Goal: Task Accomplishment & Management: Manage account settings

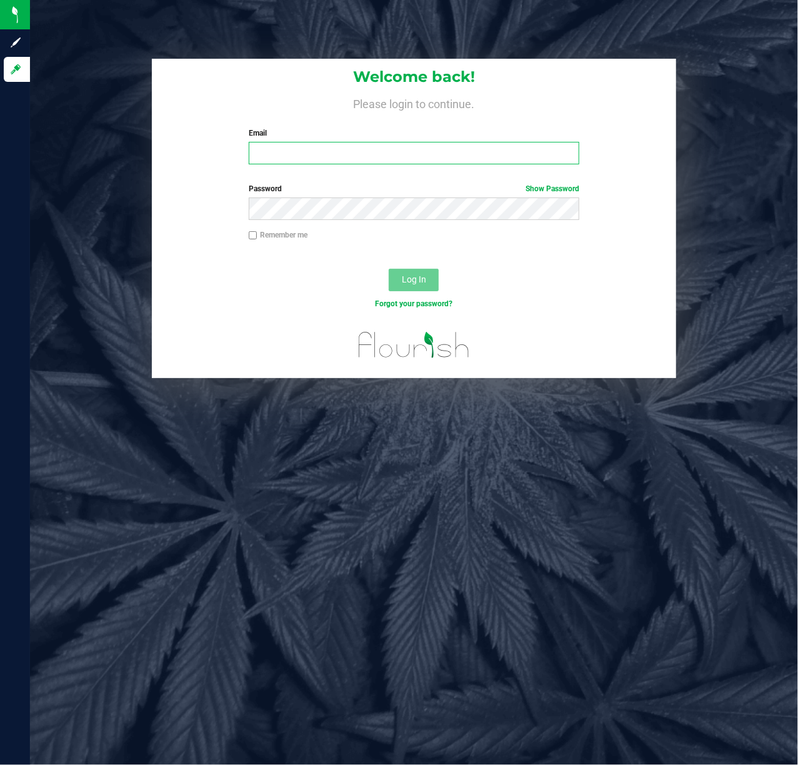
click at [294, 151] on input "Email" at bounding box center [414, 153] width 331 height 23
type input "mfroom@liveparallel.com"
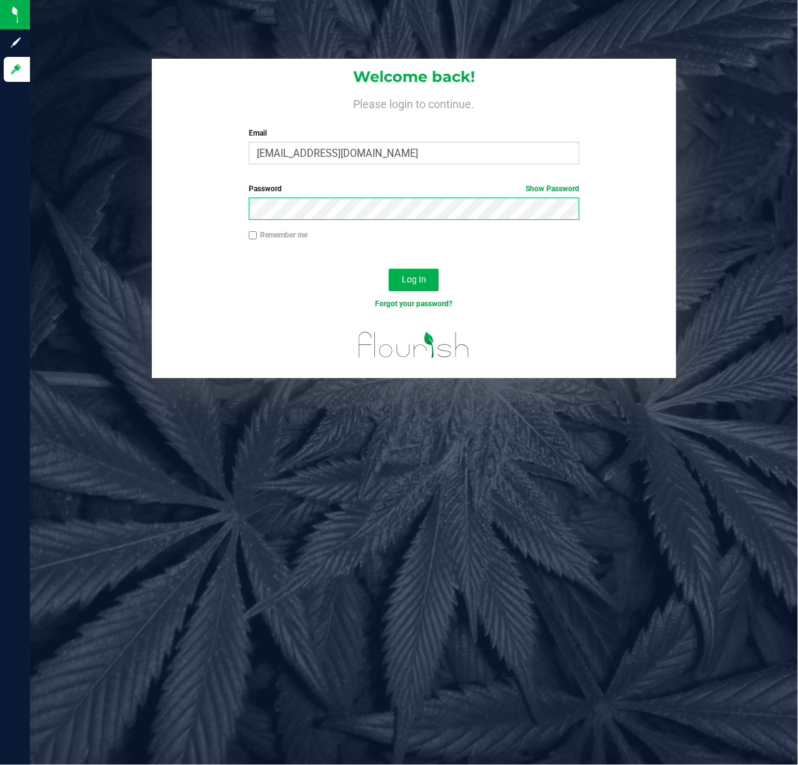
click at [389, 269] on button "Log In" at bounding box center [414, 280] width 50 height 23
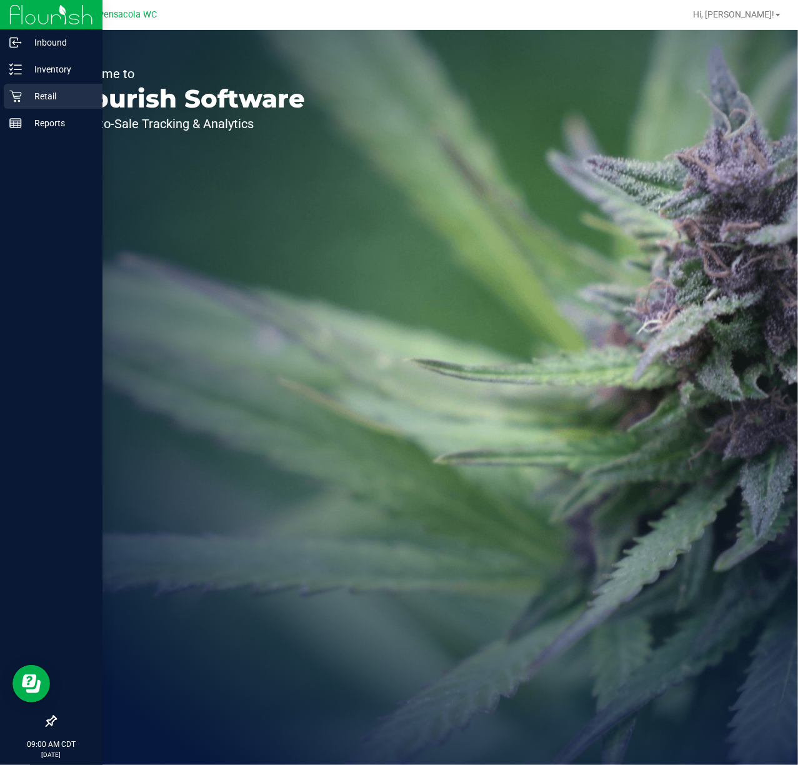
click at [56, 88] on div "Retail" at bounding box center [53, 96] width 99 height 25
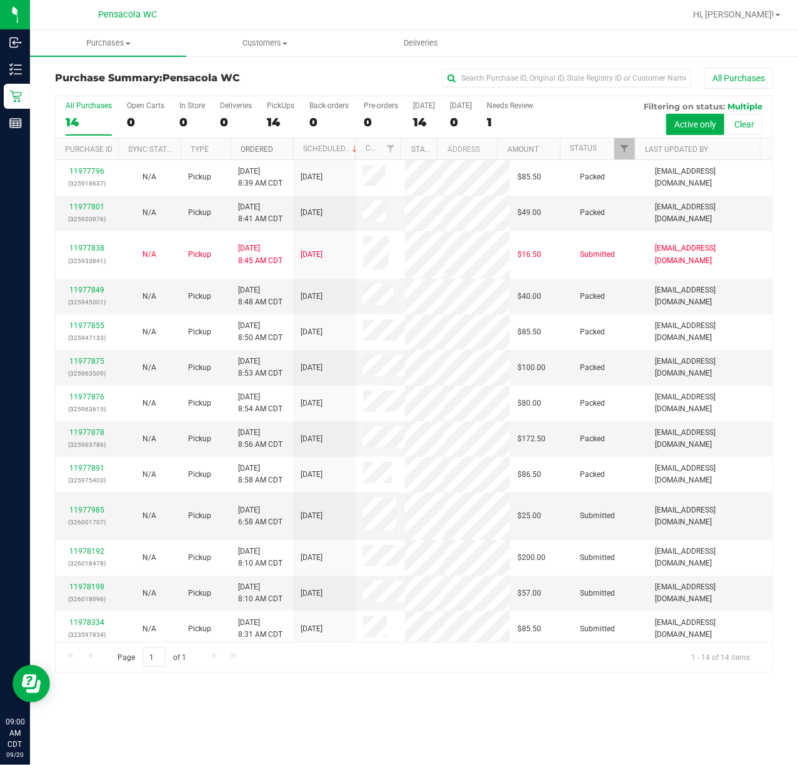
click at [263, 150] on link "Ordered" at bounding box center [257, 149] width 33 height 9
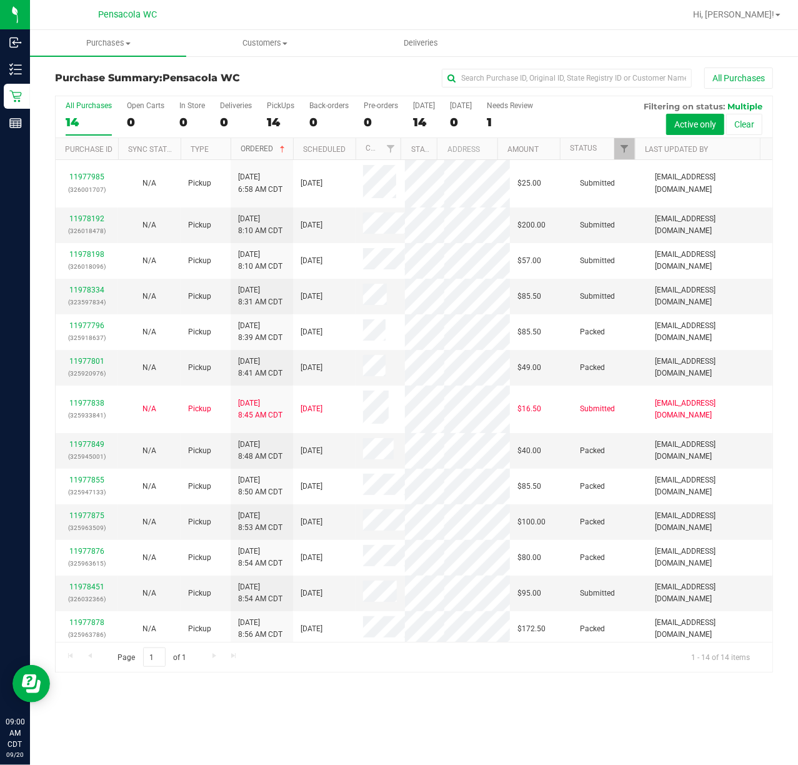
click at [263, 150] on link "Ordered" at bounding box center [264, 148] width 47 height 9
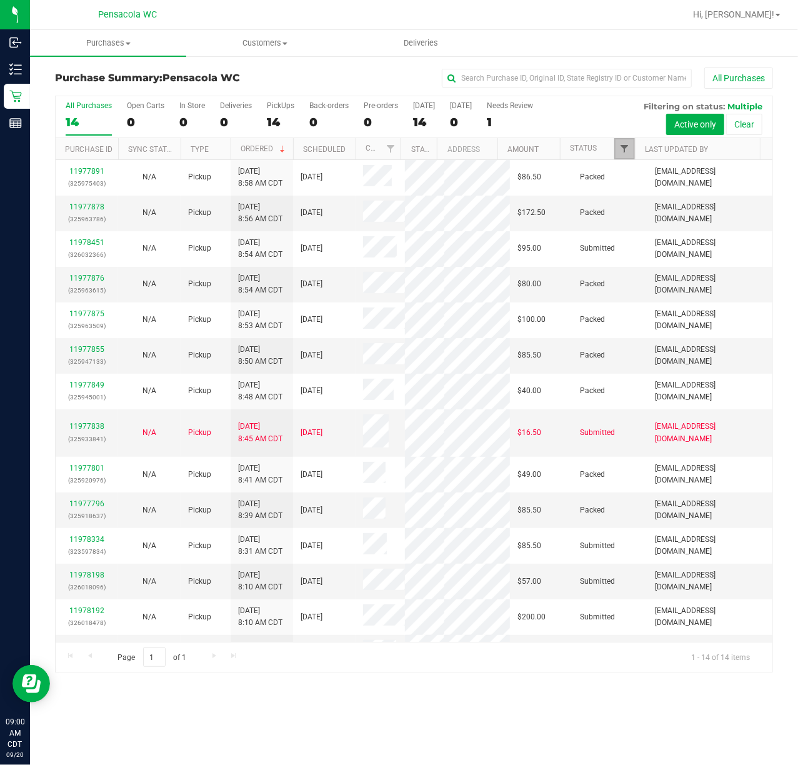
click at [626, 151] on span "Filter" at bounding box center [624, 149] width 10 height 10
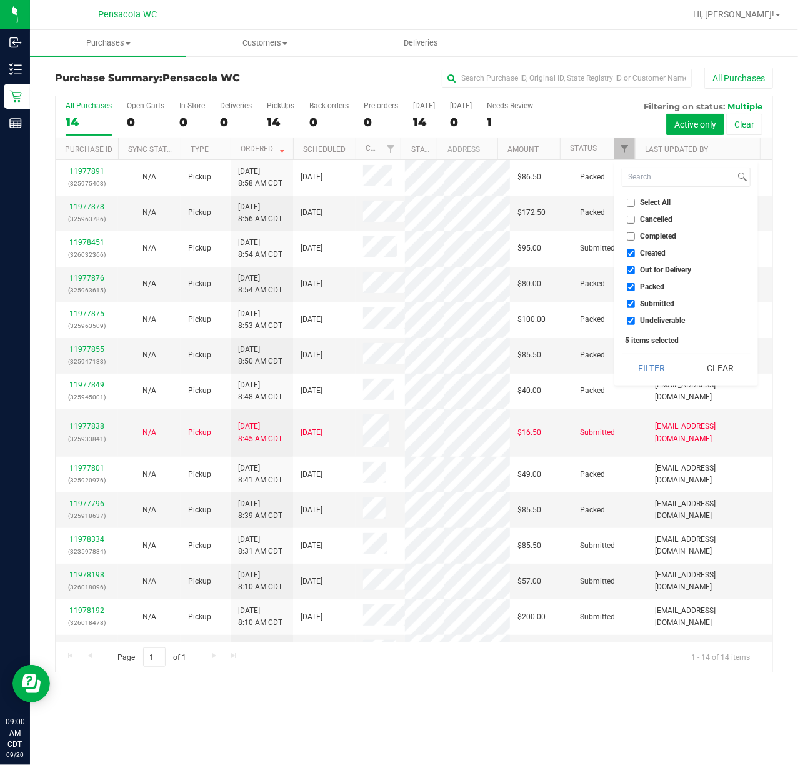
click at [628, 203] on input "Select All" at bounding box center [631, 203] width 8 height 8
checkbox input "true"
click at [628, 203] on input "Select All" at bounding box center [631, 203] width 8 height 8
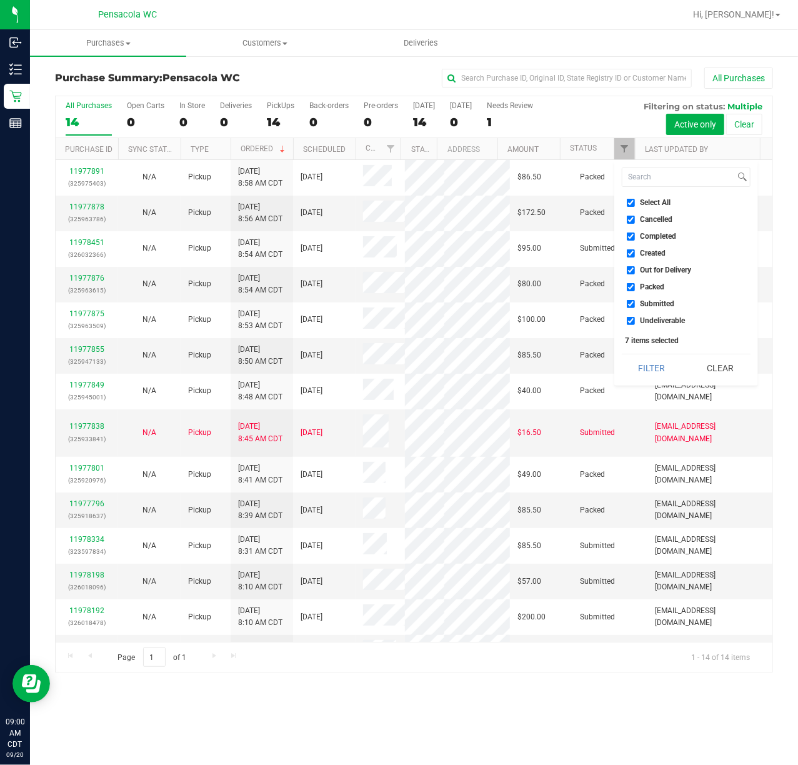
checkbox input "false"
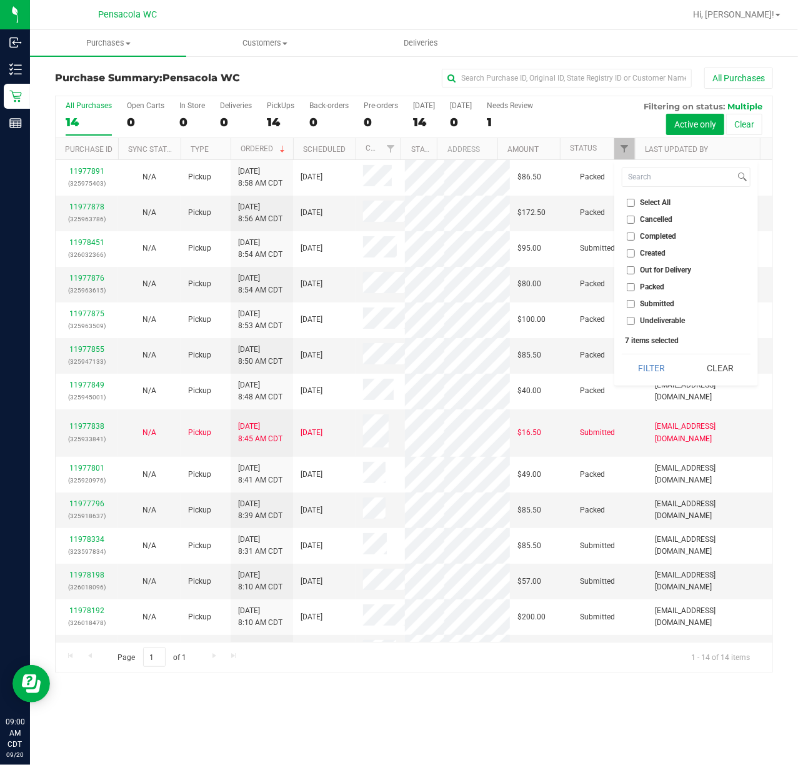
checkbox input "false"
click at [631, 303] on input "Submitted" at bounding box center [631, 304] width 8 height 8
checkbox input "true"
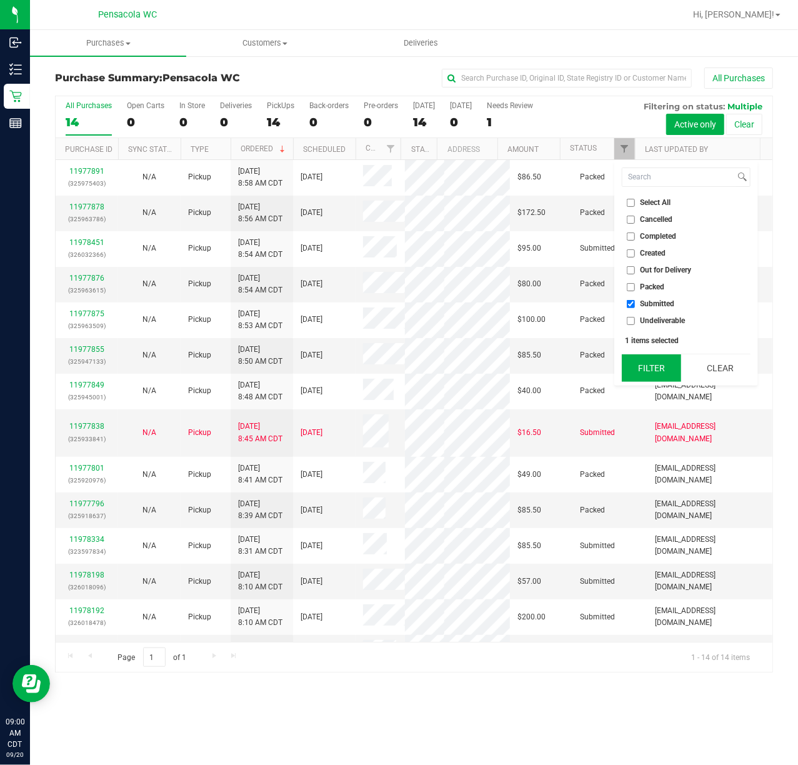
click at [636, 355] on button "Filter" at bounding box center [652, 368] width 60 height 28
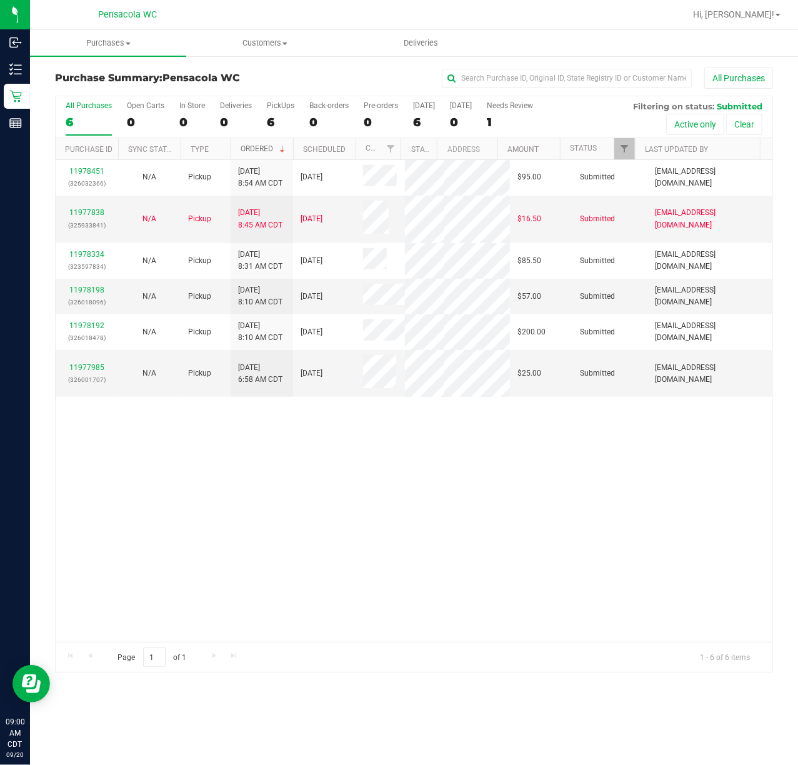
click at [256, 146] on link "Ordered" at bounding box center [264, 148] width 47 height 9
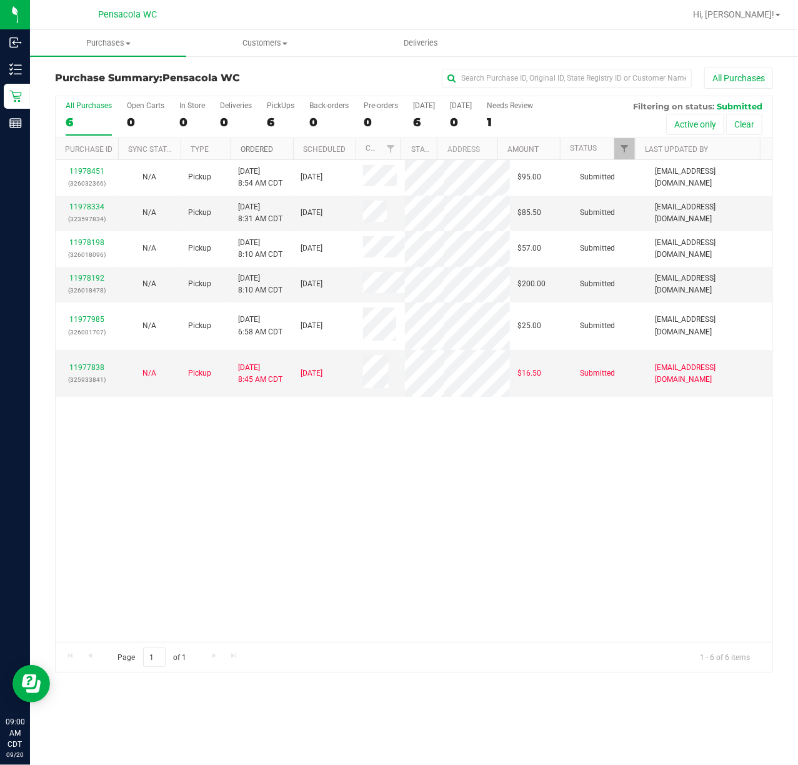
click at [268, 151] on link "Ordered" at bounding box center [257, 149] width 33 height 9
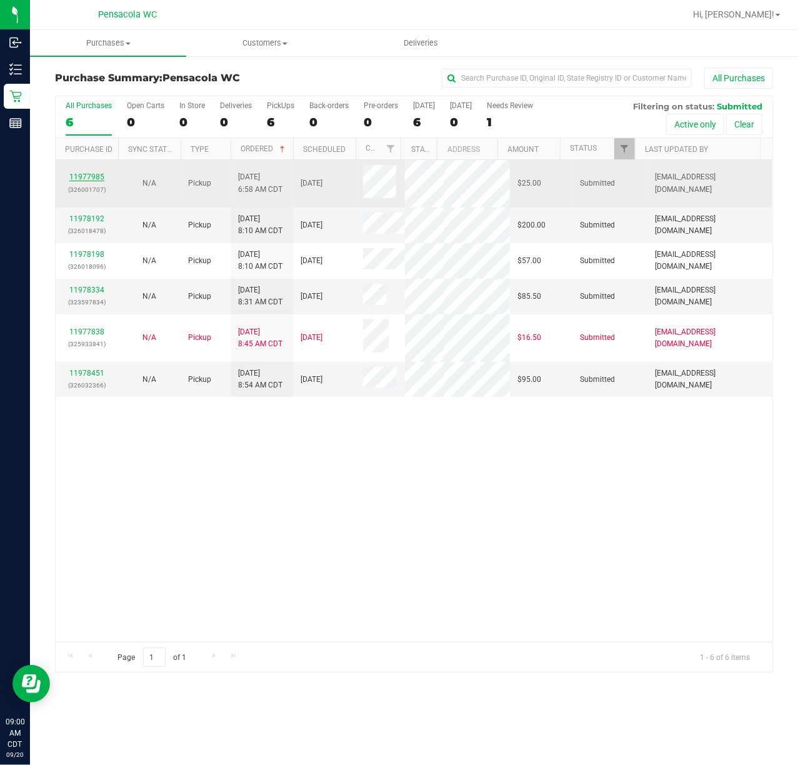
click at [93, 176] on link "11977985" at bounding box center [86, 177] width 35 height 9
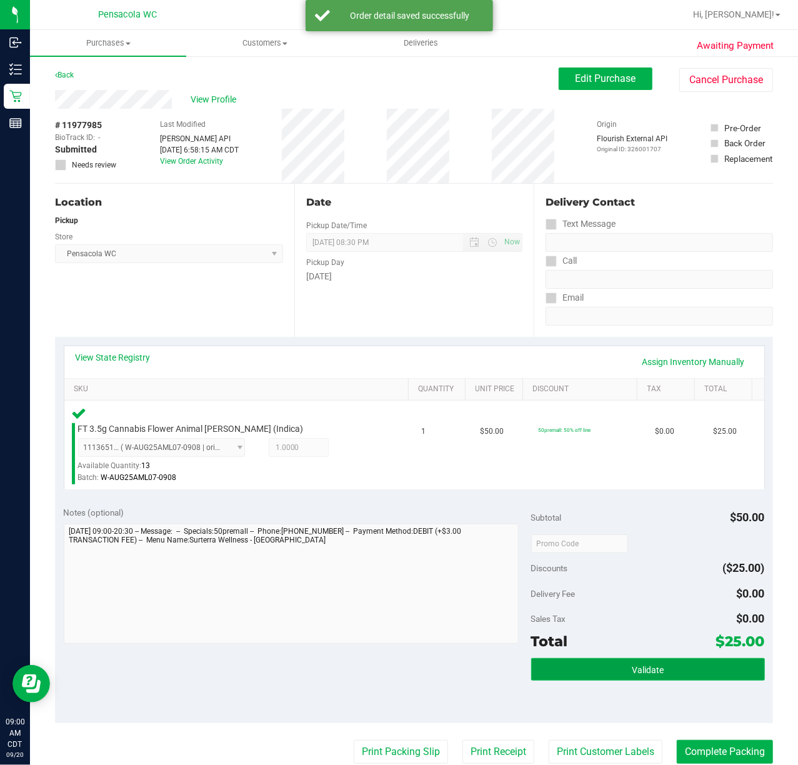
click at [695, 668] on button "Validate" at bounding box center [648, 669] width 234 height 23
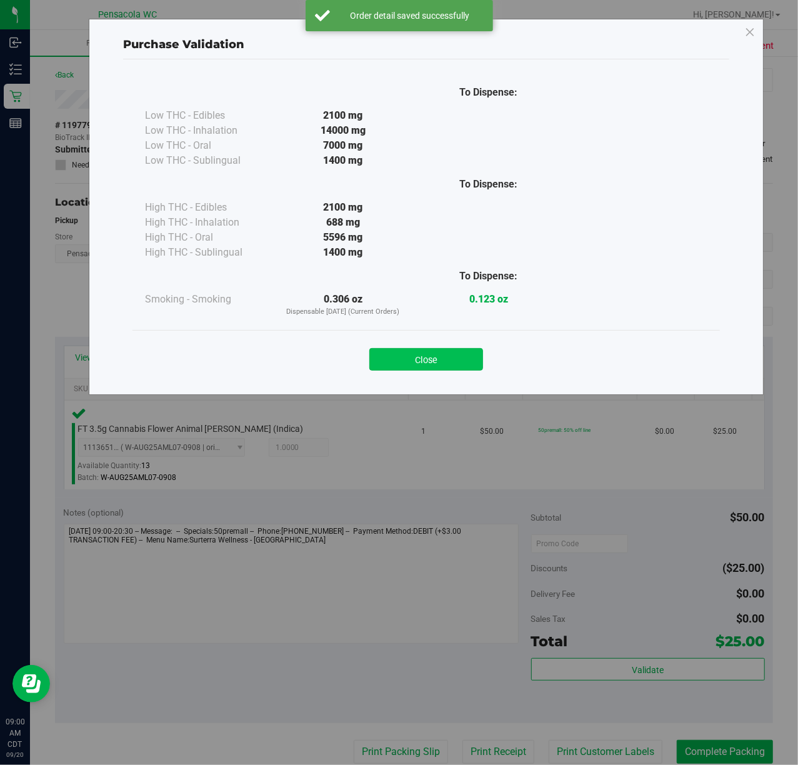
click at [418, 368] on button "Close" at bounding box center [426, 359] width 114 height 23
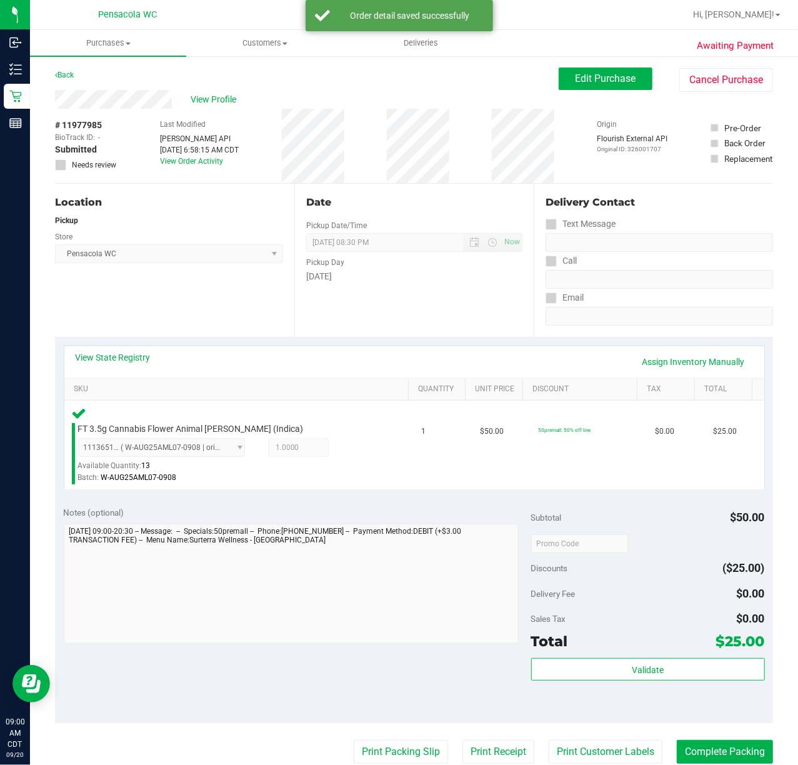
scroll to position [250, 0]
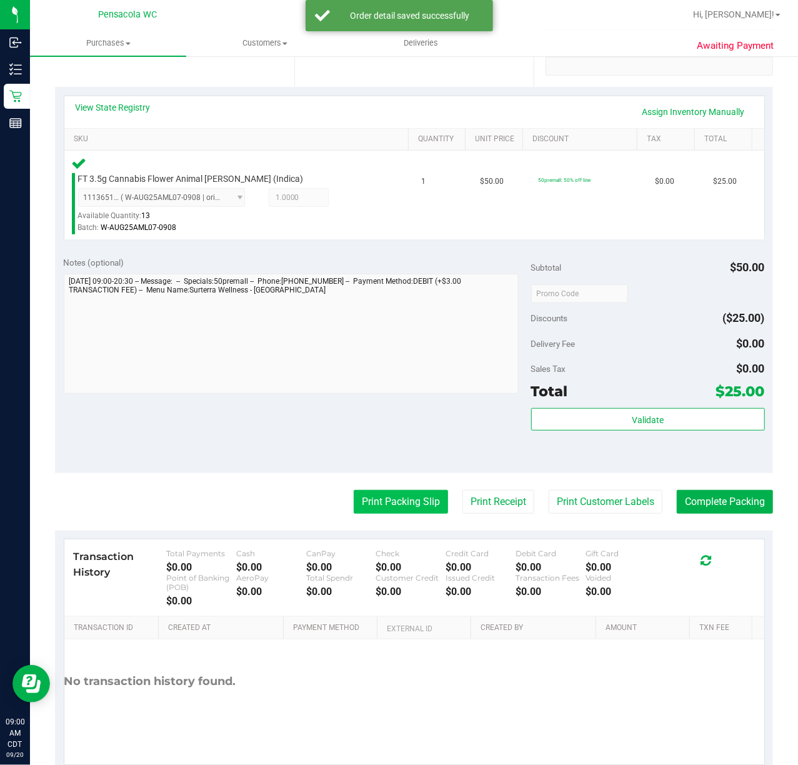
click at [403, 498] on button "Print Packing Slip" at bounding box center [401, 502] width 94 height 24
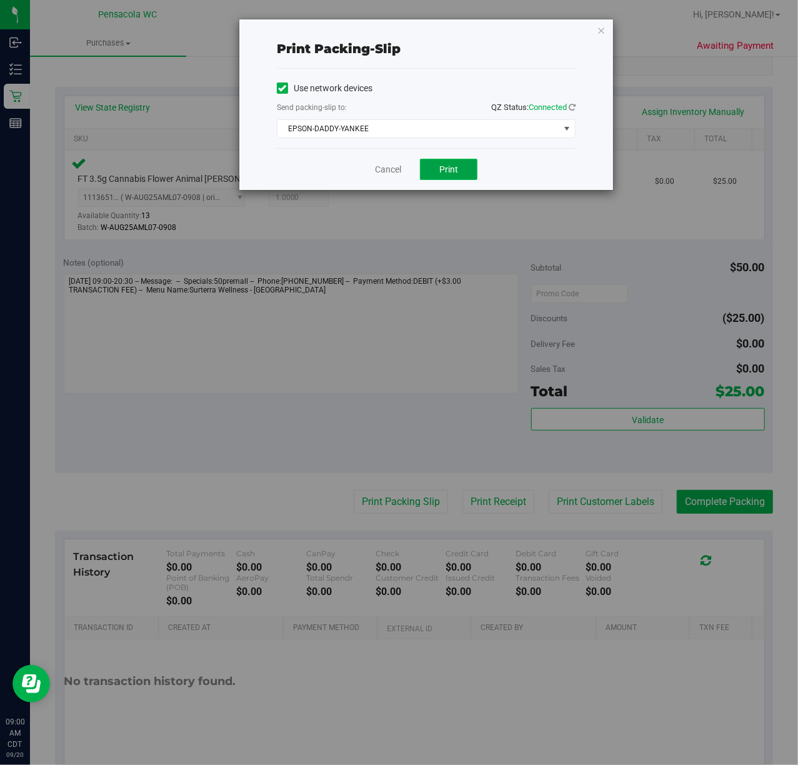
click at [444, 174] on span "Print" at bounding box center [448, 169] width 19 height 10
click at [596, 34] on div "Print packing-slip Use network devices Send packing-slip to: QZ Status: Connect…" at bounding box center [426, 104] width 374 height 171
click at [600, 30] on icon "button" at bounding box center [601, 30] width 9 height 15
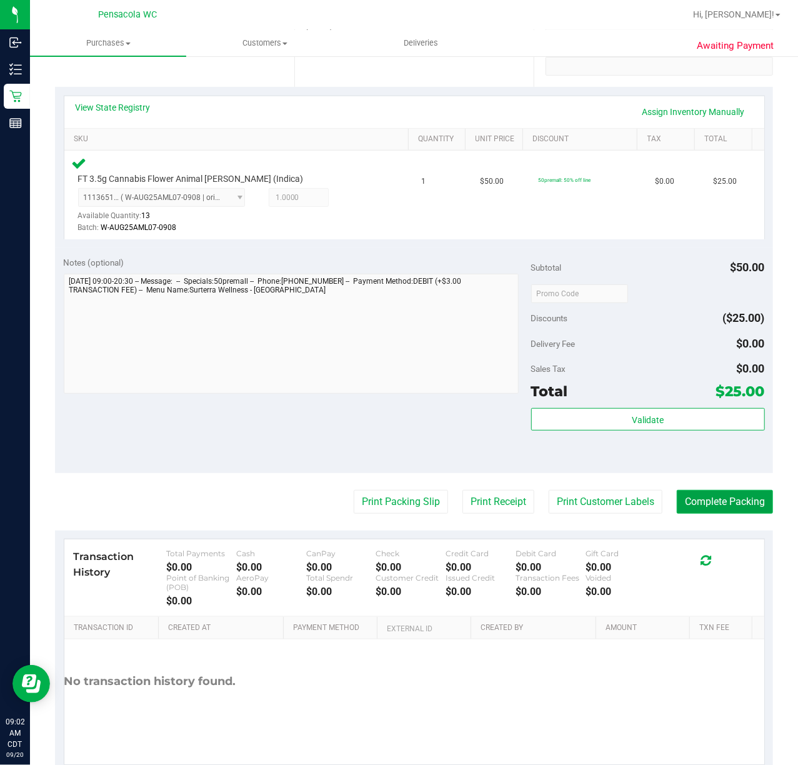
click at [726, 496] on button "Complete Packing" at bounding box center [725, 502] width 96 height 24
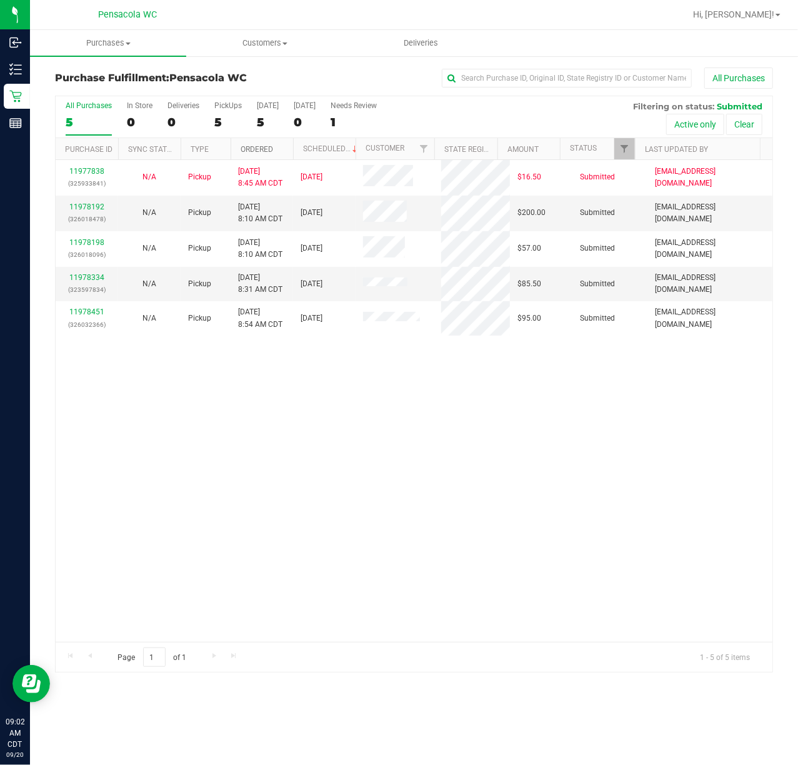
click at [249, 150] on link "Ordered" at bounding box center [257, 149] width 33 height 9
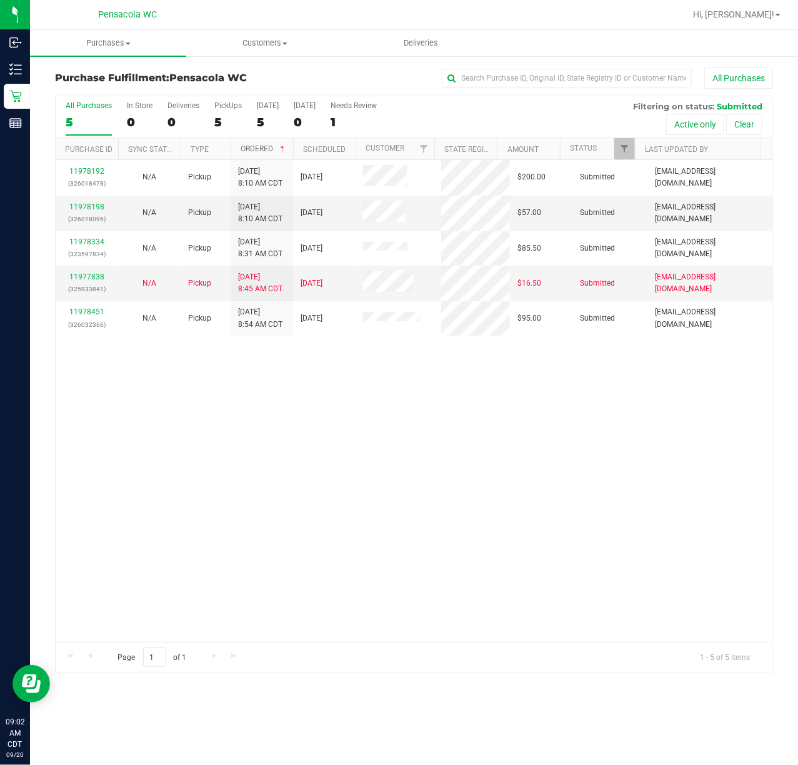
click at [249, 150] on link "Ordered" at bounding box center [264, 148] width 47 height 9
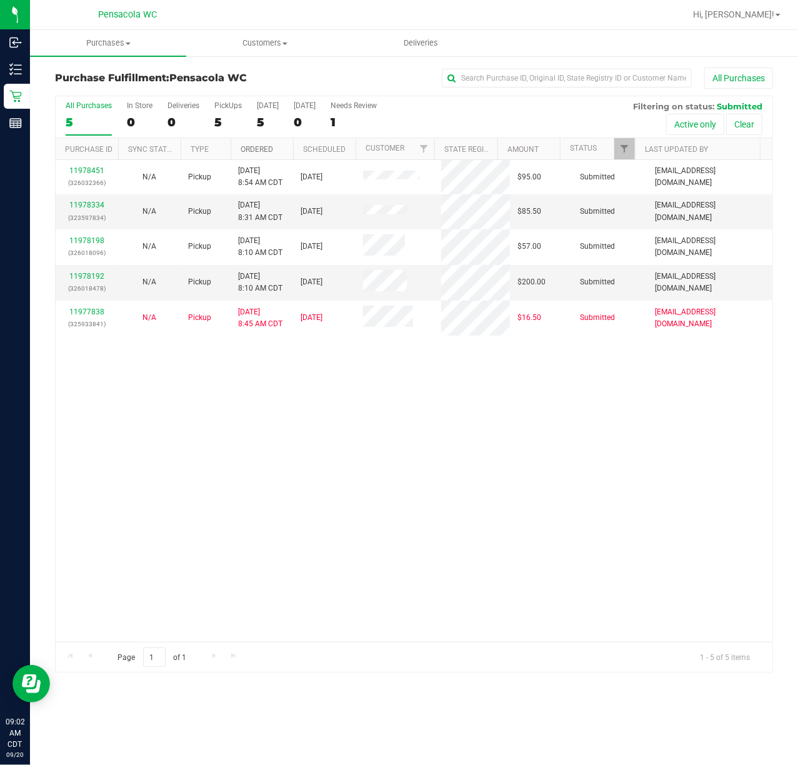
click at [253, 153] on link "Ordered" at bounding box center [257, 149] width 33 height 9
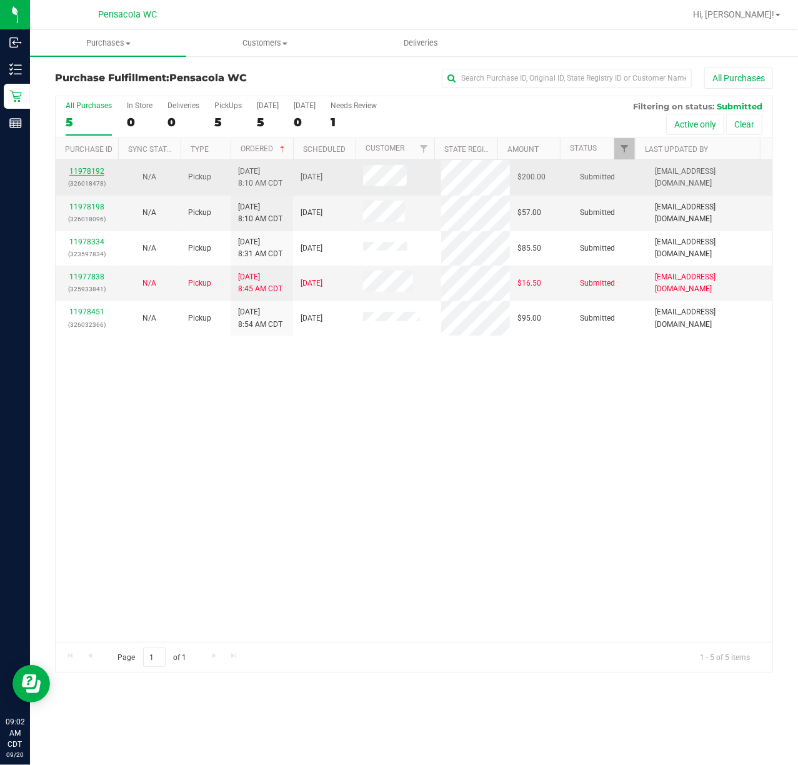
click at [94, 175] on link "11978192" at bounding box center [86, 171] width 35 height 9
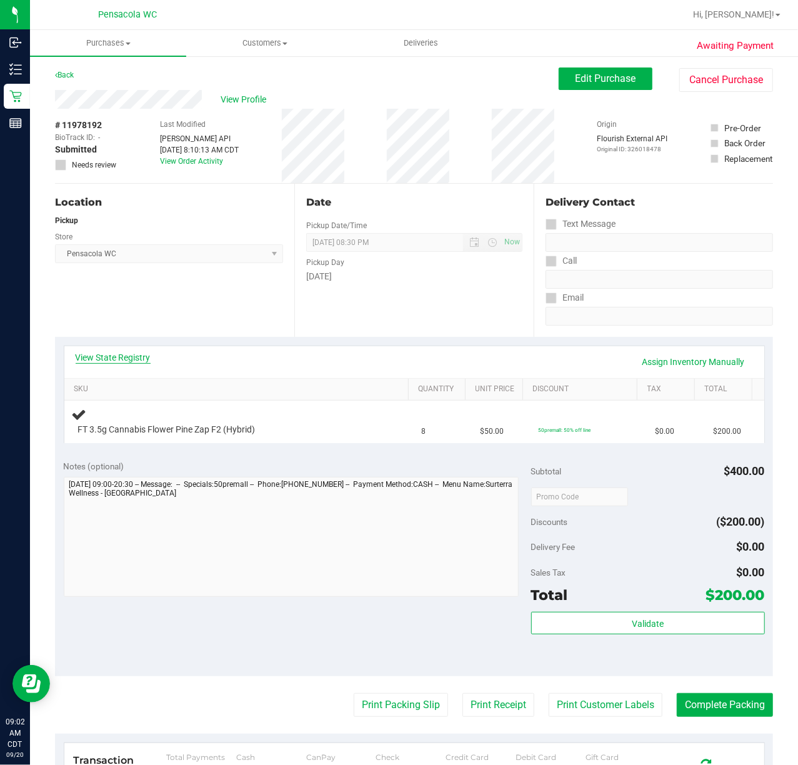
click at [128, 355] on link "View State Registry" at bounding box center [113, 357] width 75 height 13
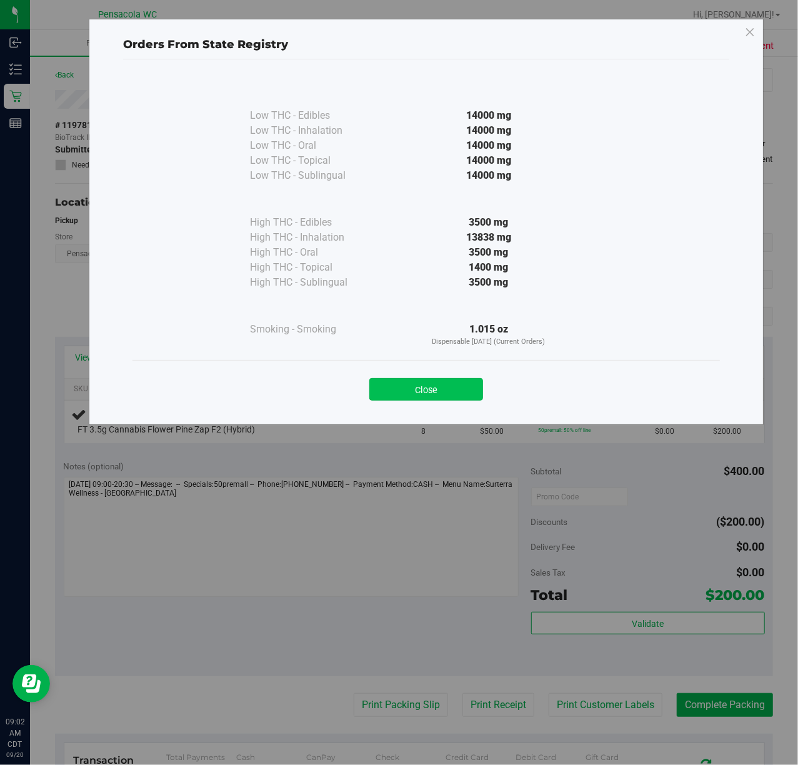
click at [431, 383] on button "Close" at bounding box center [426, 389] width 114 height 23
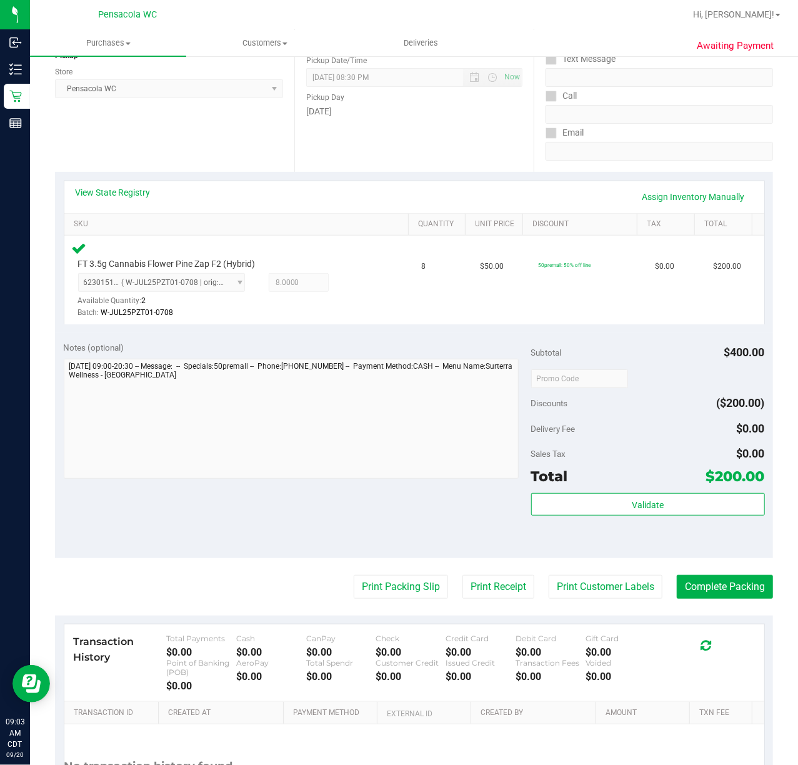
scroll to position [166, 0]
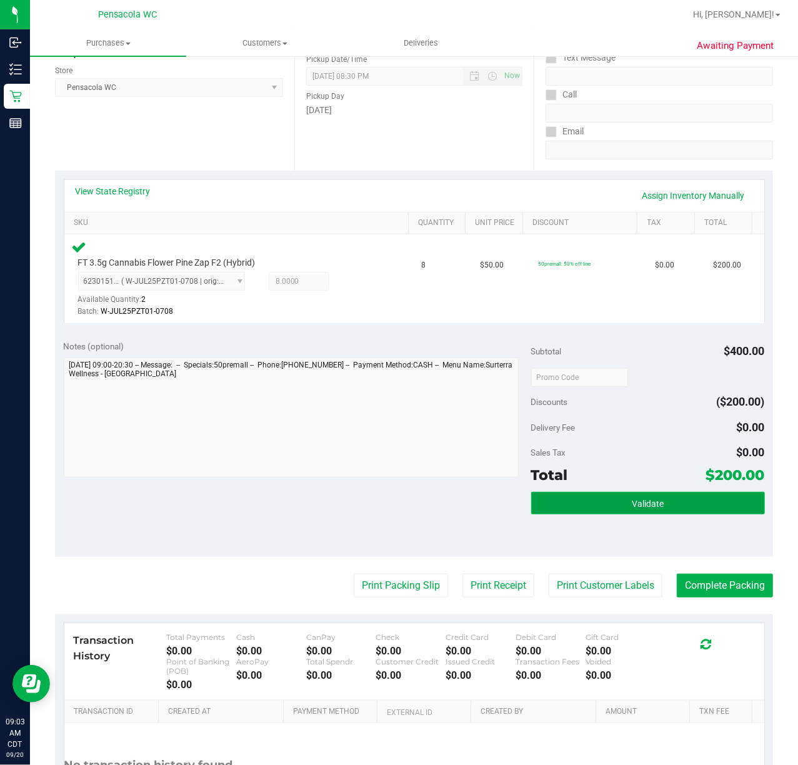
click at [632, 501] on span "Validate" at bounding box center [648, 504] width 32 height 10
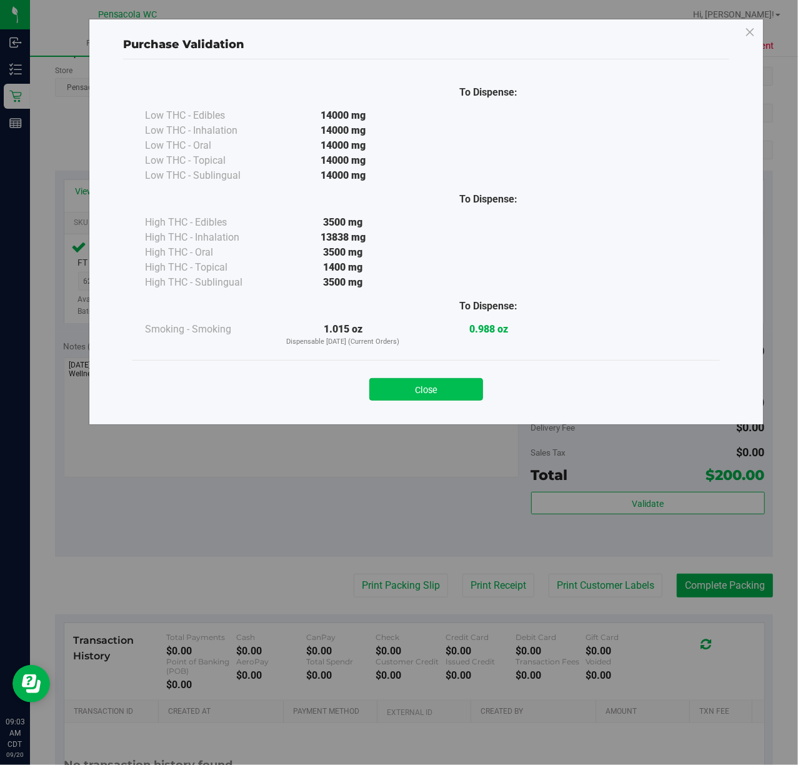
click at [421, 385] on button "Close" at bounding box center [426, 389] width 114 height 23
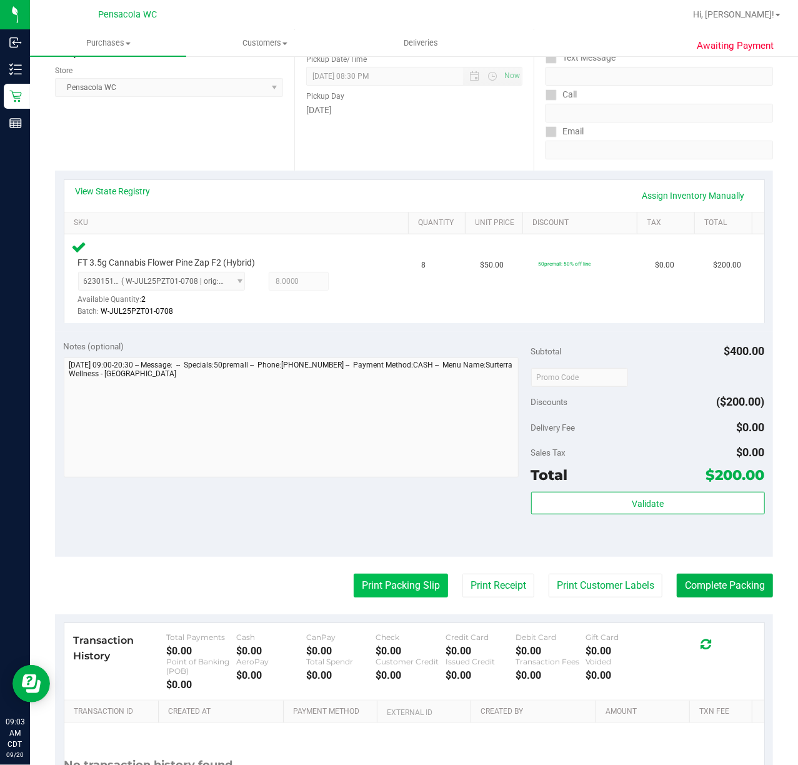
click at [396, 591] on button "Print Packing Slip" at bounding box center [401, 586] width 94 height 24
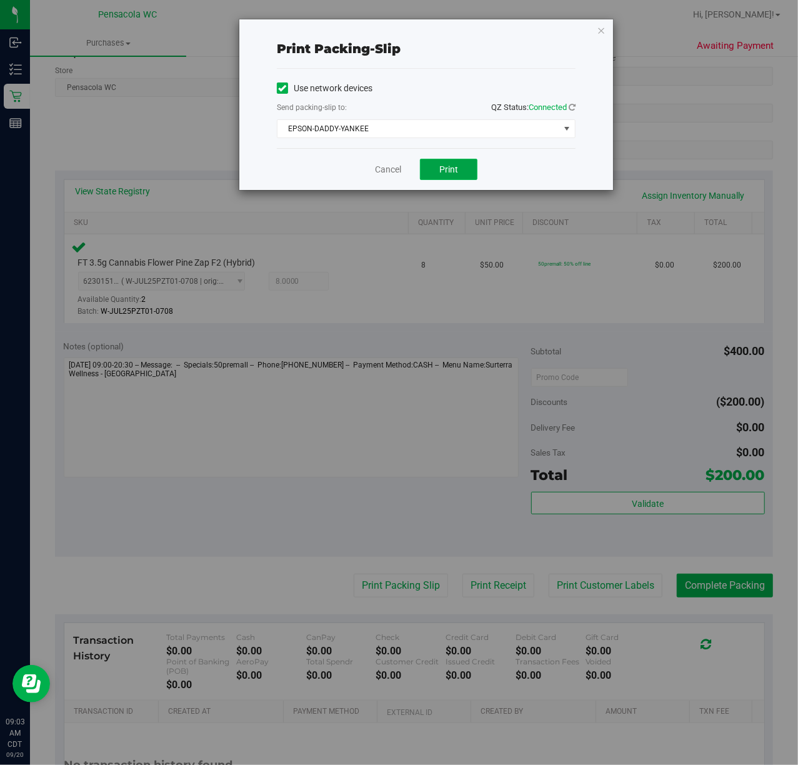
click at [446, 165] on span "Print" at bounding box center [448, 169] width 19 height 10
click at [598, 31] on icon "button" at bounding box center [601, 30] width 9 height 15
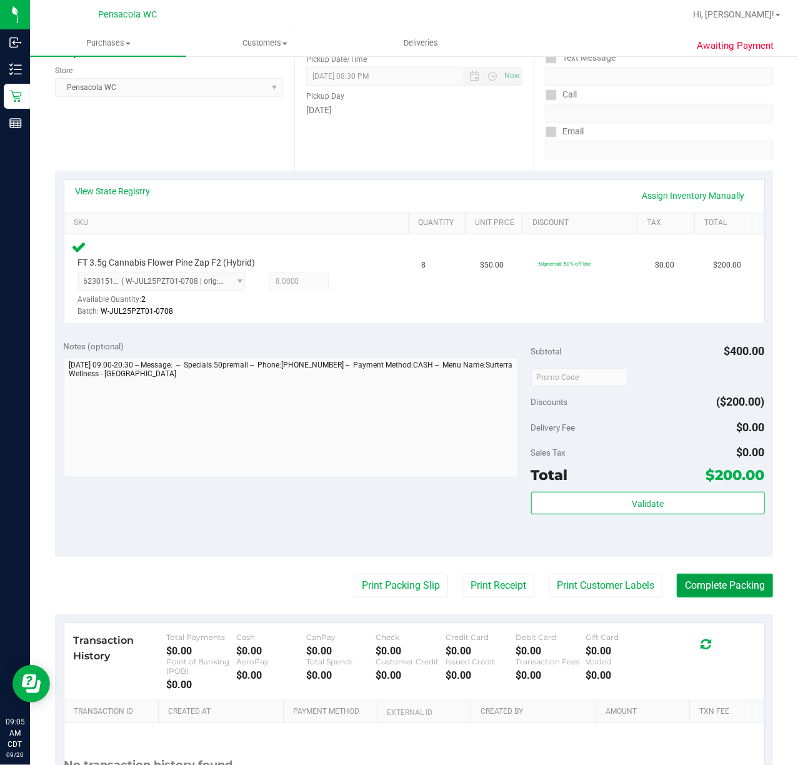
click at [713, 586] on button "Complete Packing" at bounding box center [725, 586] width 96 height 24
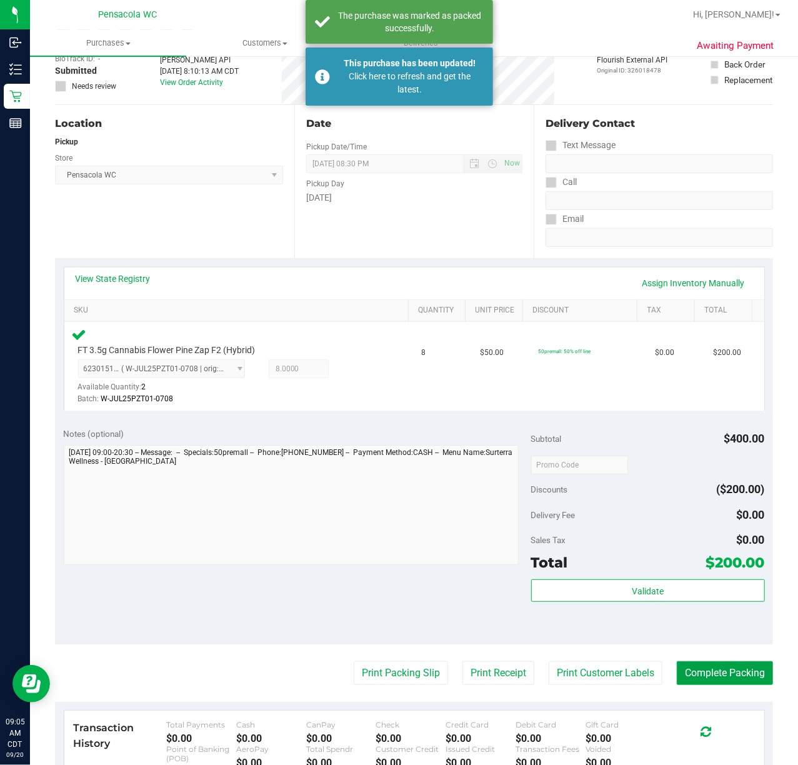
scroll to position [0, 0]
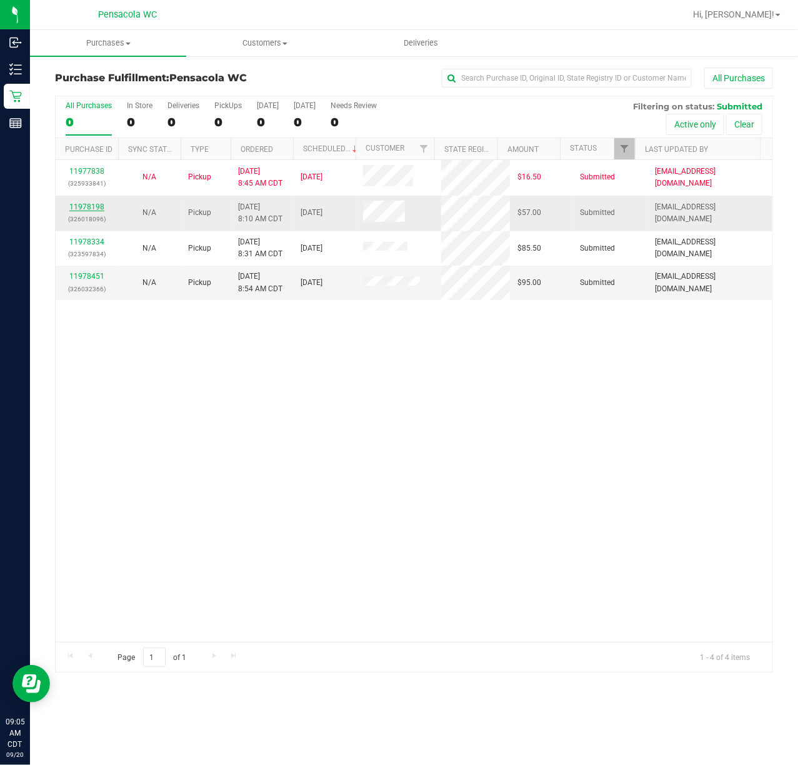
click at [76, 206] on link "11978198" at bounding box center [86, 207] width 35 height 9
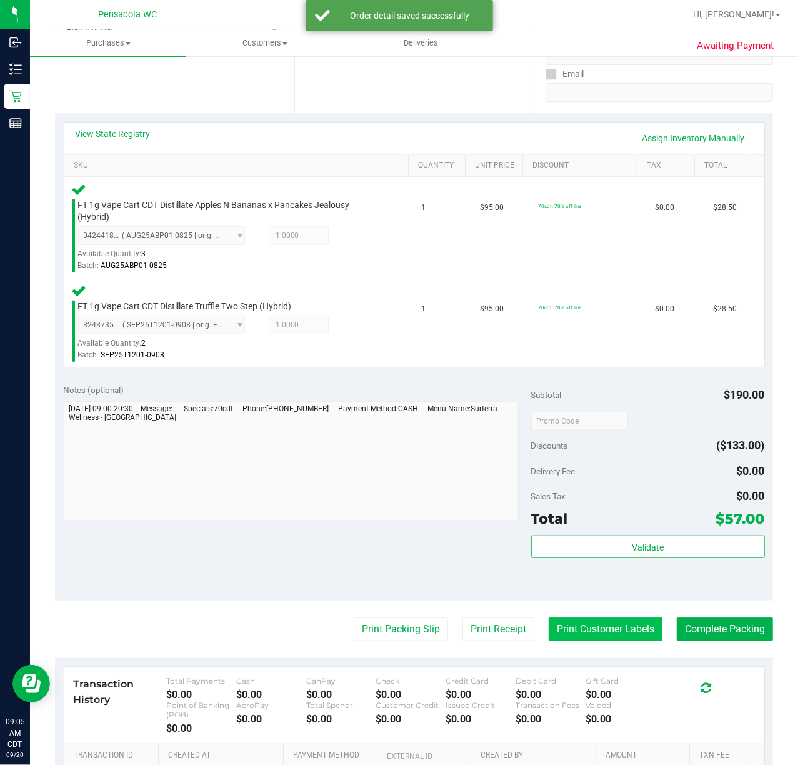
scroll to position [250, 0]
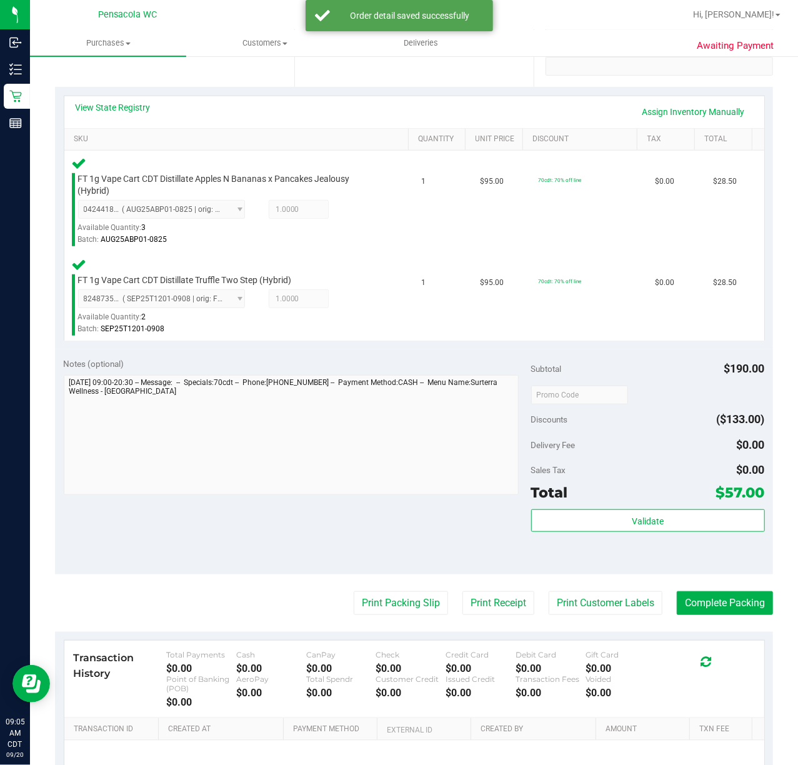
click at [649, 506] on div "Subtotal $190.00 Discounts ($133.00) Delivery Fee $0.00 Sales Tax $0.00 Total $…" at bounding box center [648, 462] width 234 height 208
click at [654, 521] on button "Validate" at bounding box center [648, 520] width 234 height 23
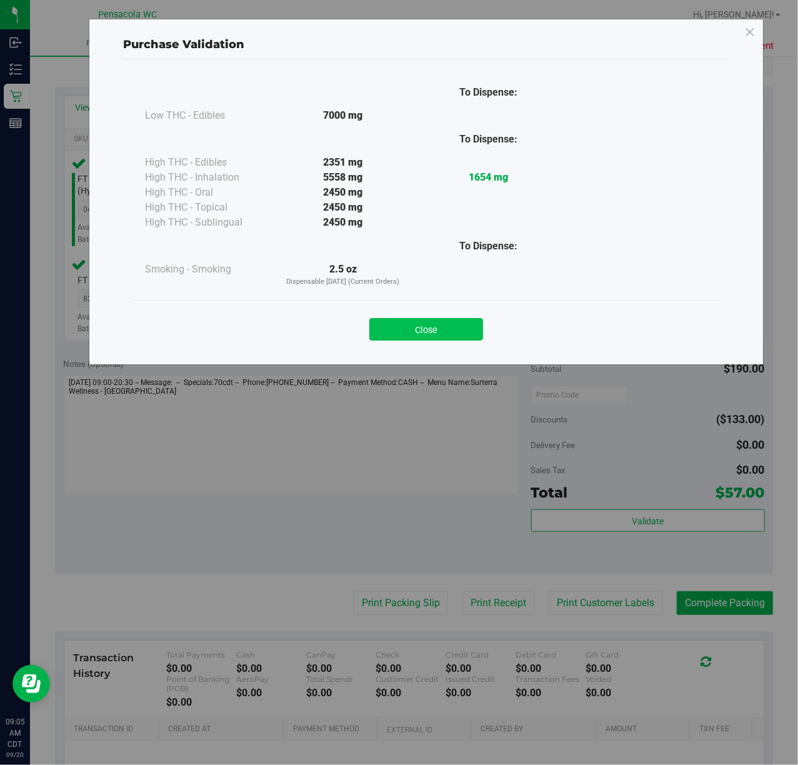
click at [451, 333] on button "Close" at bounding box center [426, 329] width 114 height 23
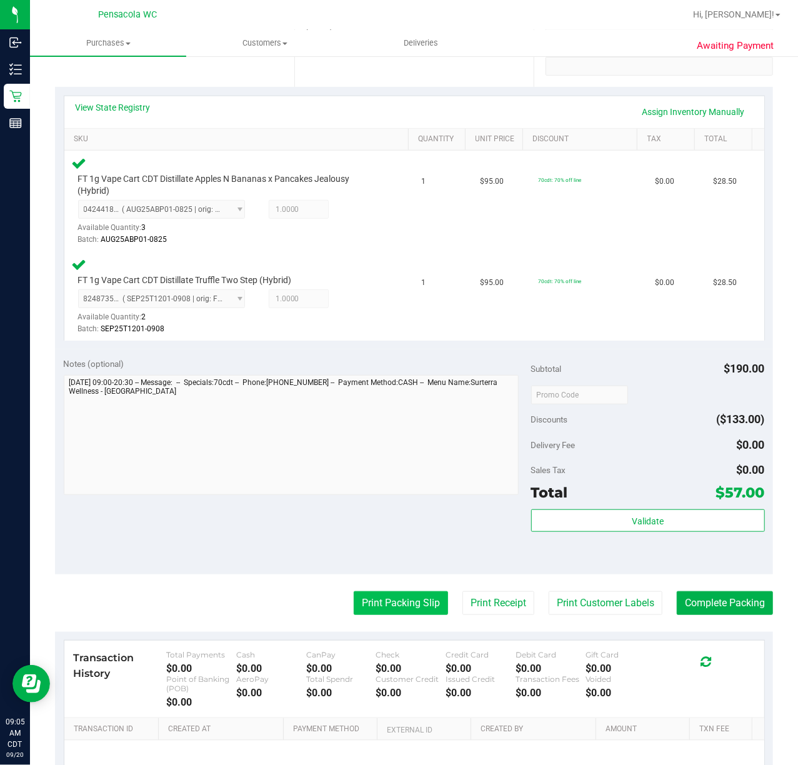
click at [403, 606] on button "Print Packing Slip" at bounding box center [401, 603] width 94 height 24
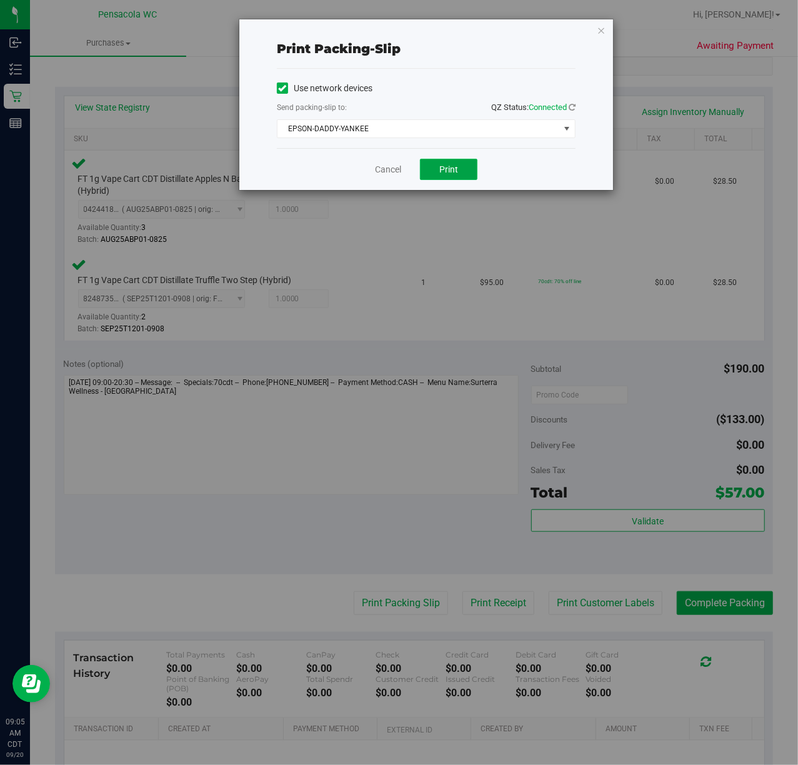
click at [438, 170] on button "Print" at bounding box center [449, 169] width 58 height 21
click at [598, 31] on icon "button" at bounding box center [601, 30] width 9 height 15
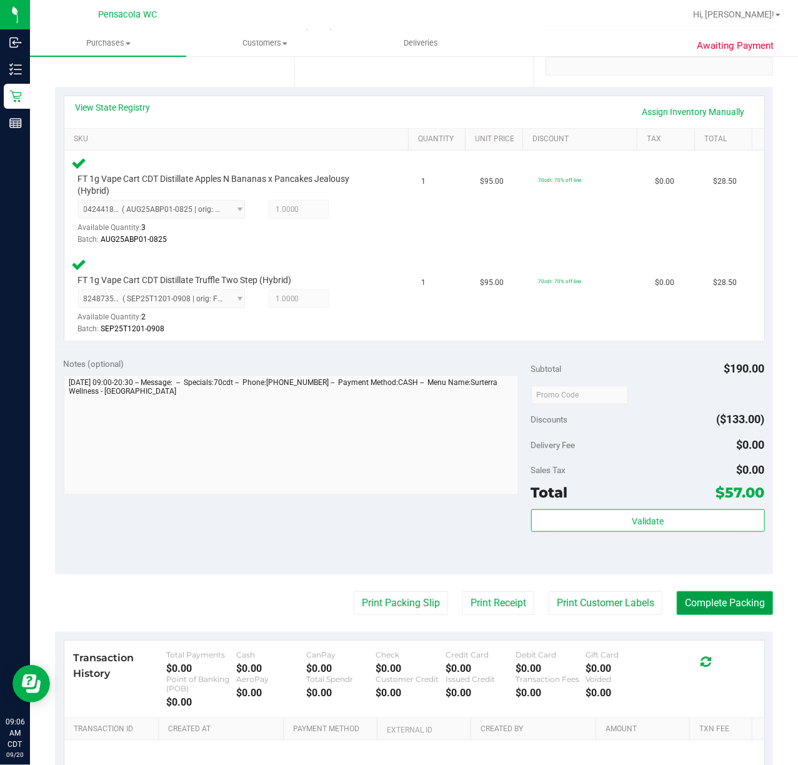
click at [720, 601] on button "Complete Packing" at bounding box center [725, 603] width 96 height 24
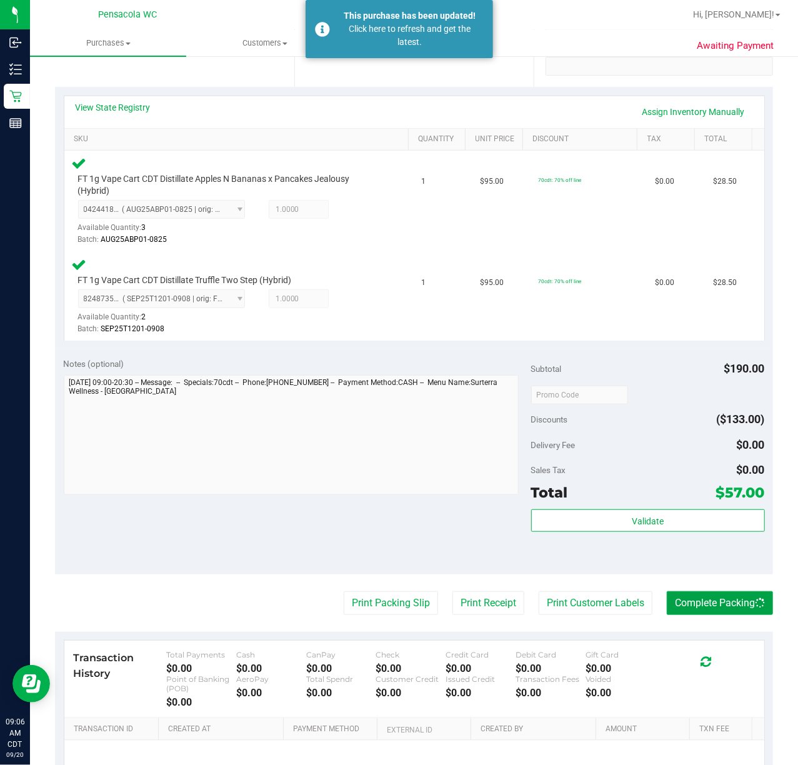
scroll to position [0, 0]
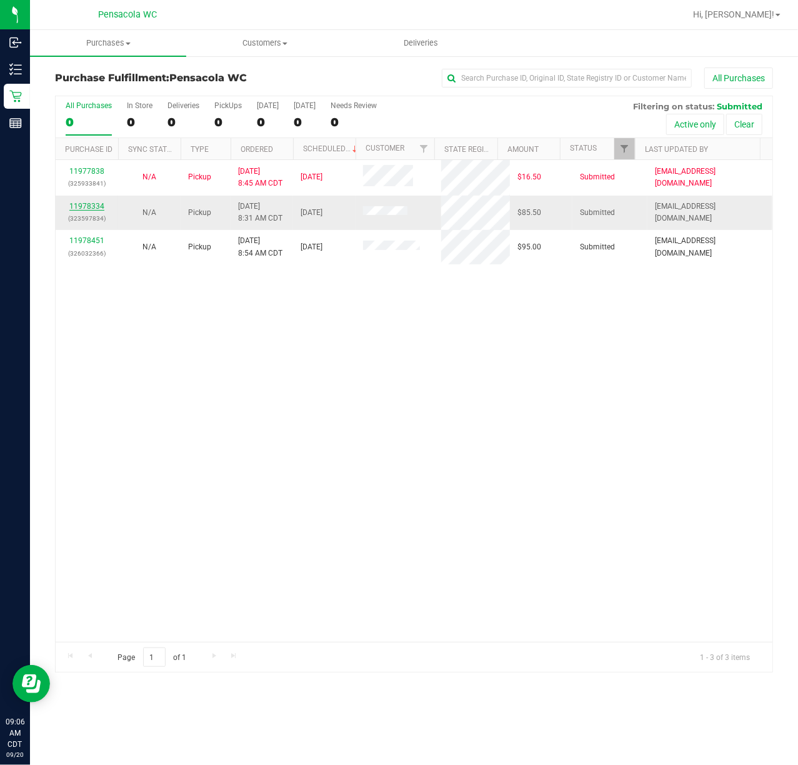
click at [96, 208] on link "11978334" at bounding box center [86, 206] width 35 height 9
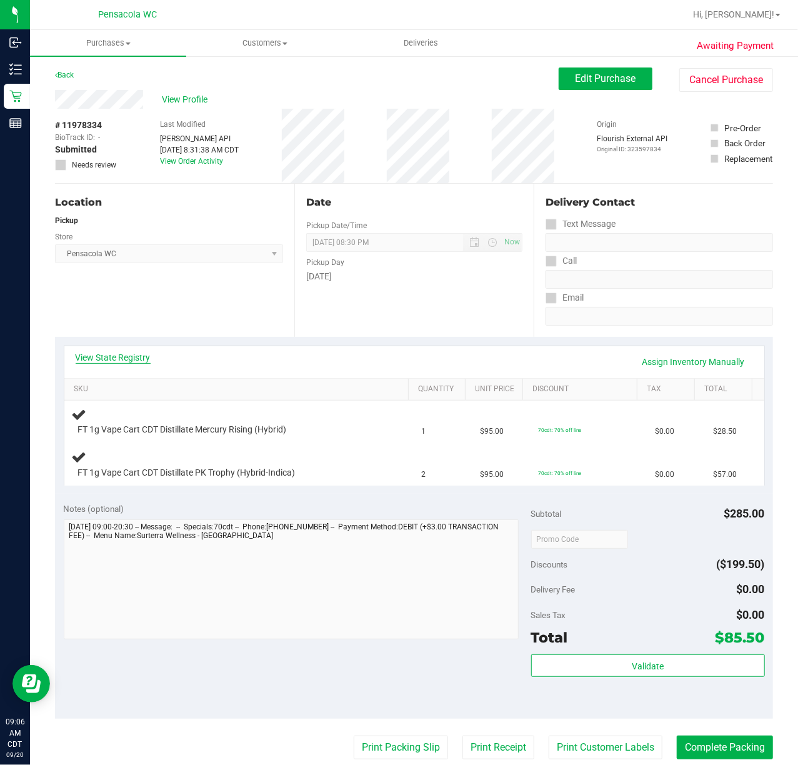
click at [121, 363] on link "View State Registry" at bounding box center [113, 357] width 75 height 13
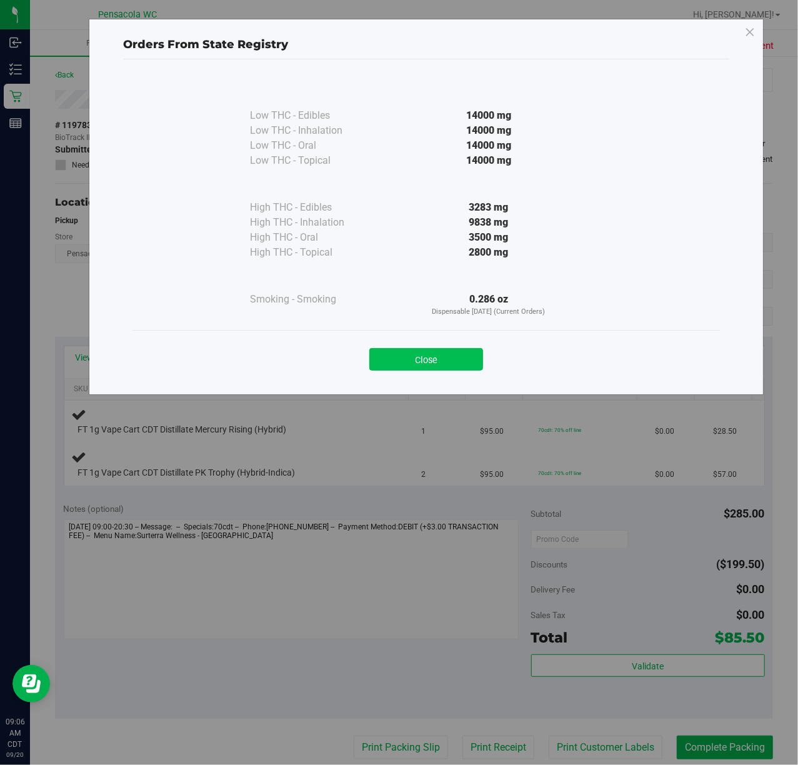
click at [403, 355] on button "Close" at bounding box center [426, 359] width 114 height 23
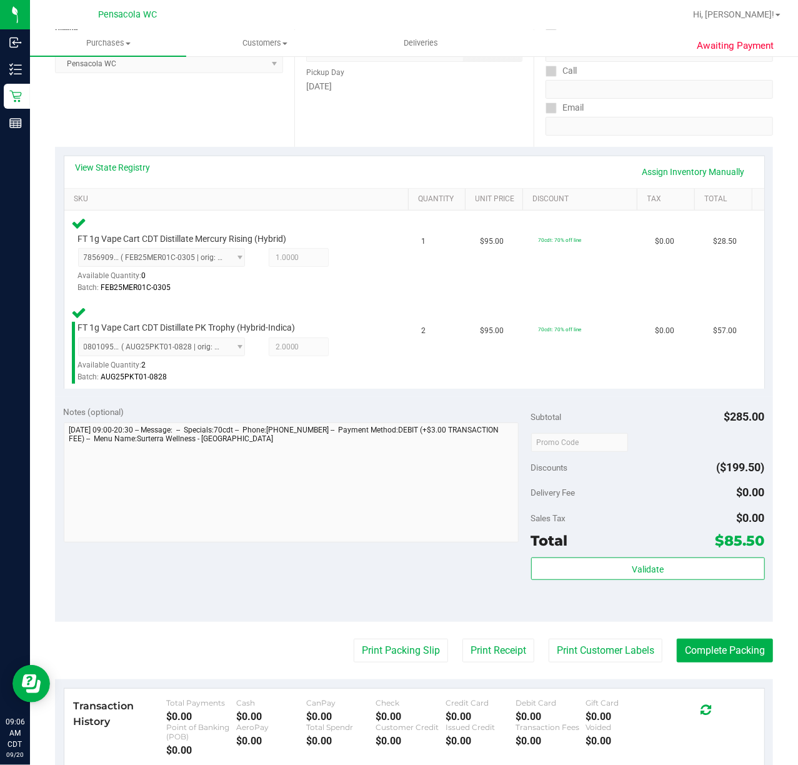
scroll to position [250, 0]
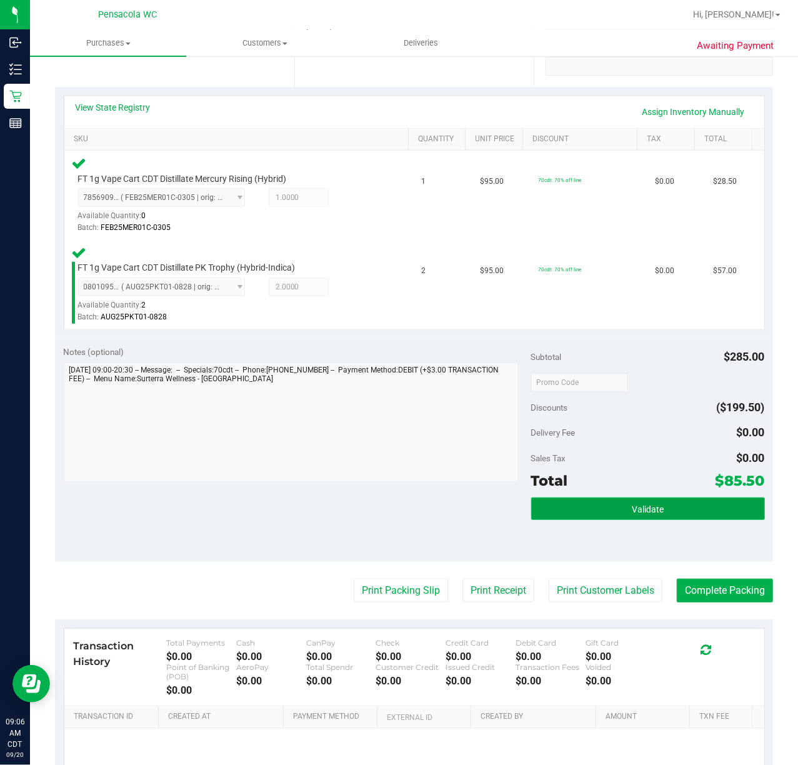
click at [621, 503] on button "Validate" at bounding box center [648, 509] width 234 height 23
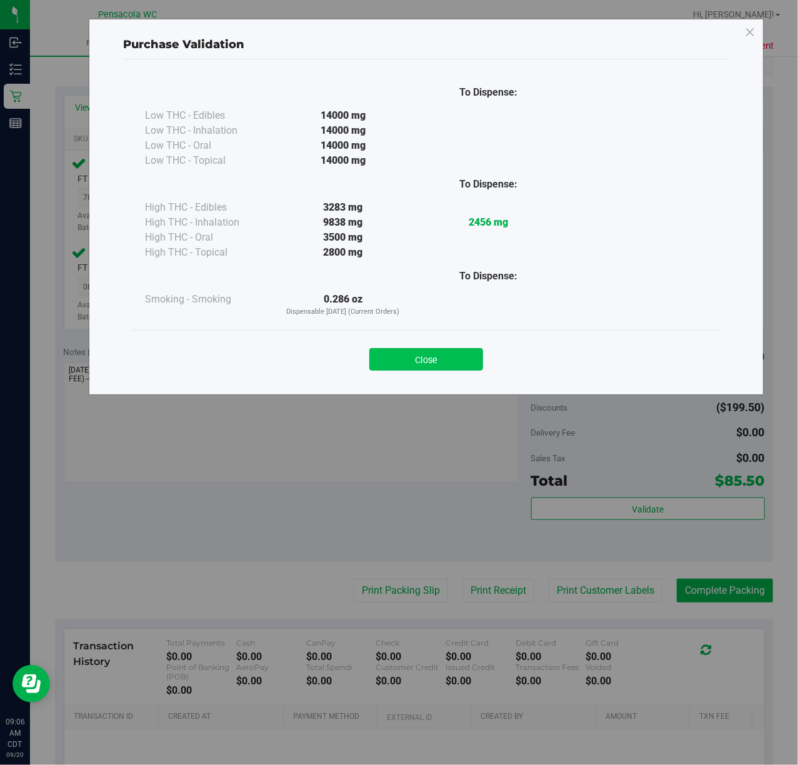
click at [448, 369] on button "Close" at bounding box center [426, 359] width 114 height 23
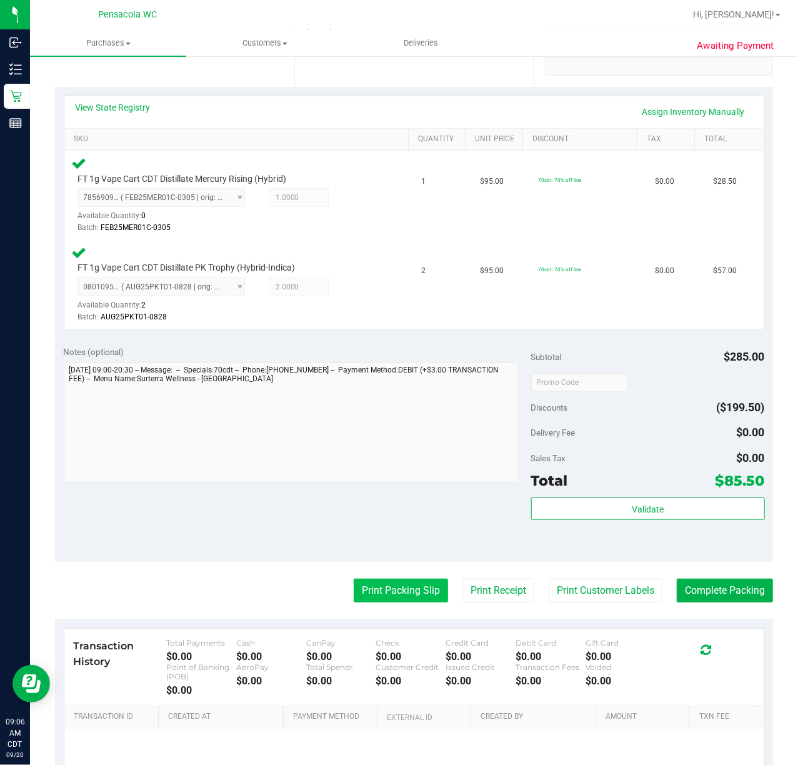
click at [371, 581] on button "Print Packing Slip" at bounding box center [401, 591] width 94 height 24
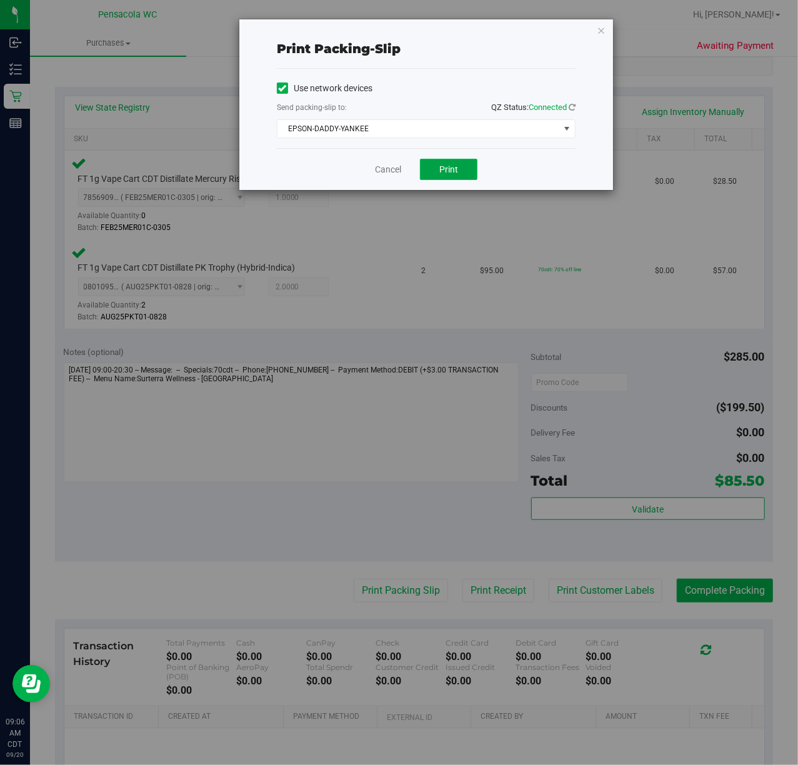
click at [443, 166] on span "Print" at bounding box center [448, 169] width 19 height 10
click at [601, 31] on icon "button" at bounding box center [601, 30] width 9 height 15
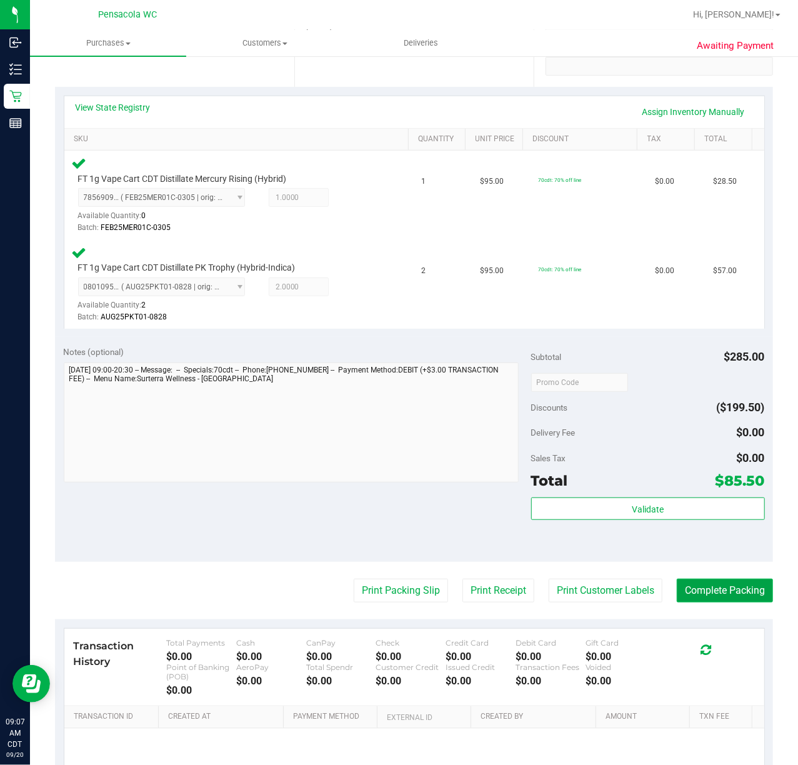
click at [716, 589] on button "Complete Packing" at bounding box center [725, 591] width 96 height 24
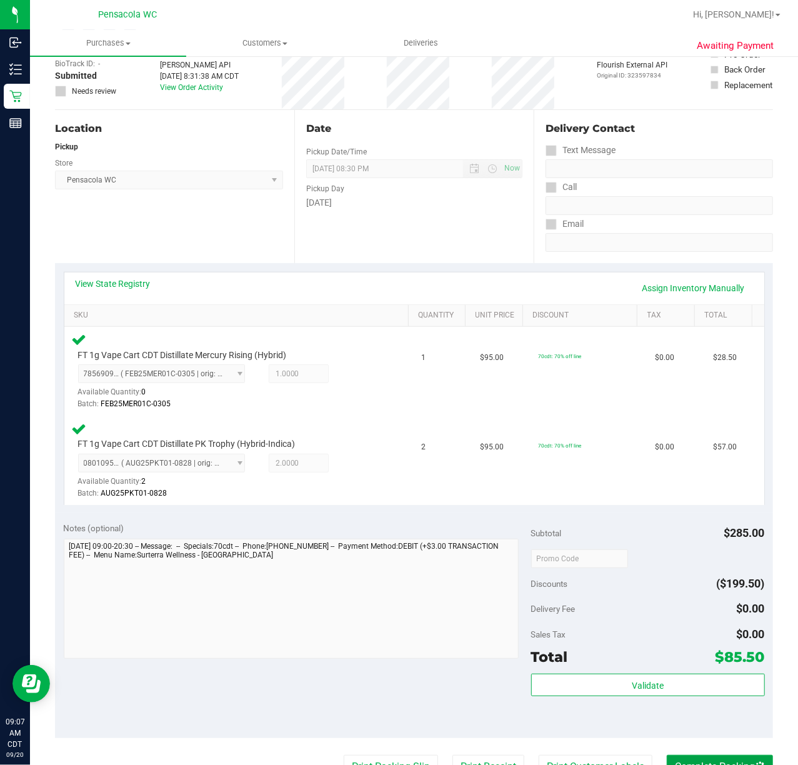
scroll to position [0, 0]
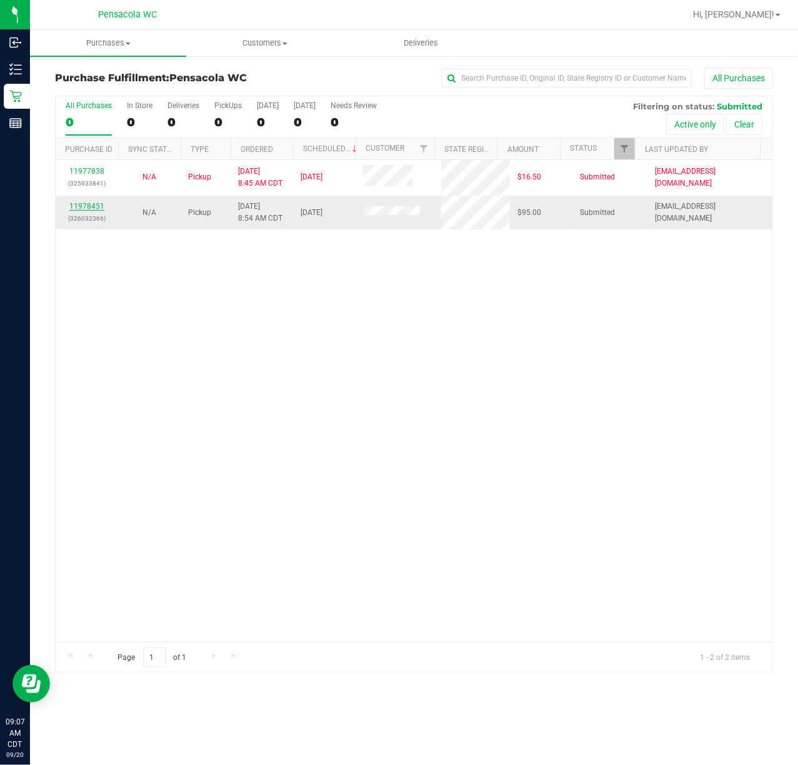
click at [88, 209] on link "11978451" at bounding box center [86, 206] width 35 height 9
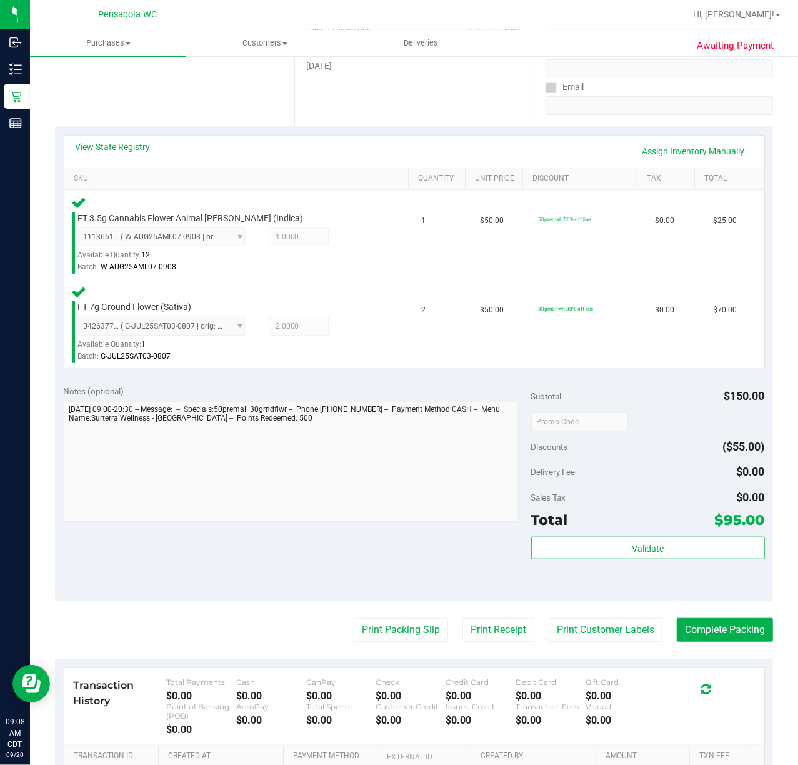
scroll to position [250, 0]
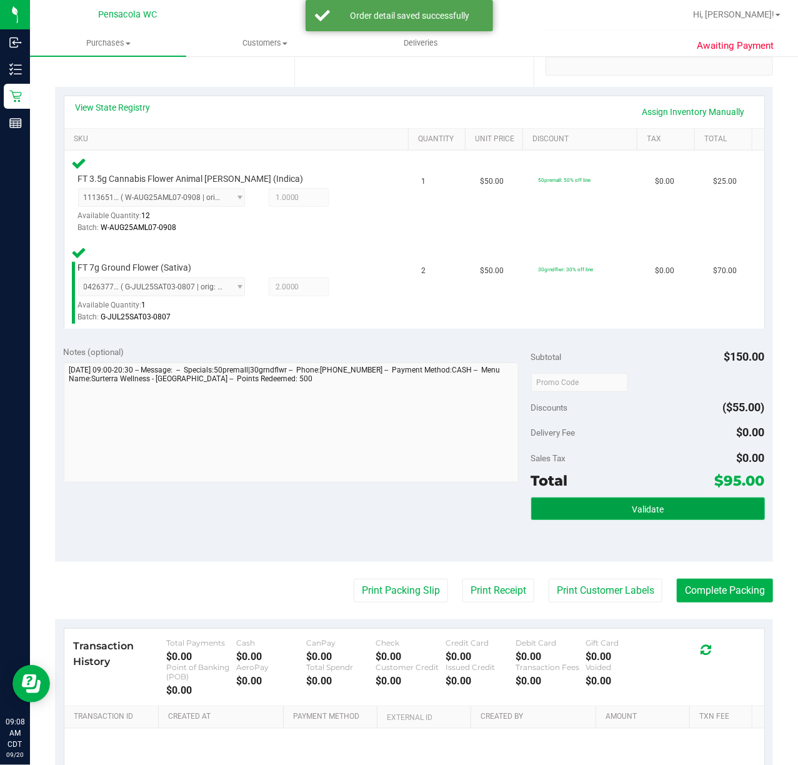
click at [608, 509] on button "Validate" at bounding box center [648, 509] width 234 height 23
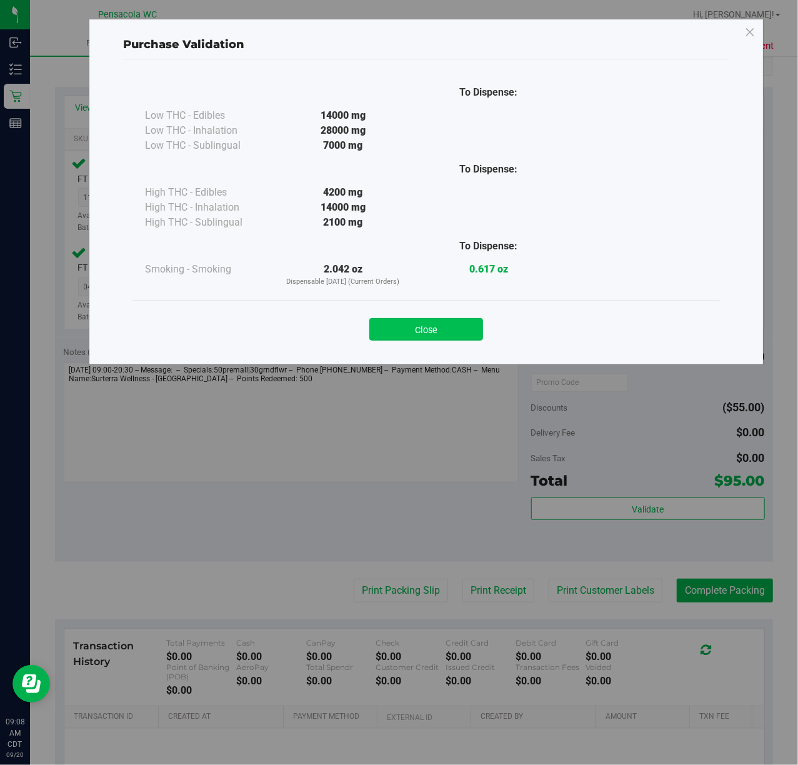
click at [426, 321] on button "Close" at bounding box center [426, 329] width 114 height 23
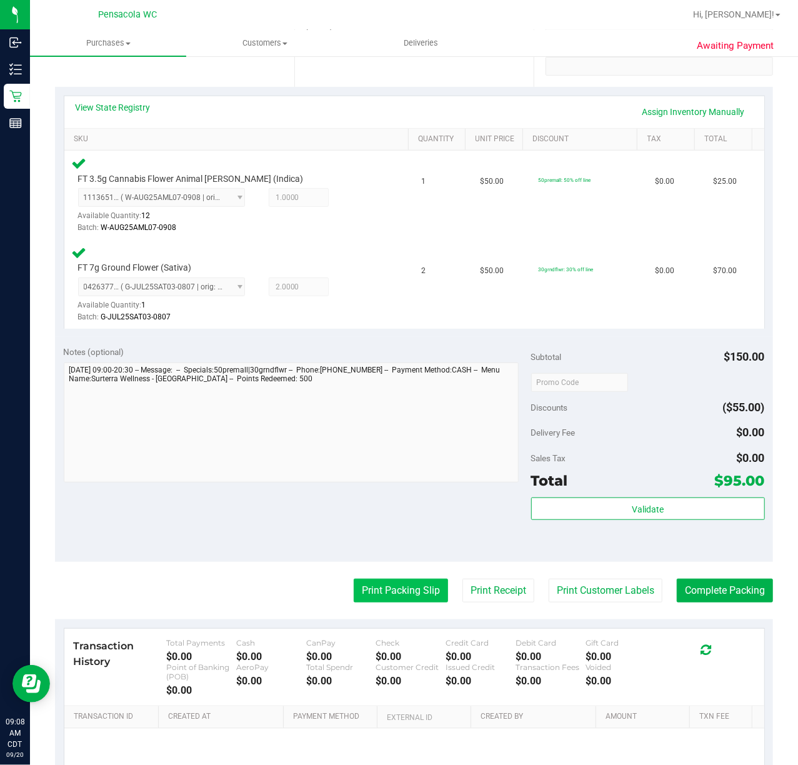
click at [401, 598] on button "Print Packing Slip" at bounding box center [401, 591] width 94 height 24
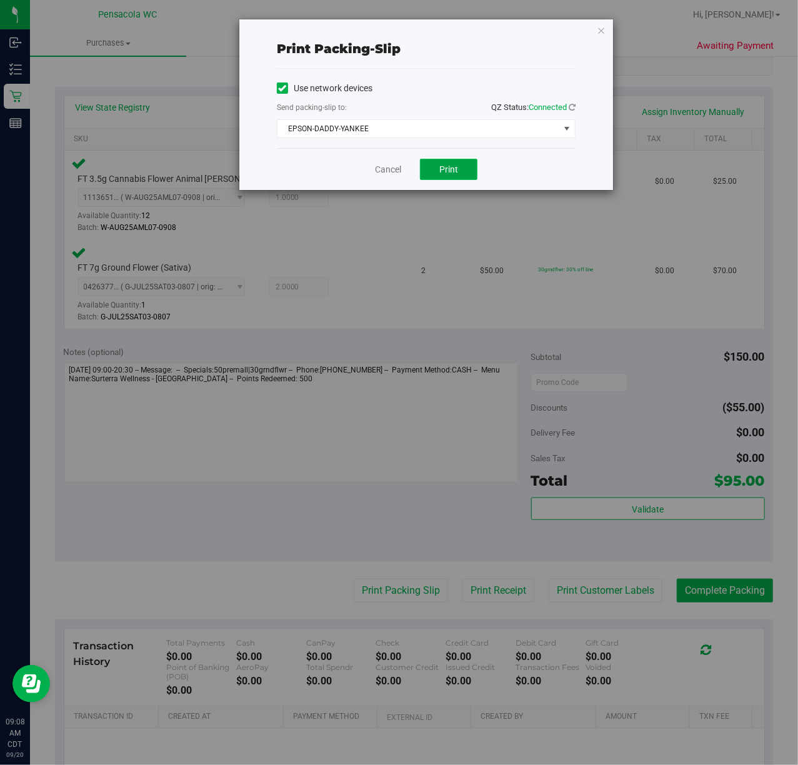
click at [436, 163] on button "Print" at bounding box center [449, 169] width 58 height 21
click at [601, 28] on icon "button" at bounding box center [601, 30] width 9 height 15
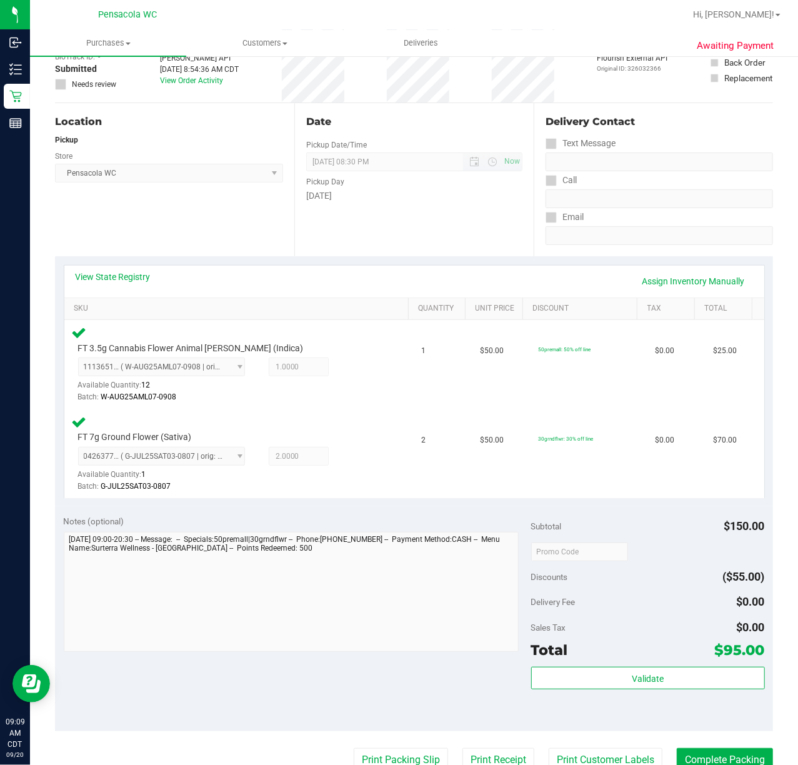
scroll to position [0, 0]
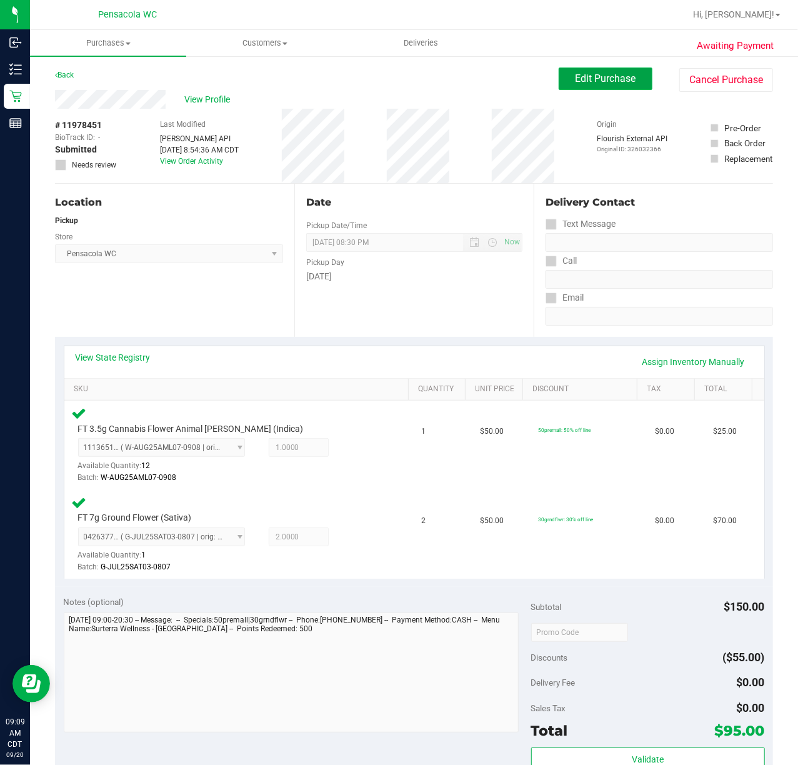
click at [613, 74] on span "Edit Purchase" at bounding box center [606, 79] width 61 height 12
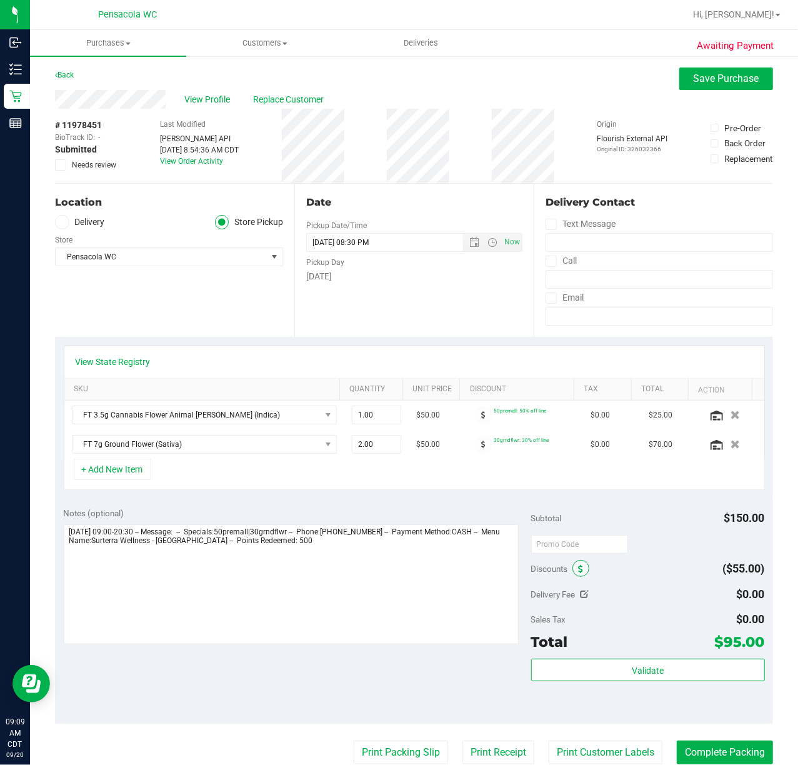
click at [579, 571] on icon at bounding box center [581, 569] width 5 height 9
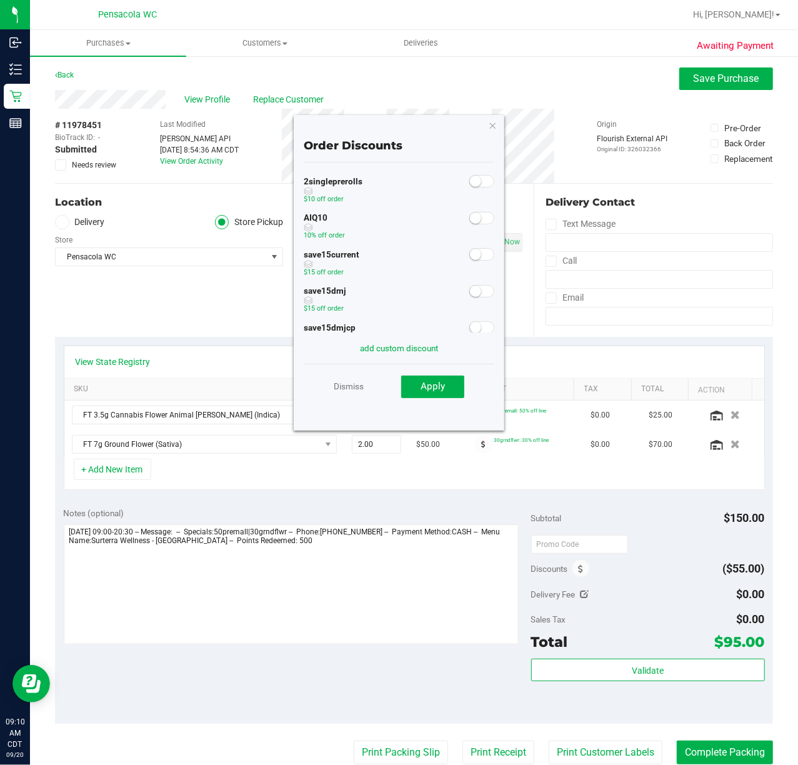
click at [475, 221] on span at bounding box center [481, 218] width 25 height 13
click at [435, 385] on span "Apply" at bounding box center [433, 386] width 24 height 11
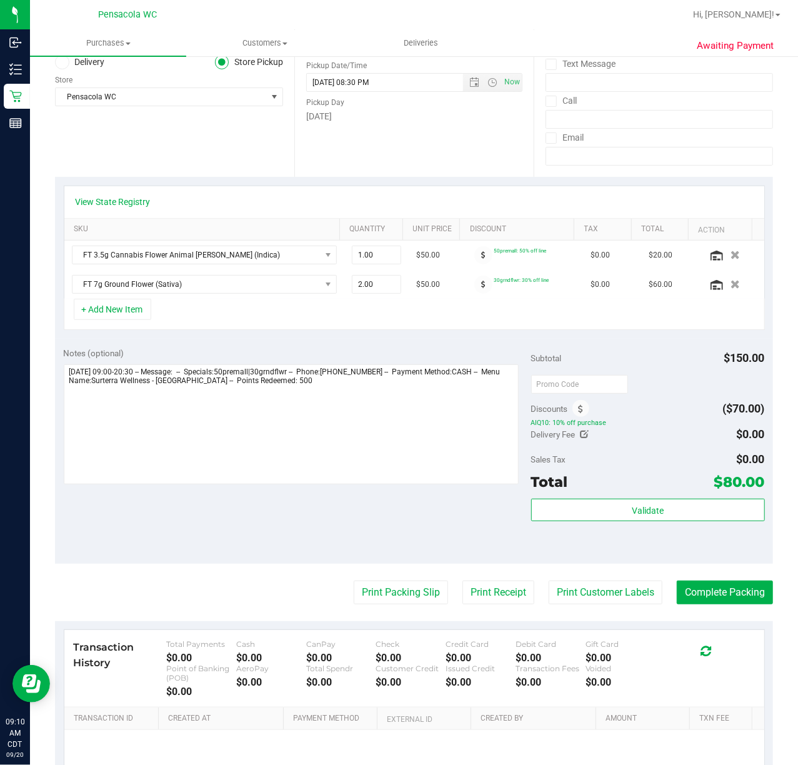
scroll to position [166, 0]
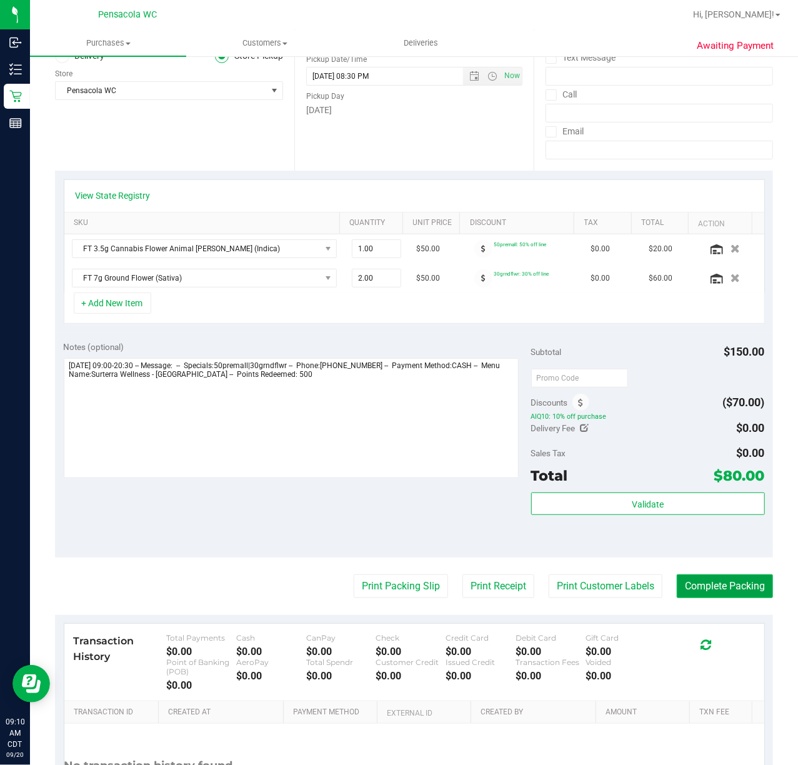
click at [677, 590] on button "Complete Packing" at bounding box center [725, 586] width 96 height 24
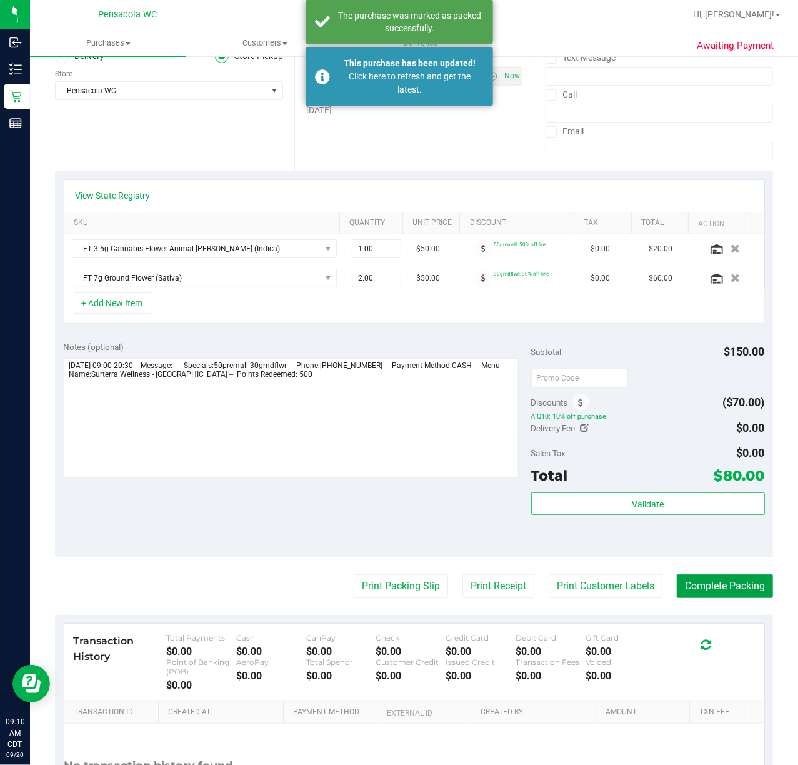
scroll to position [0, 0]
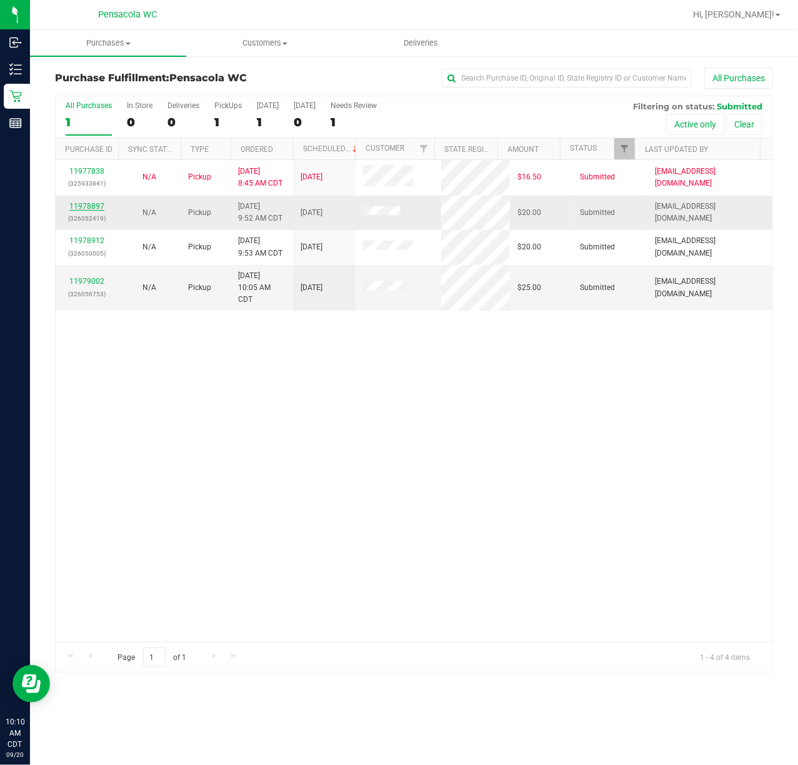
click at [84, 205] on link "11978897" at bounding box center [86, 206] width 35 height 9
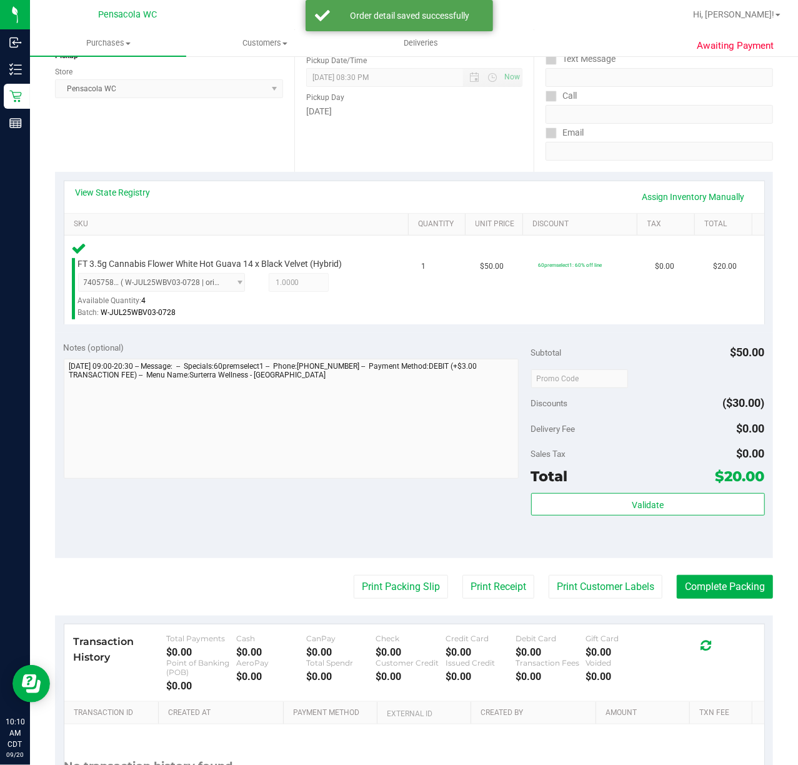
scroll to position [166, 0]
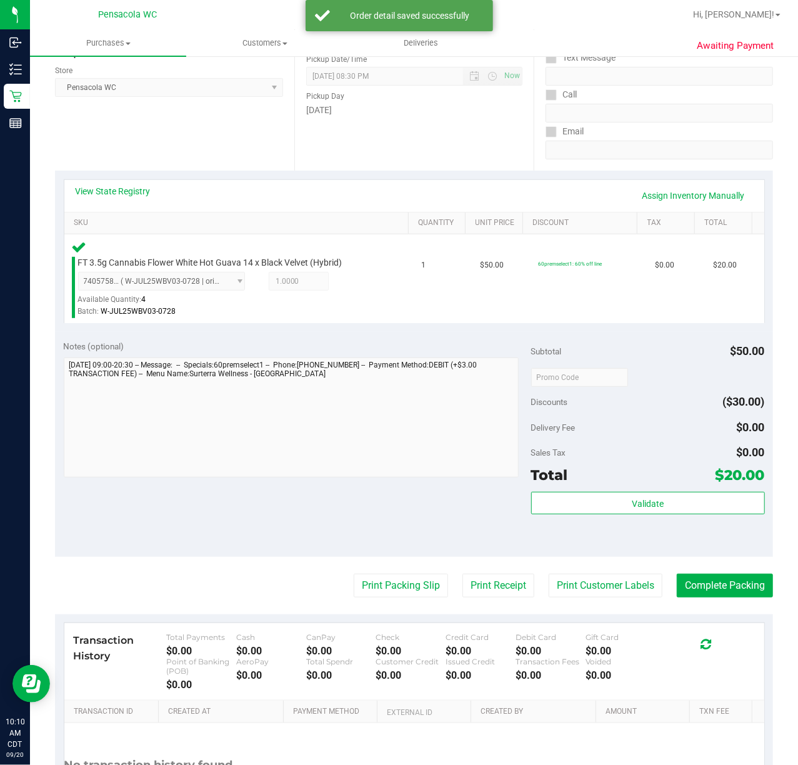
click at [654, 489] on div "Subtotal $50.00 Discounts ($30.00) Delivery Fee $0.00 Sales Tax $0.00 Total $20…" at bounding box center [648, 444] width 234 height 208
click at [651, 499] on span "Validate" at bounding box center [648, 504] width 32 height 10
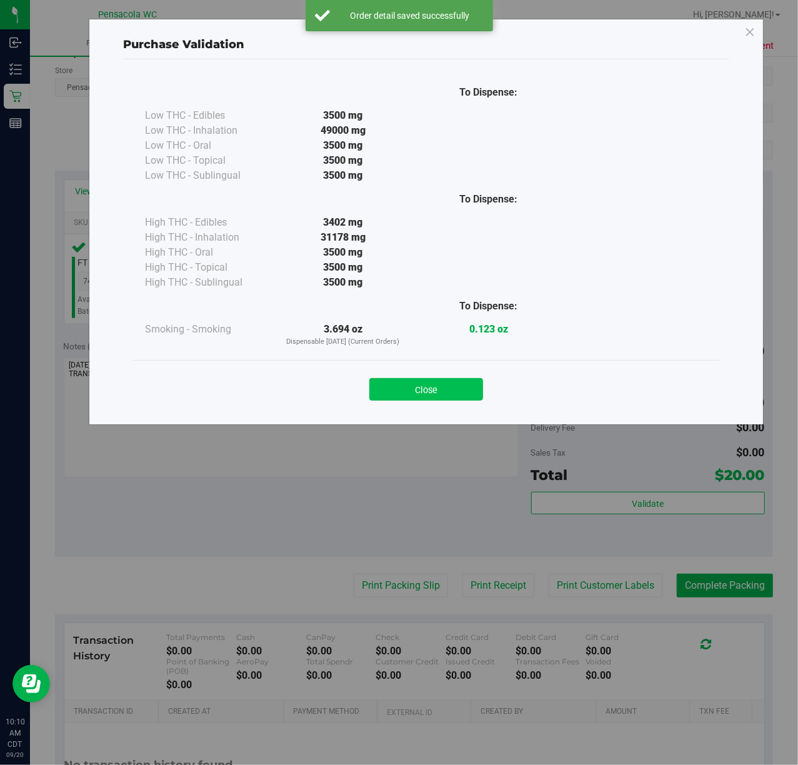
click at [436, 386] on button "Close" at bounding box center [426, 389] width 114 height 23
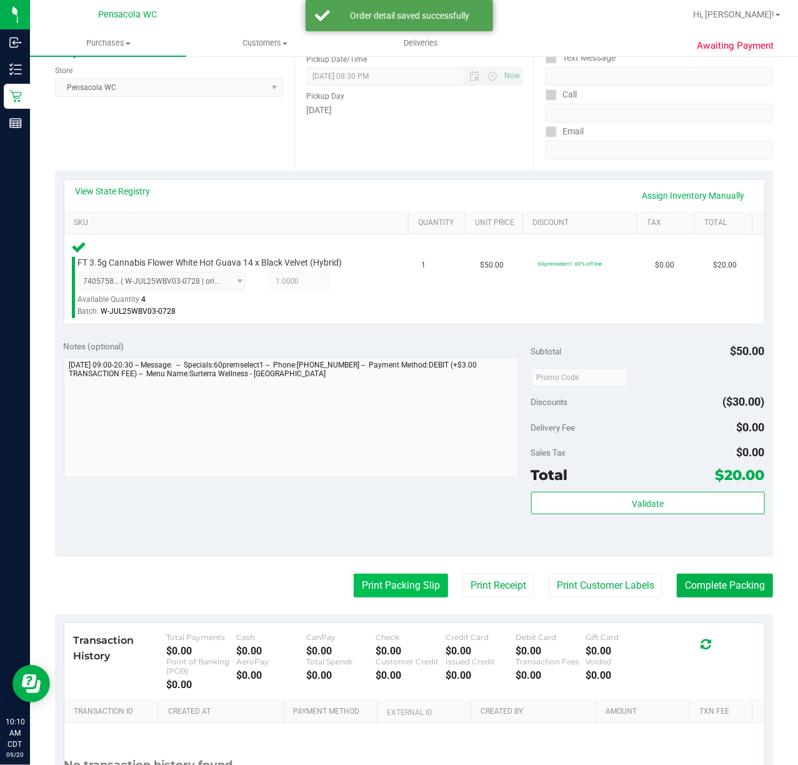
click at [384, 581] on button "Print Packing Slip" at bounding box center [401, 586] width 94 height 24
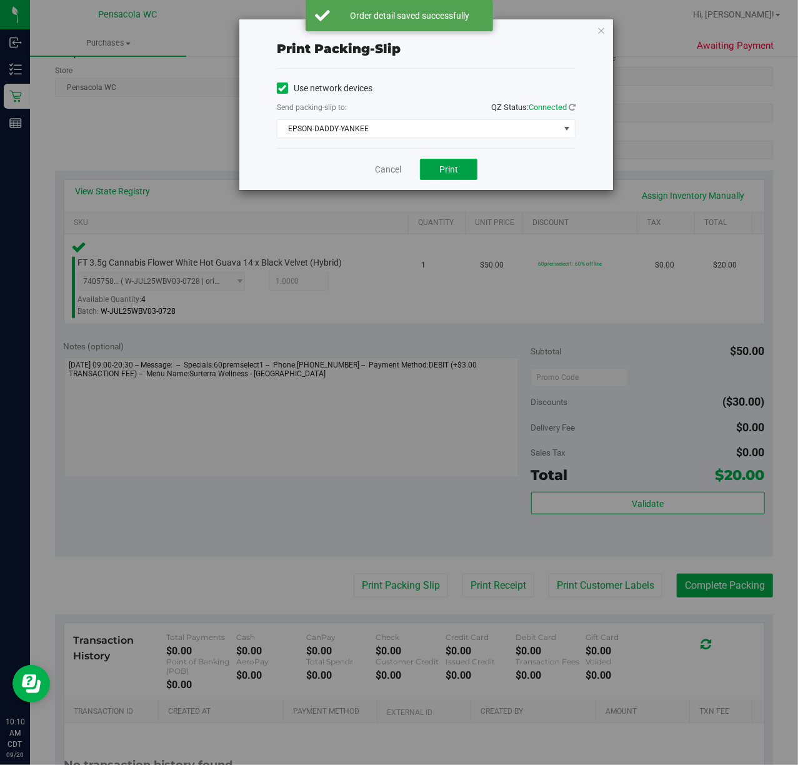
click at [424, 170] on button "Print" at bounding box center [449, 169] width 58 height 21
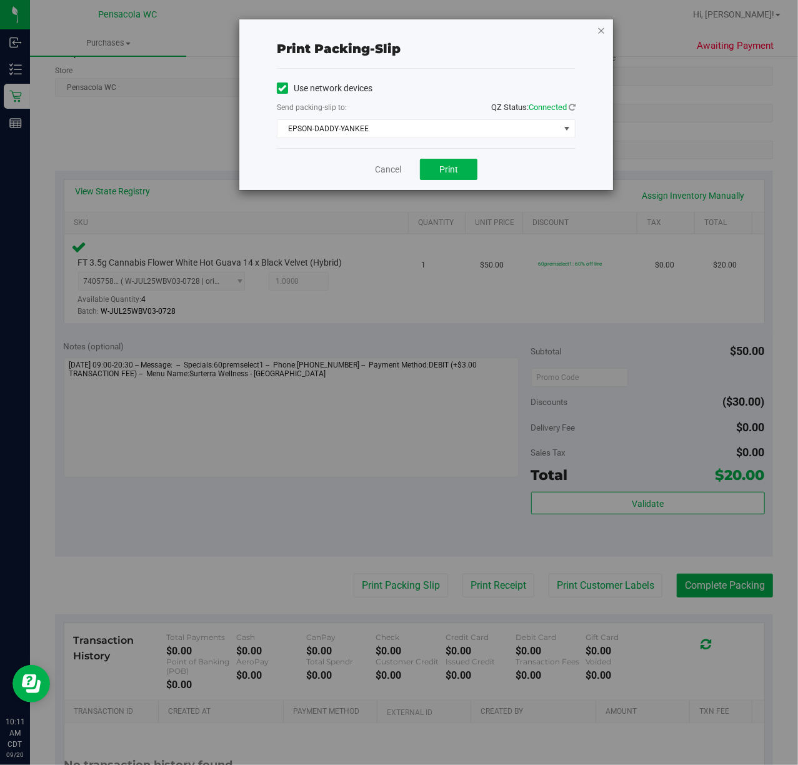
click at [604, 33] on icon "button" at bounding box center [601, 30] width 9 height 15
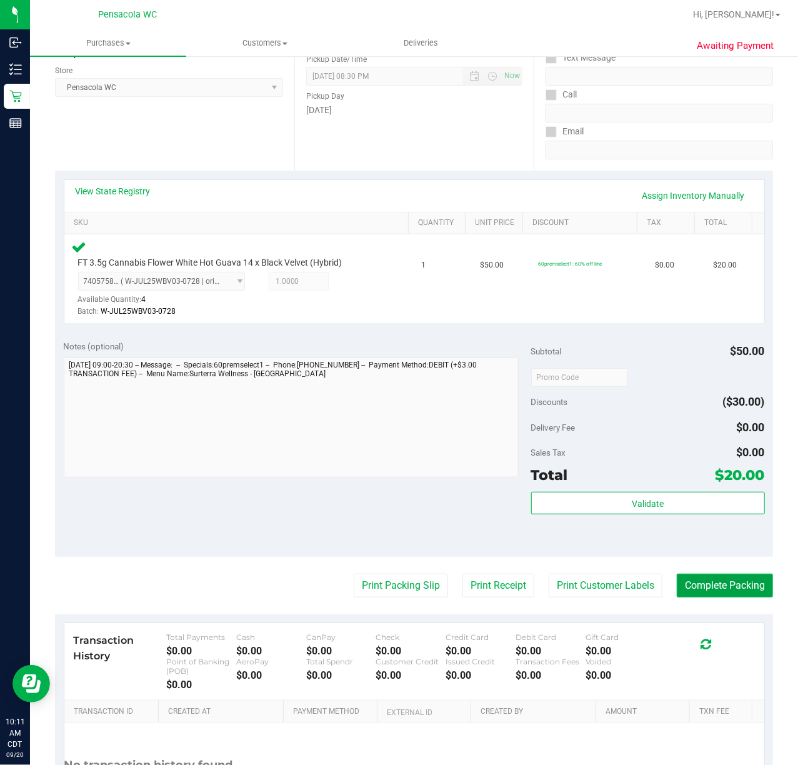
click at [677, 578] on button "Complete Packing" at bounding box center [725, 586] width 96 height 24
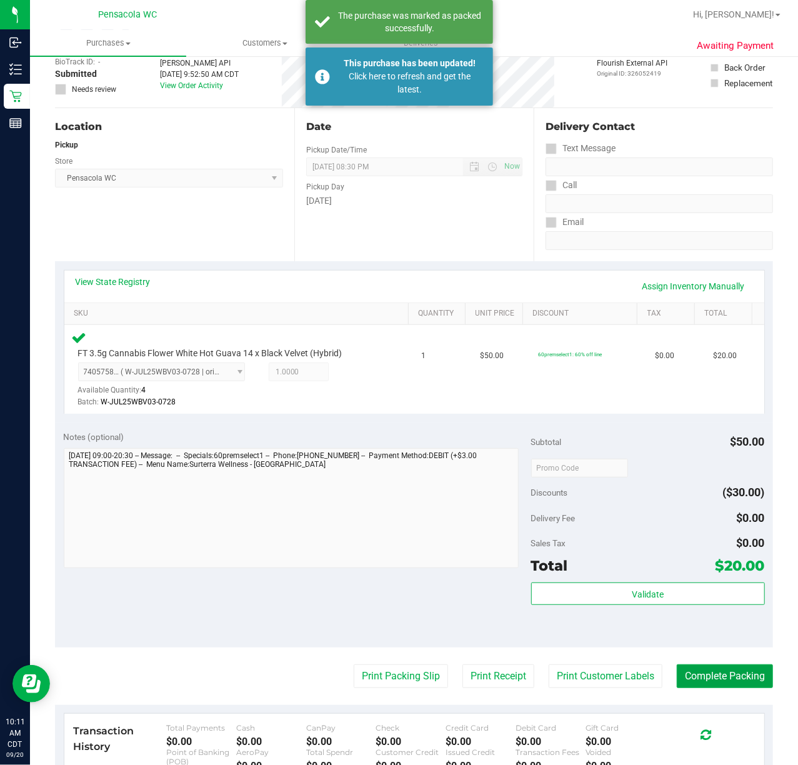
scroll to position [0, 0]
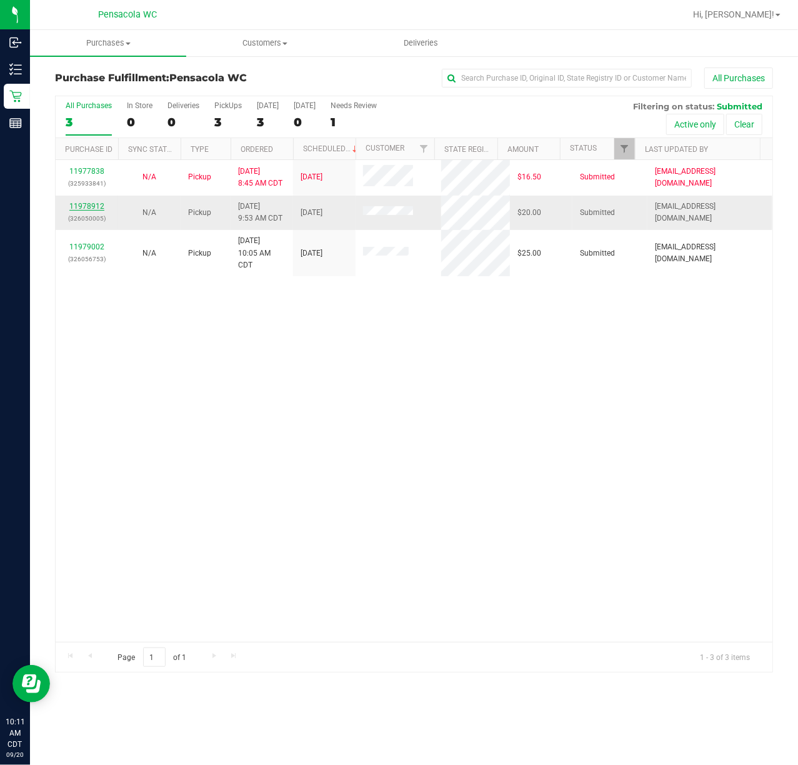
click at [89, 211] on link "11978912" at bounding box center [86, 206] width 35 height 9
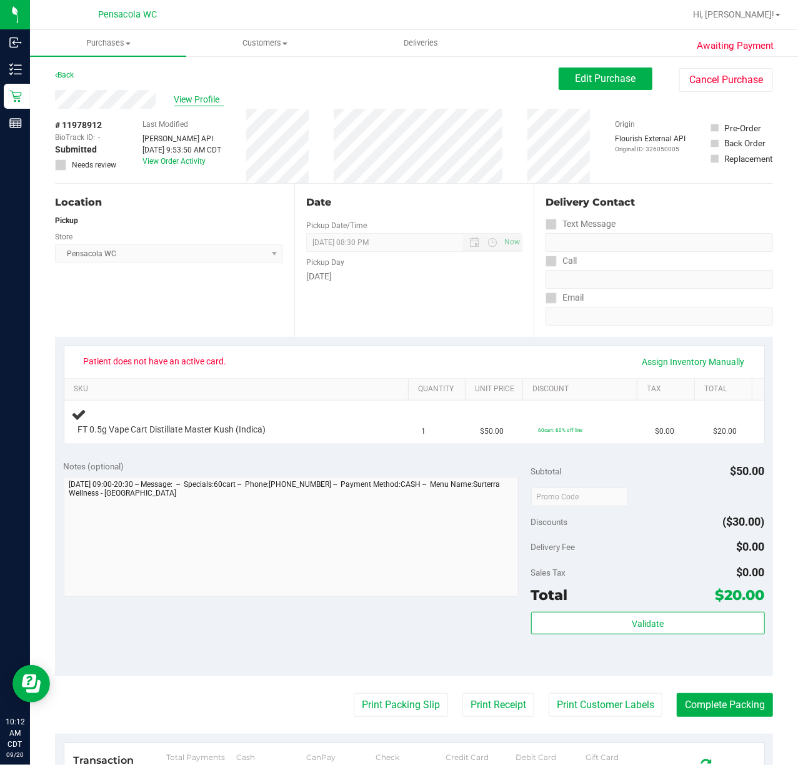
click at [216, 94] on span "View Profile" at bounding box center [199, 99] width 50 height 13
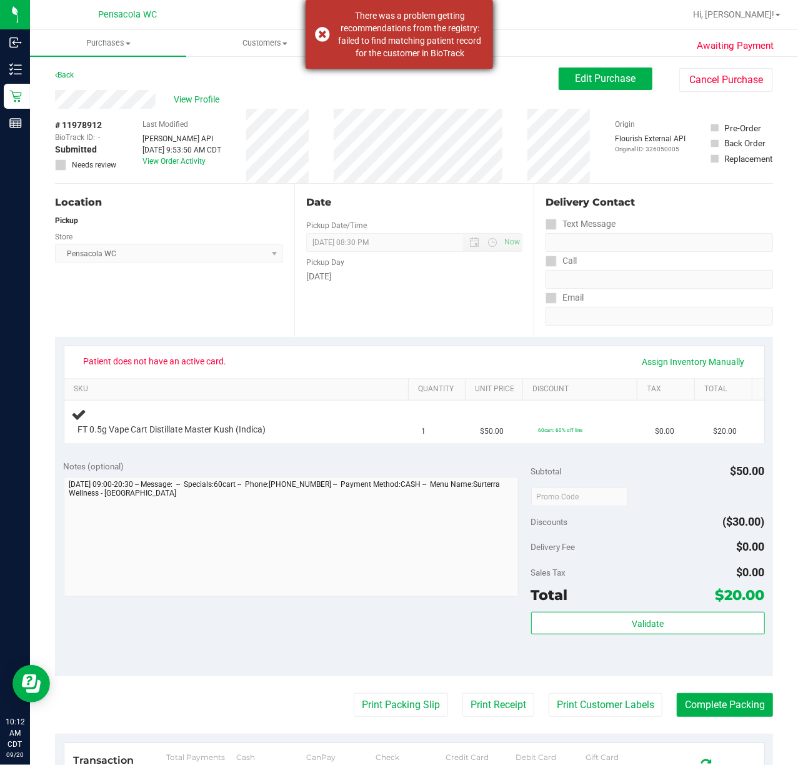
click at [316, 38] on div "There was a problem getting recommendations from the registry: failed to find m…" at bounding box center [400, 34] width 188 height 69
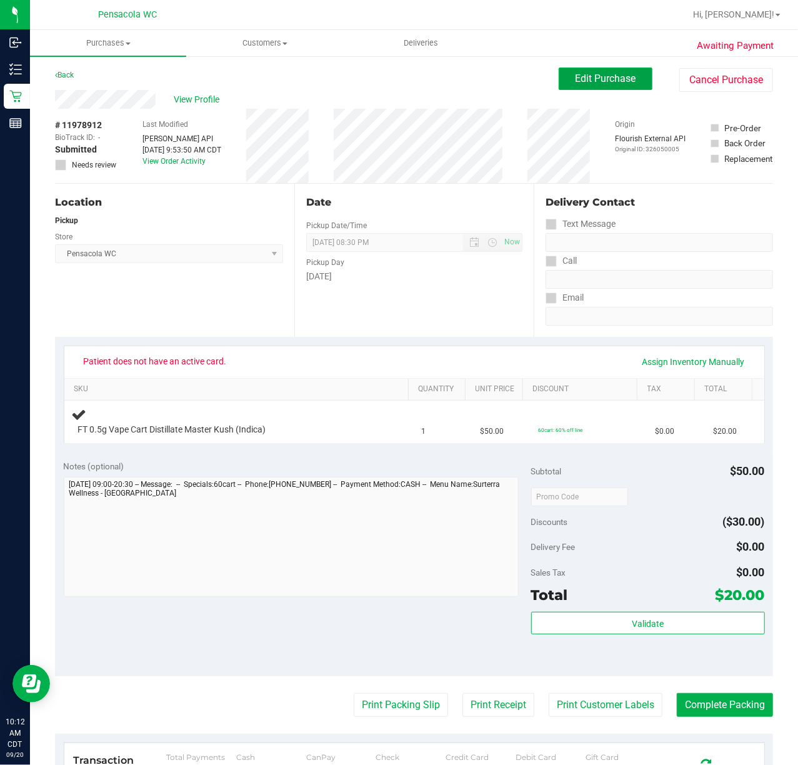
click at [581, 78] on span "Edit Purchase" at bounding box center [606, 79] width 61 height 12
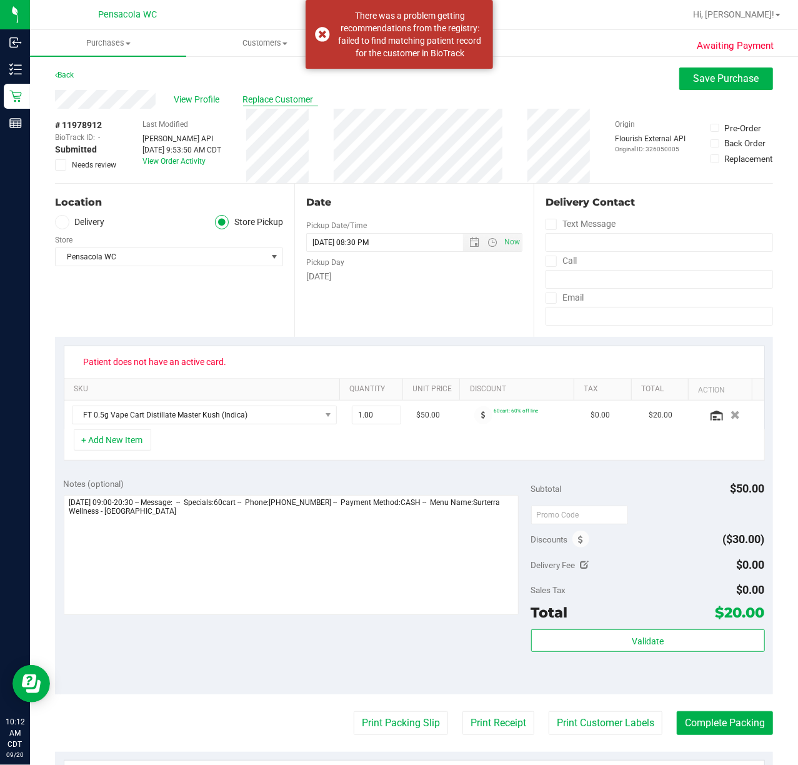
click at [255, 105] on span "Replace Customer" at bounding box center [280, 99] width 75 height 13
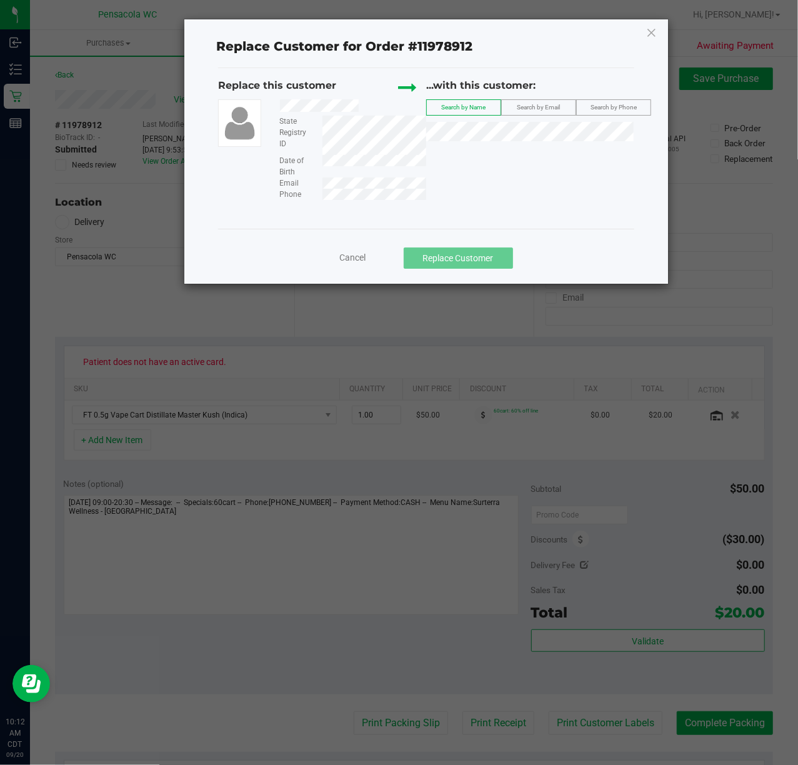
click at [480, 113] on label "Search by Name" at bounding box center [464, 107] width 74 height 15
click at [501, 151] on span "LUCY PATTERSON" at bounding box center [467, 156] width 67 height 10
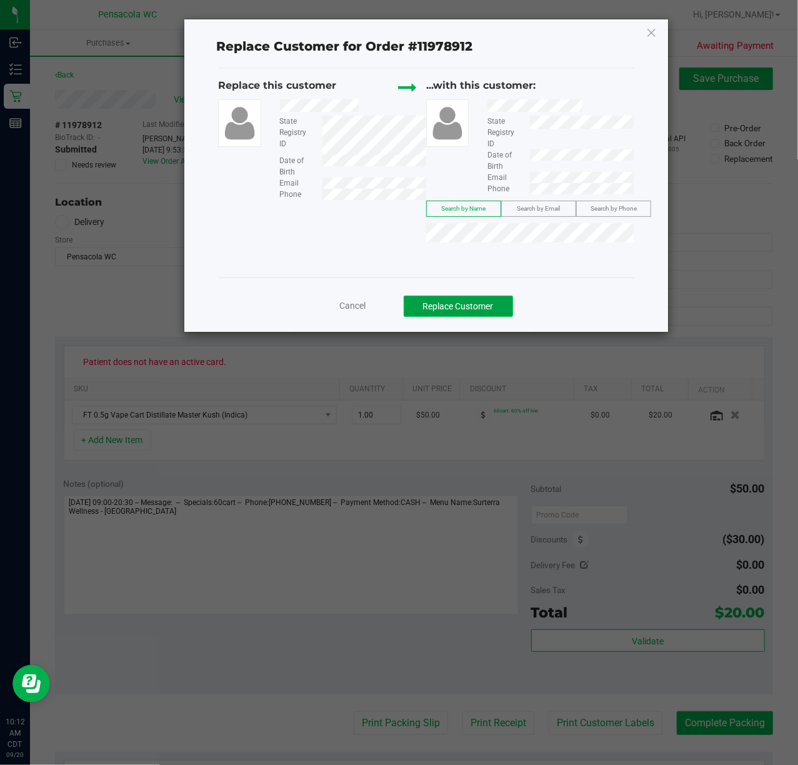
click at [476, 311] on button "Replace Customer" at bounding box center [458, 306] width 109 height 21
click at [471, 301] on button "Replace Customer" at bounding box center [458, 306] width 109 height 21
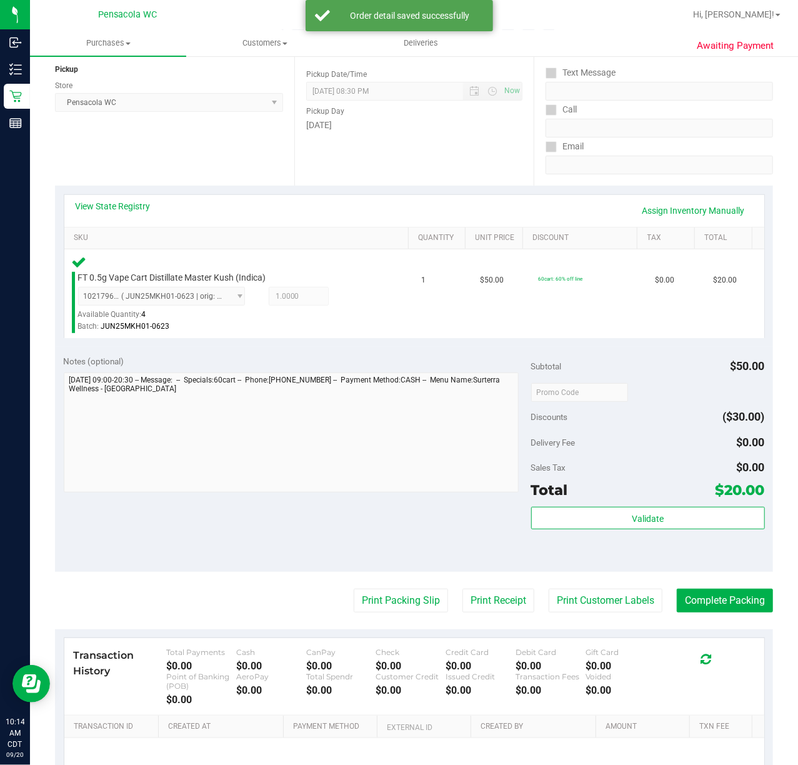
scroll to position [166, 0]
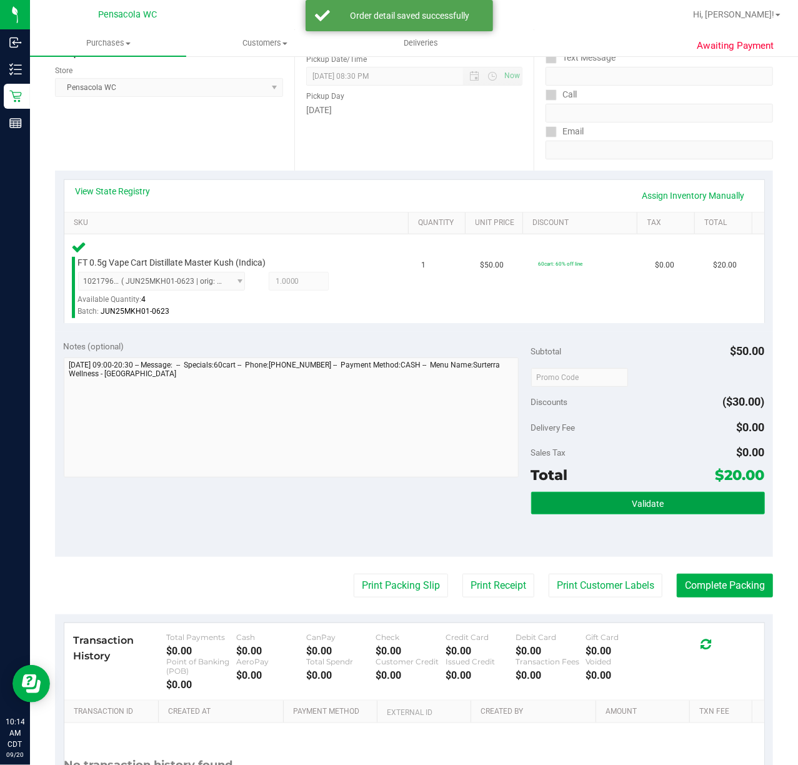
click at [596, 500] on button "Validate" at bounding box center [648, 503] width 234 height 23
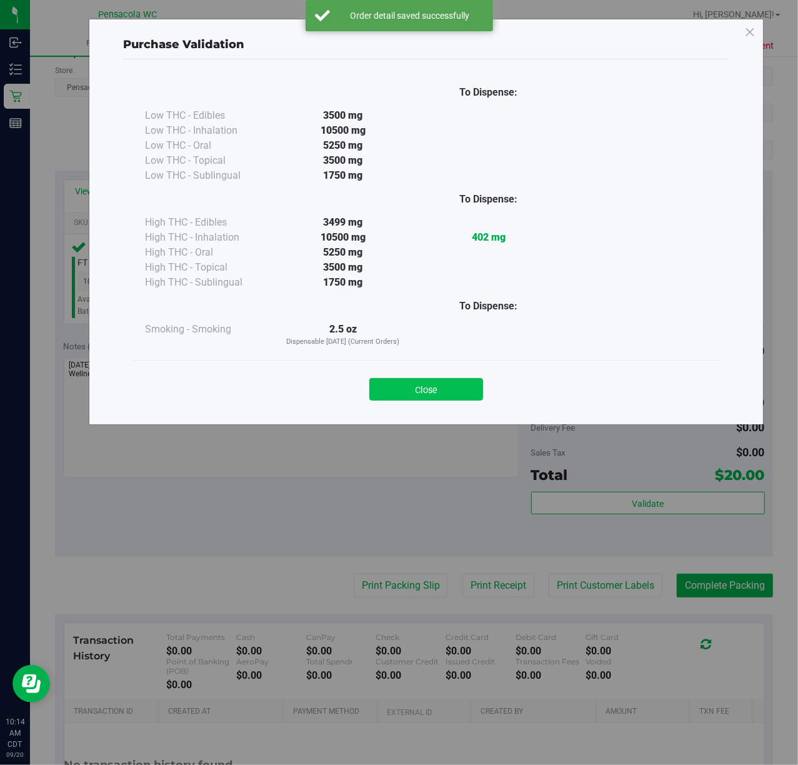
click at [441, 388] on button "Close" at bounding box center [426, 389] width 114 height 23
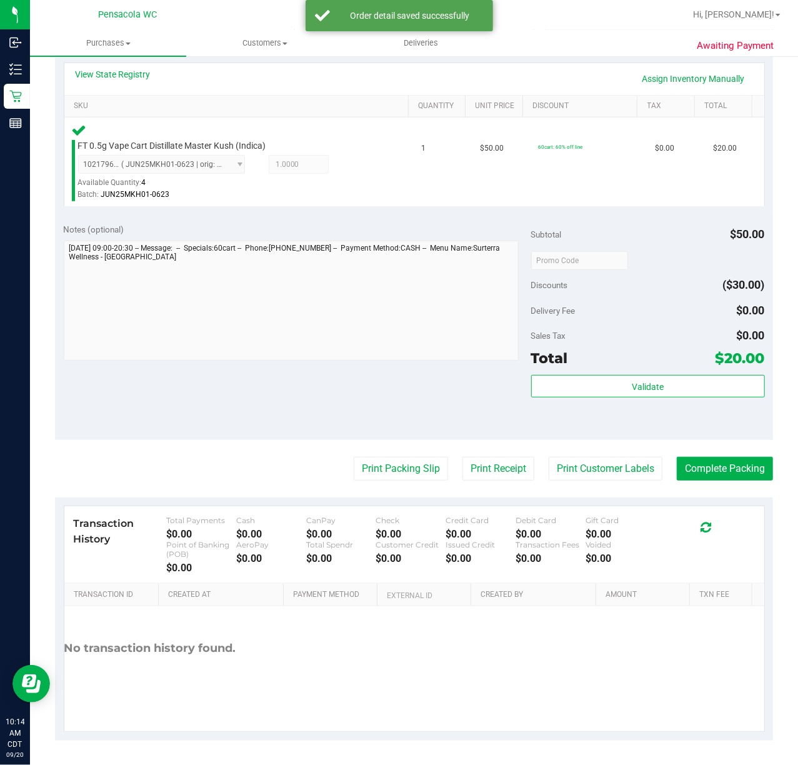
scroll to position [284, 0]
click at [391, 469] on button "Print Packing Slip" at bounding box center [401, 468] width 94 height 24
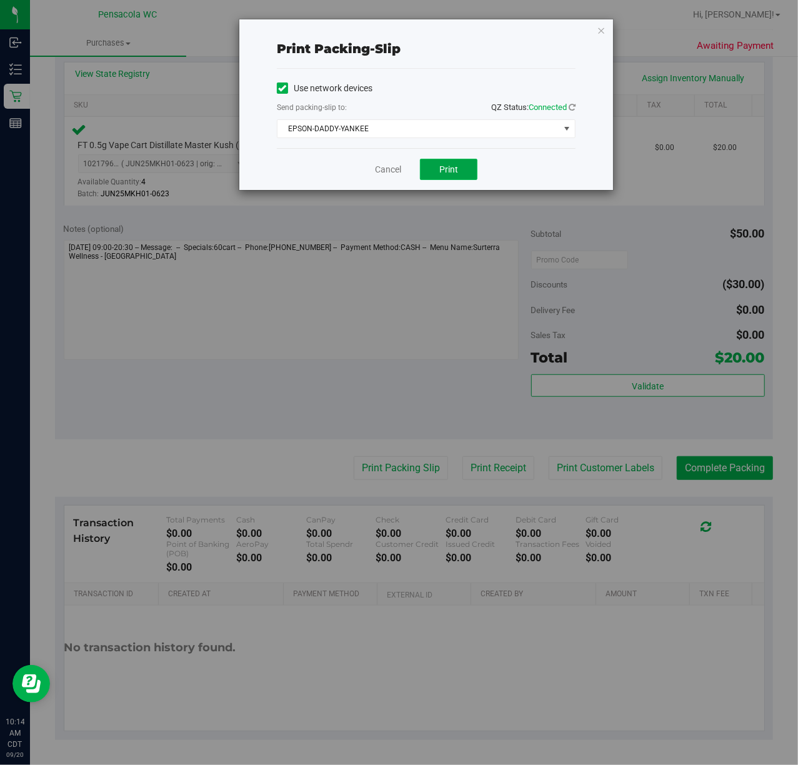
click at [458, 163] on button "Print" at bounding box center [449, 169] width 58 height 21
click at [603, 31] on icon "button" at bounding box center [601, 30] width 9 height 15
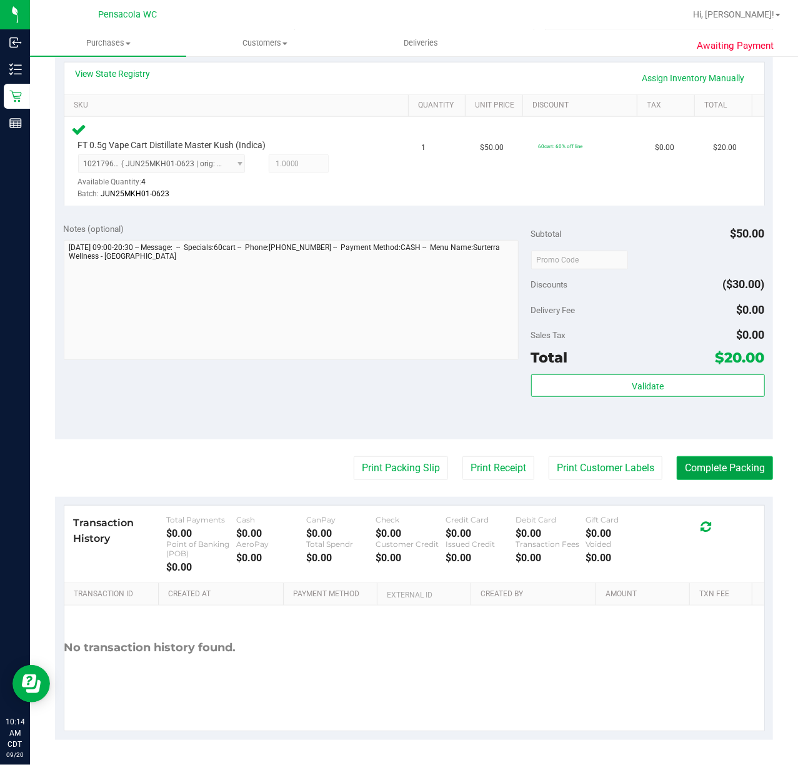
click at [703, 463] on button "Complete Packing" at bounding box center [725, 468] width 96 height 24
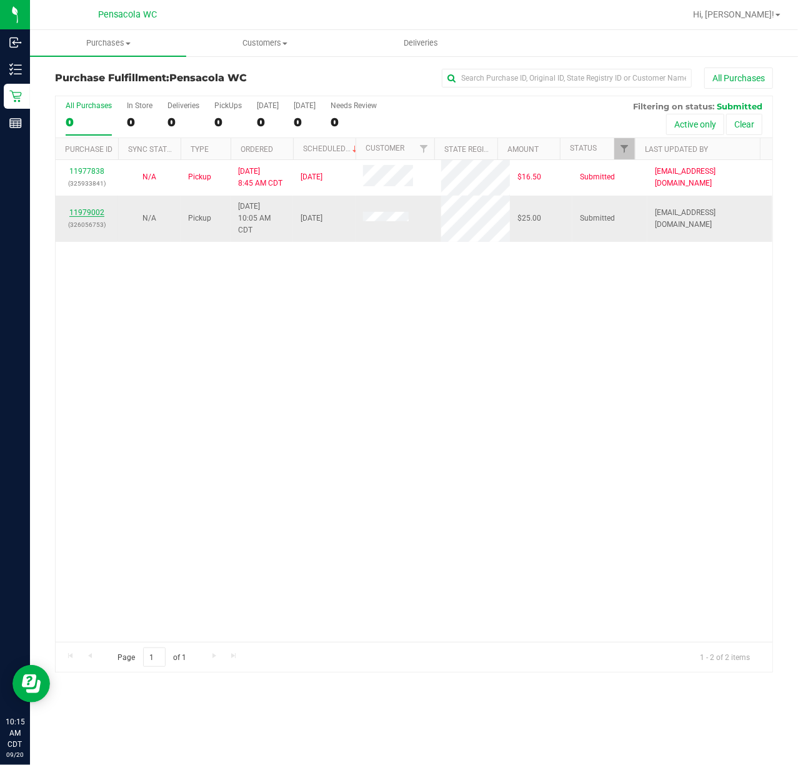
click at [89, 216] on link "11979002" at bounding box center [86, 212] width 35 height 9
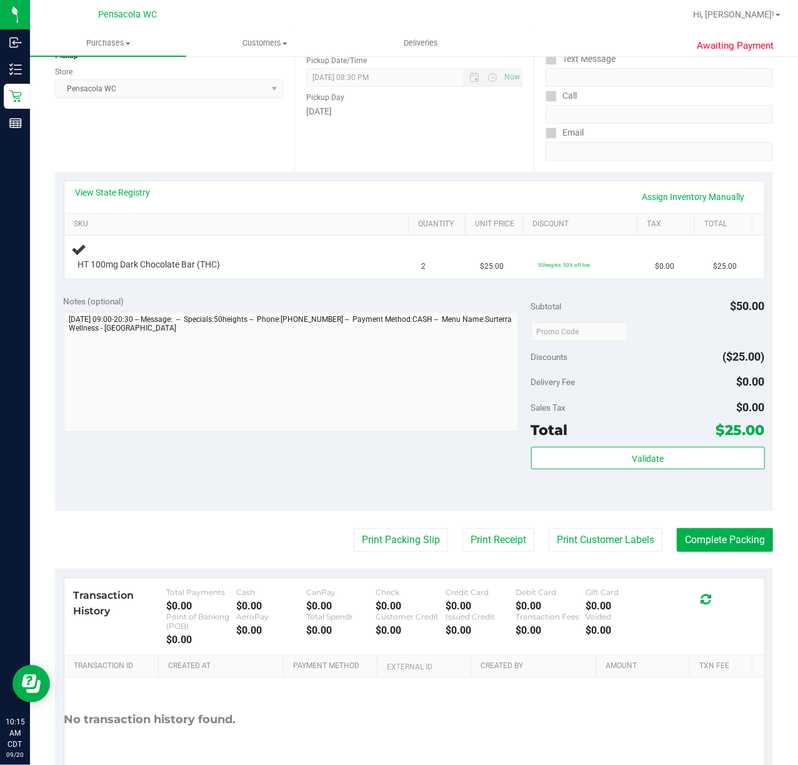
scroll to position [166, 0]
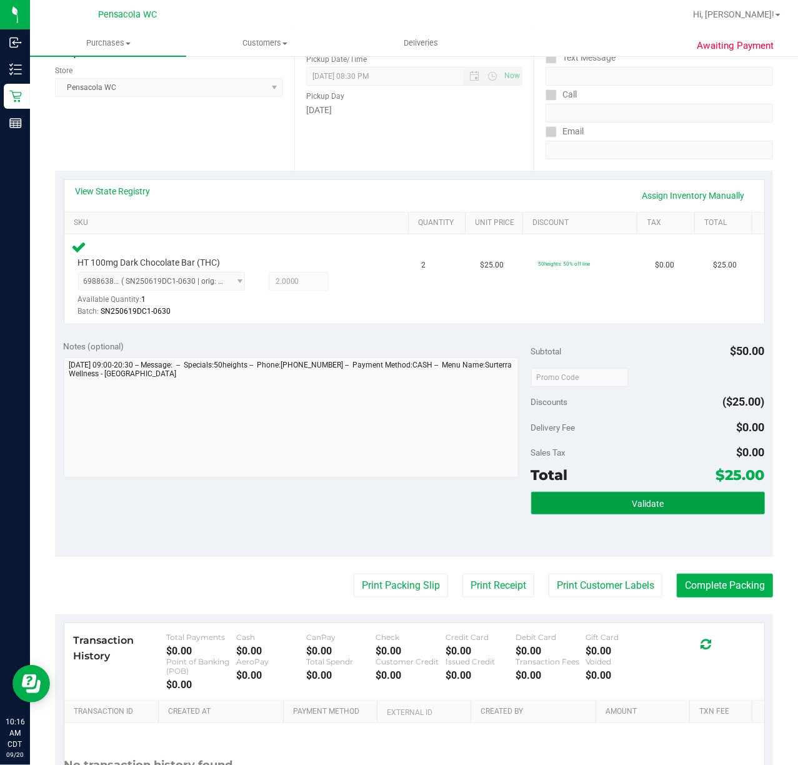
click at [606, 504] on button "Validate" at bounding box center [648, 503] width 234 height 23
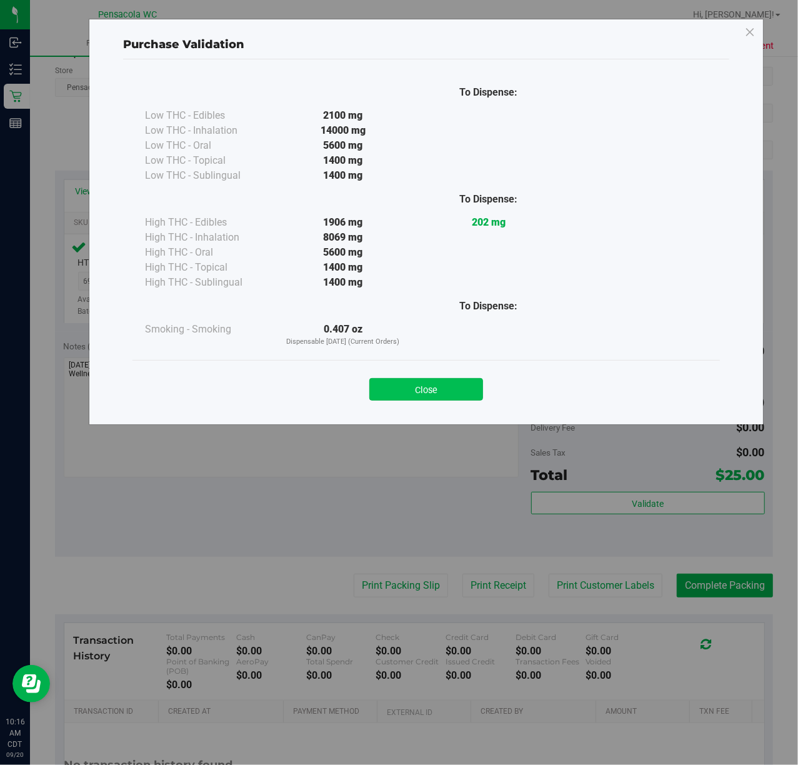
click at [411, 395] on button "Close" at bounding box center [426, 389] width 114 height 23
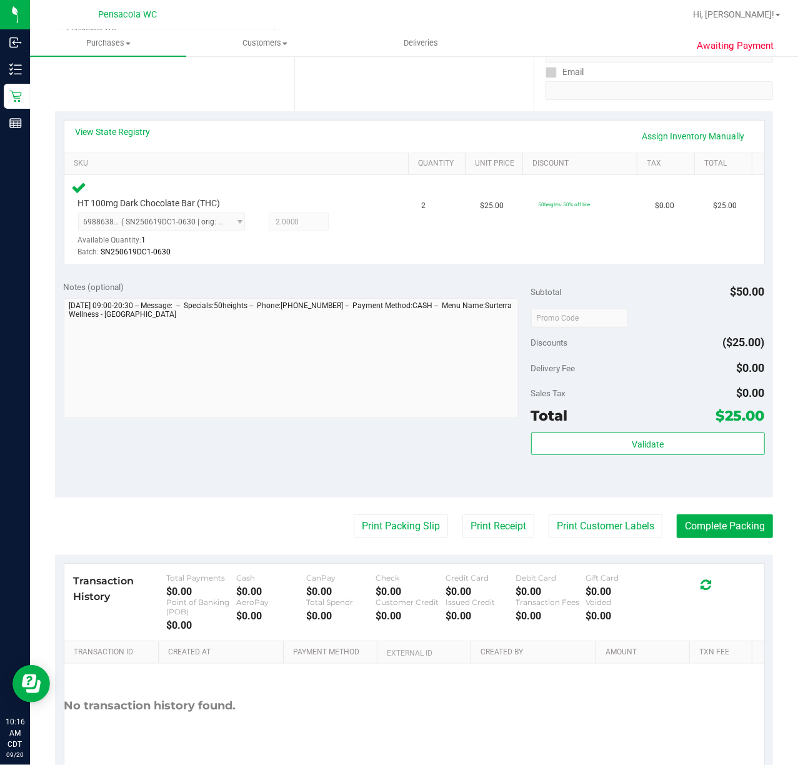
scroll to position [284, 0]
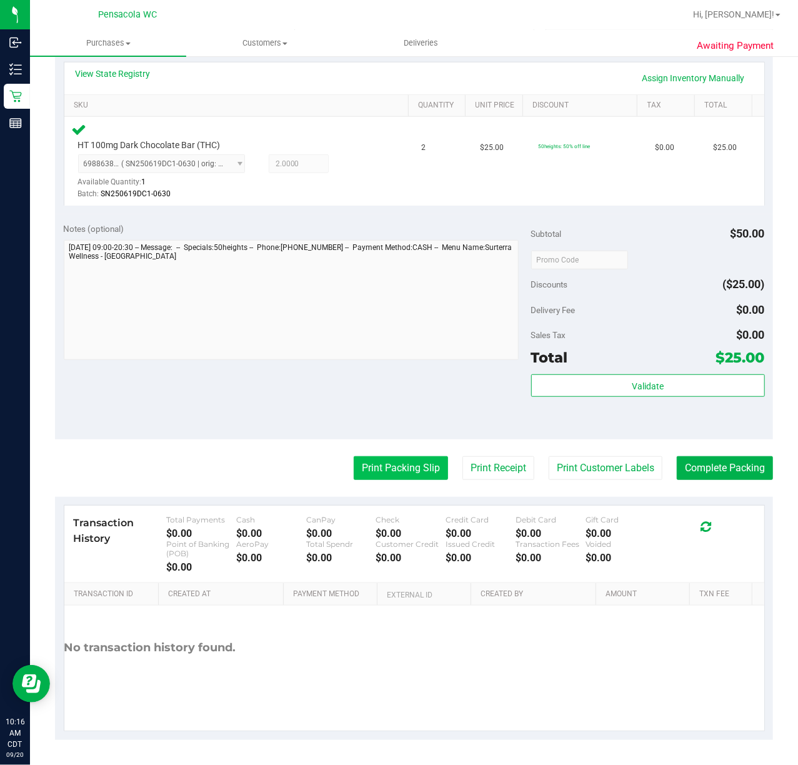
click at [396, 456] on button "Print Packing Slip" at bounding box center [401, 468] width 94 height 24
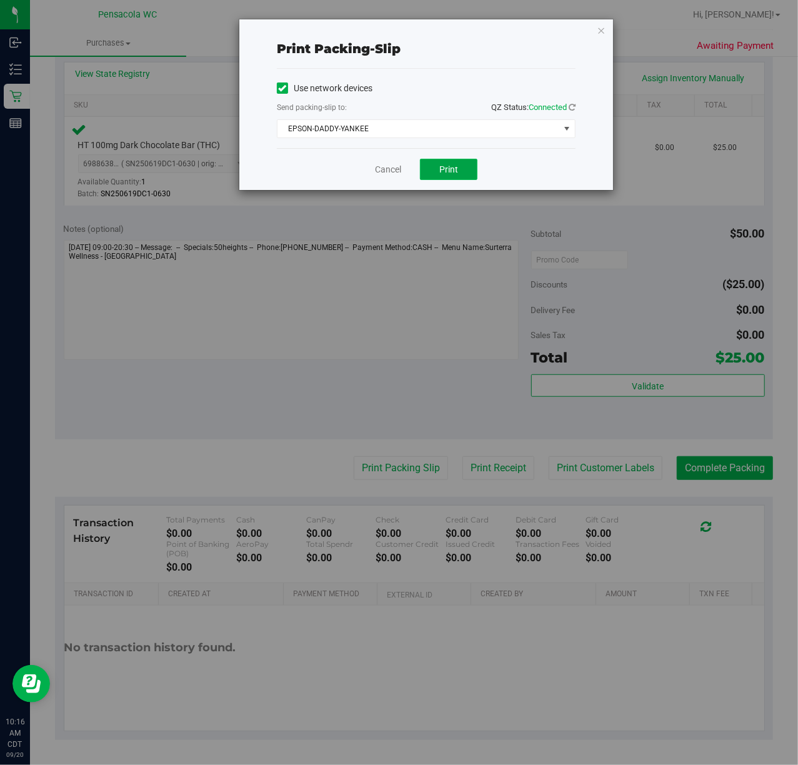
click at [448, 169] on span "Print" at bounding box center [448, 169] width 19 height 10
click at [598, 28] on icon "button" at bounding box center [601, 30] width 9 height 15
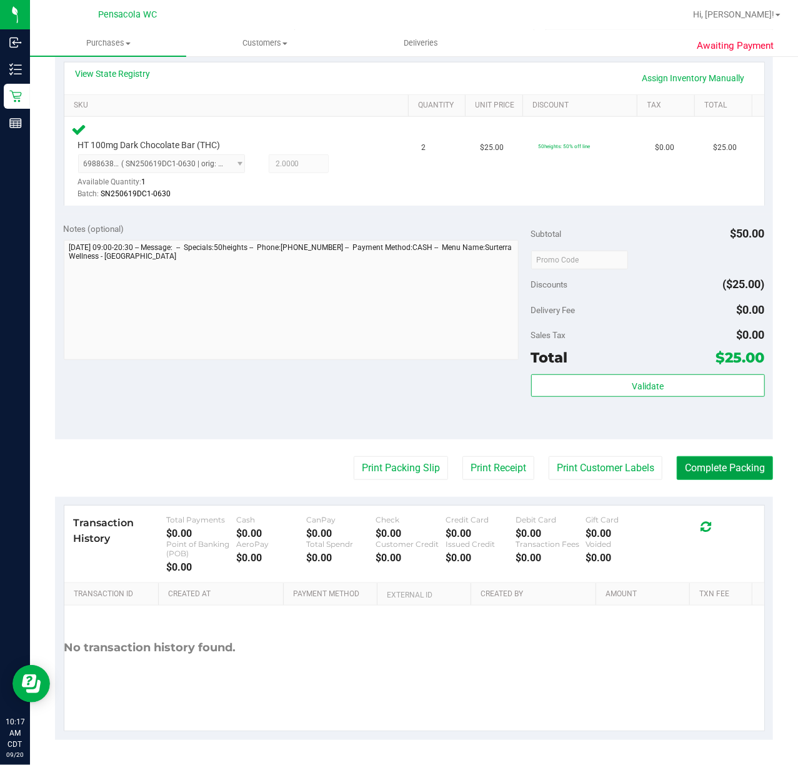
click at [713, 466] on button "Complete Packing" at bounding box center [725, 468] width 96 height 24
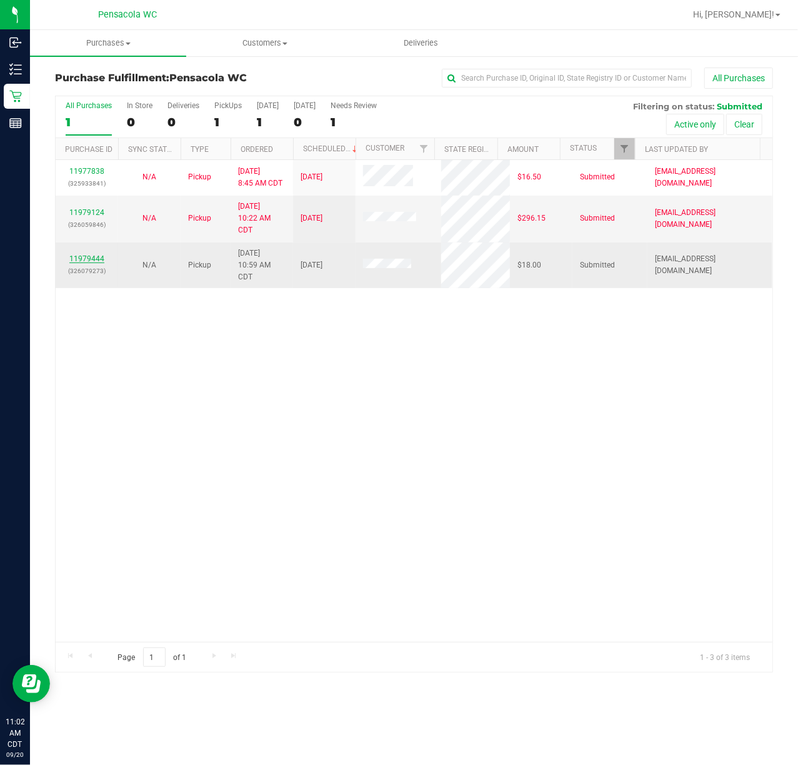
click at [89, 258] on link "11979444" at bounding box center [86, 258] width 35 height 9
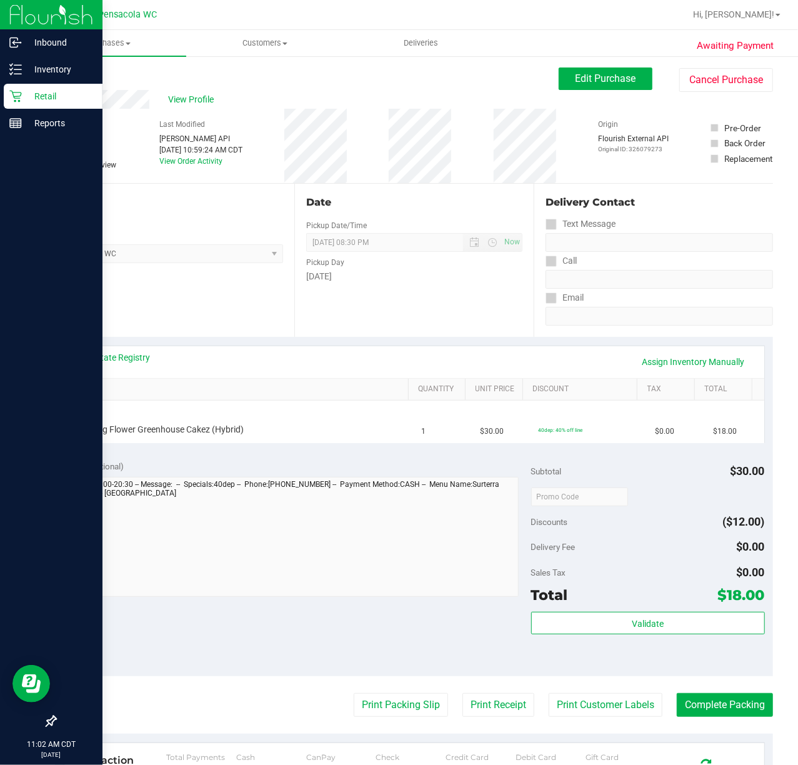
click at [53, 89] on p "Retail" at bounding box center [59, 96] width 75 height 15
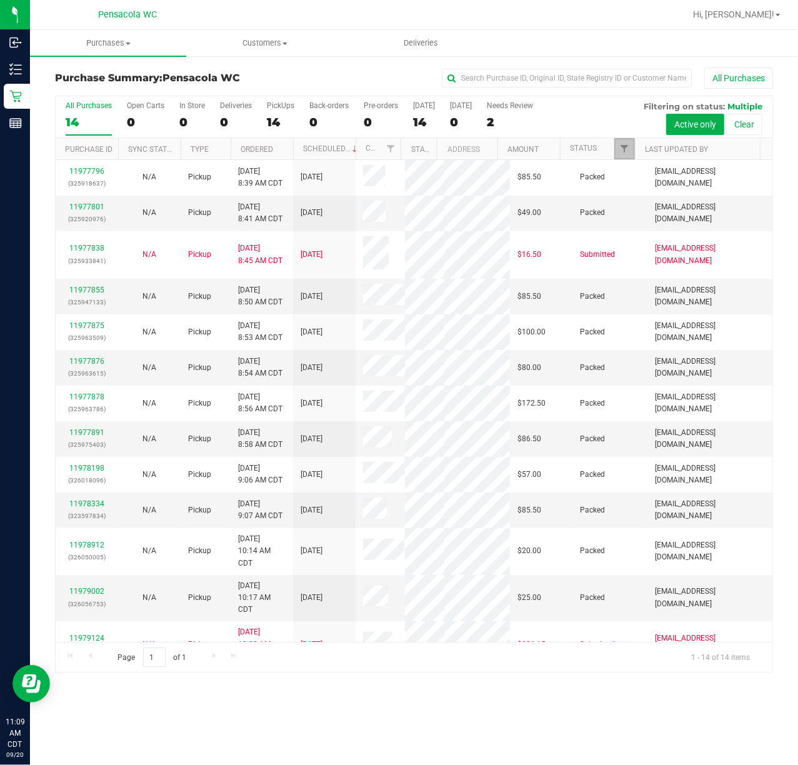
click at [616, 149] on link "Filter" at bounding box center [624, 148] width 21 height 21
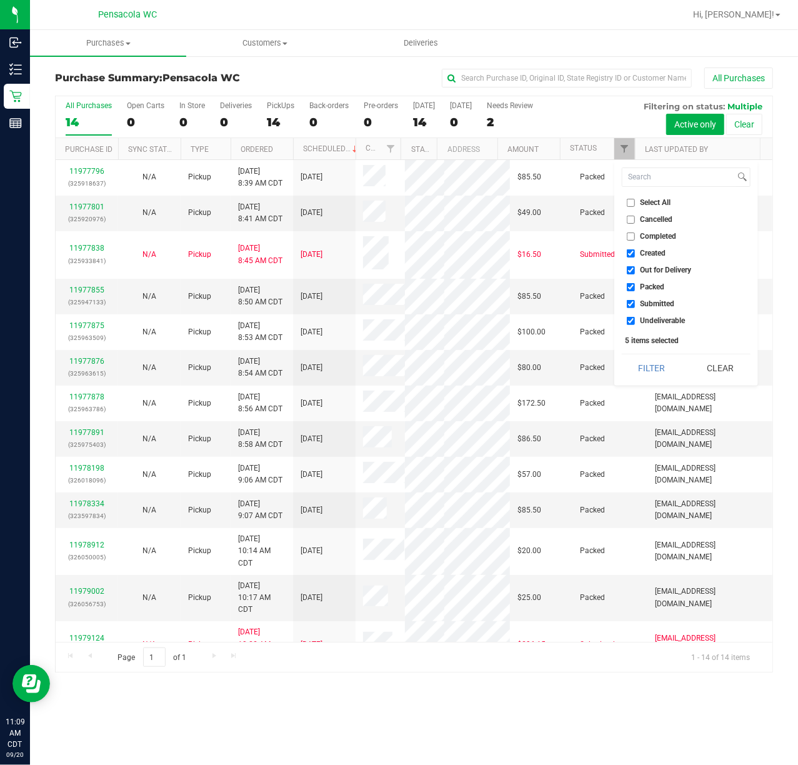
click at [630, 201] on input "Select All" at bounding box center [631, 203] width 8 height 8
checkbox input "true"
click at [630, 201] on input "Select All" at bounding box center [631, 203] width 8 height 8
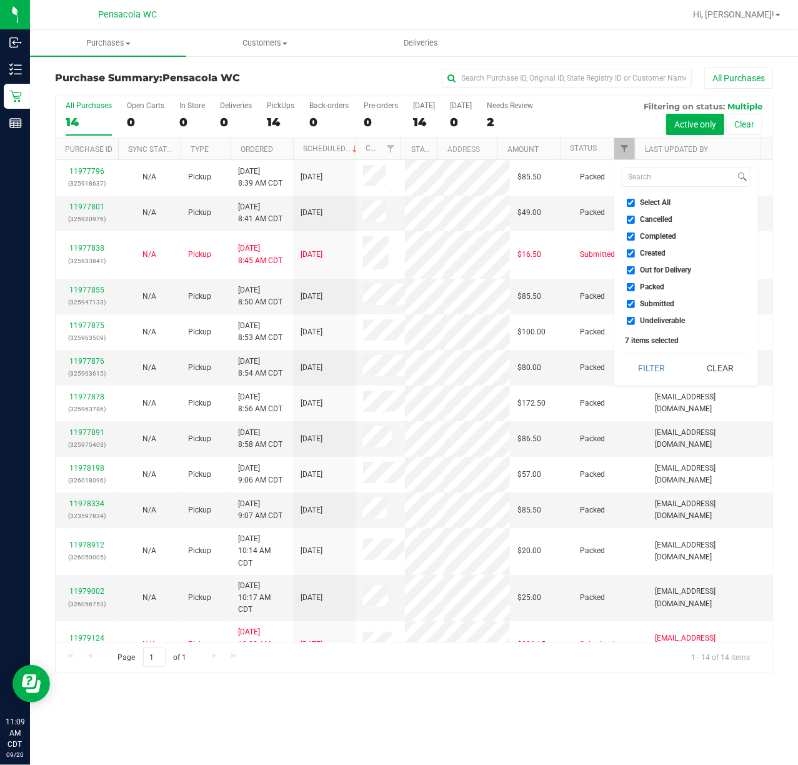
checkbox input "false"
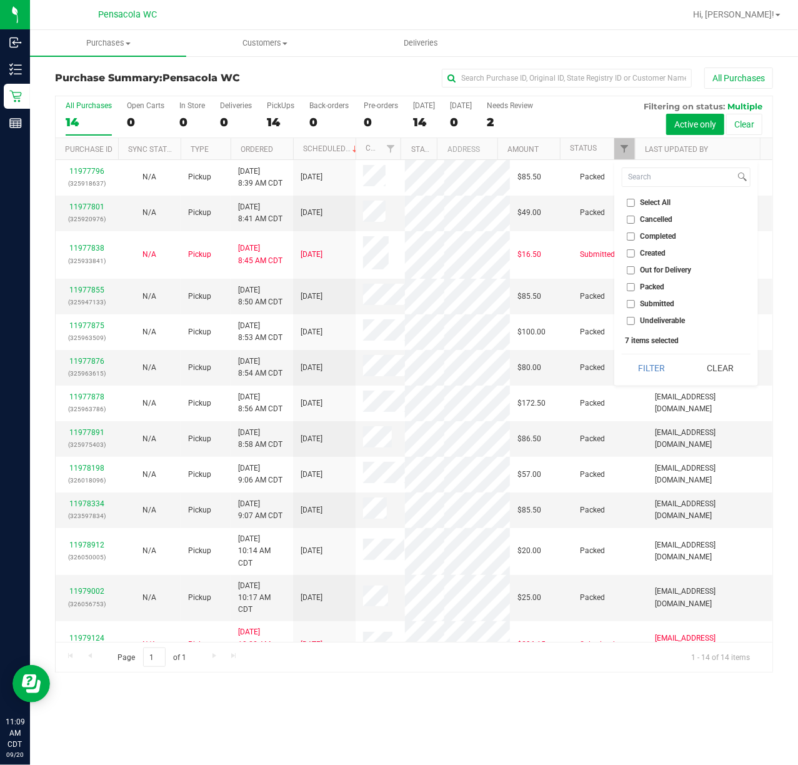
checkbox input "false"
click at [631, 306] on input "Submitted" at bounding box center [631, 304] width 8 height 8
checkbox input "true"
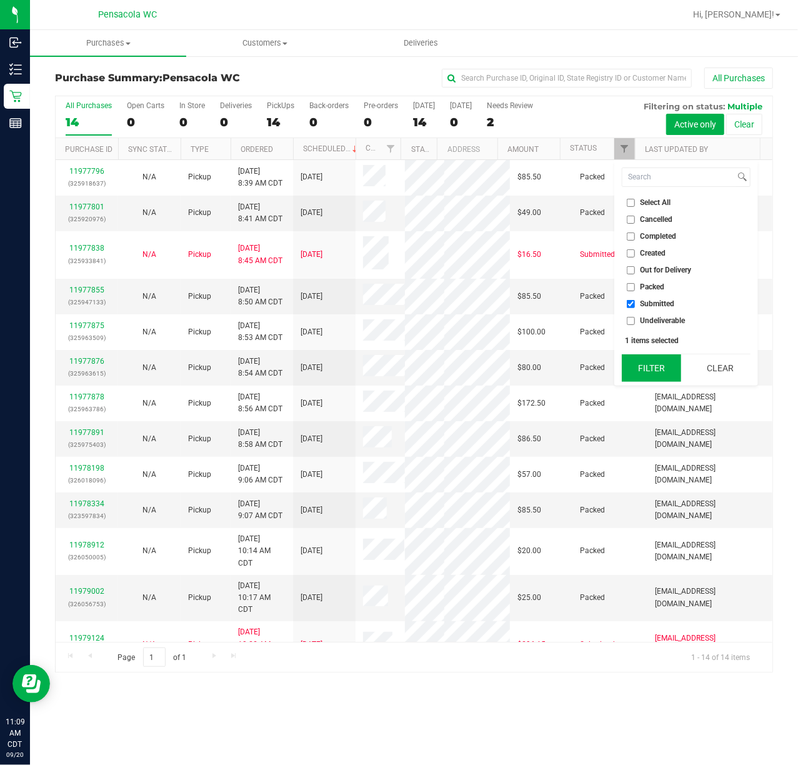
click at [645, 361] on button "Filter" at bounding box center [652, 368] width 60 height 28
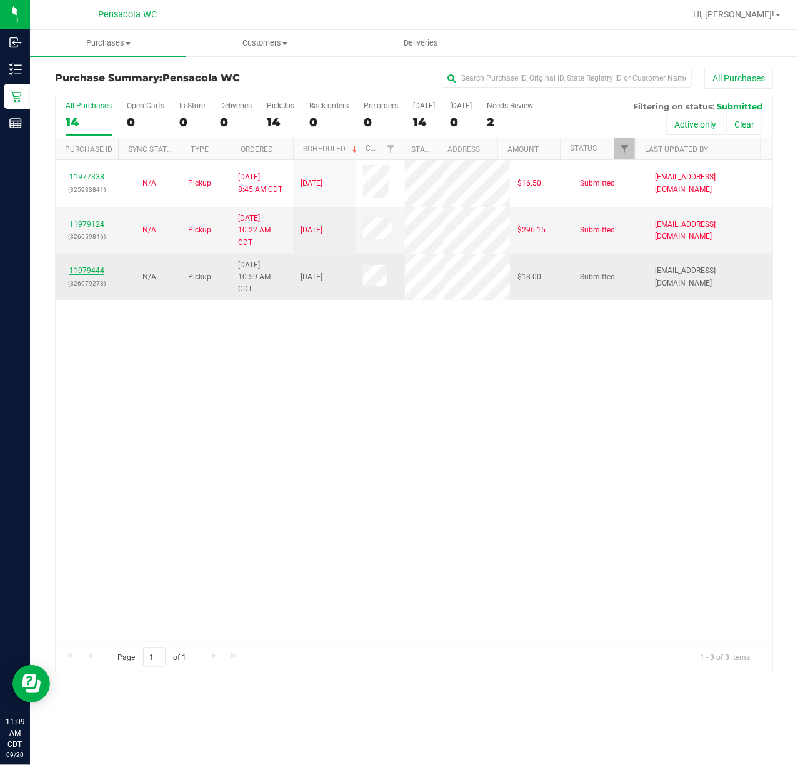
click at [88, 275] on link "11979444" at bounding box center [86, 270] width 35 height 9
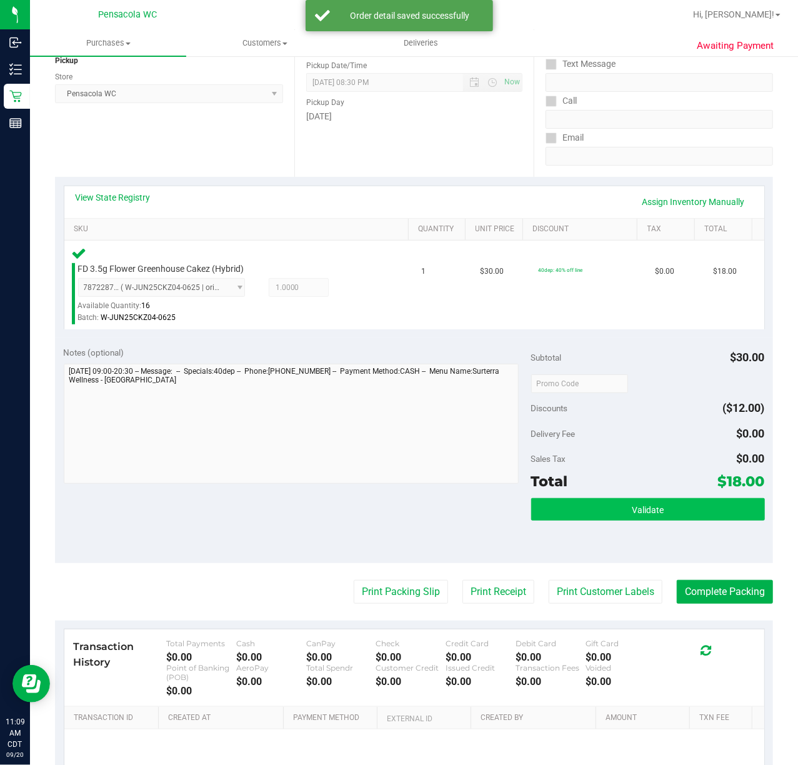
scroll to position [166, 0]
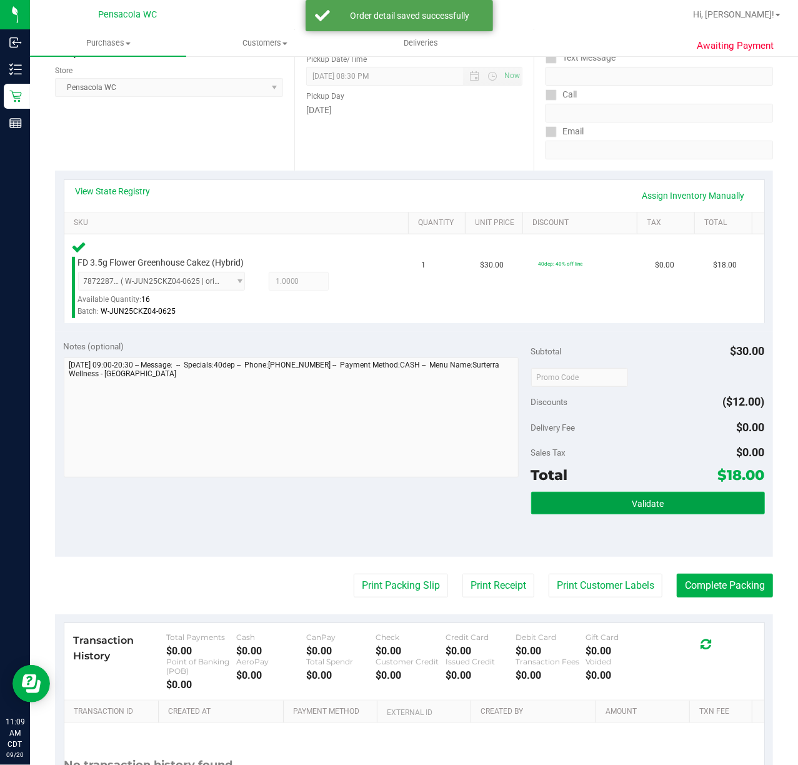
click at [604, 513] on button "Validate" at bounding box center [648, 503] width 234 height 23
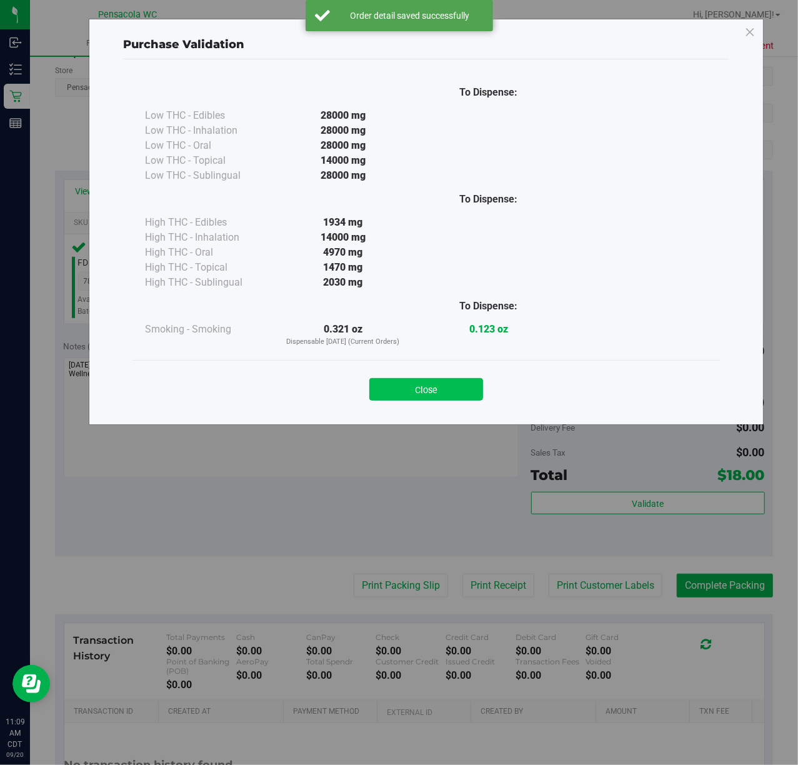
click at [456, 379] on button "Close" at bounding box center [426, 389] width 114 height 23
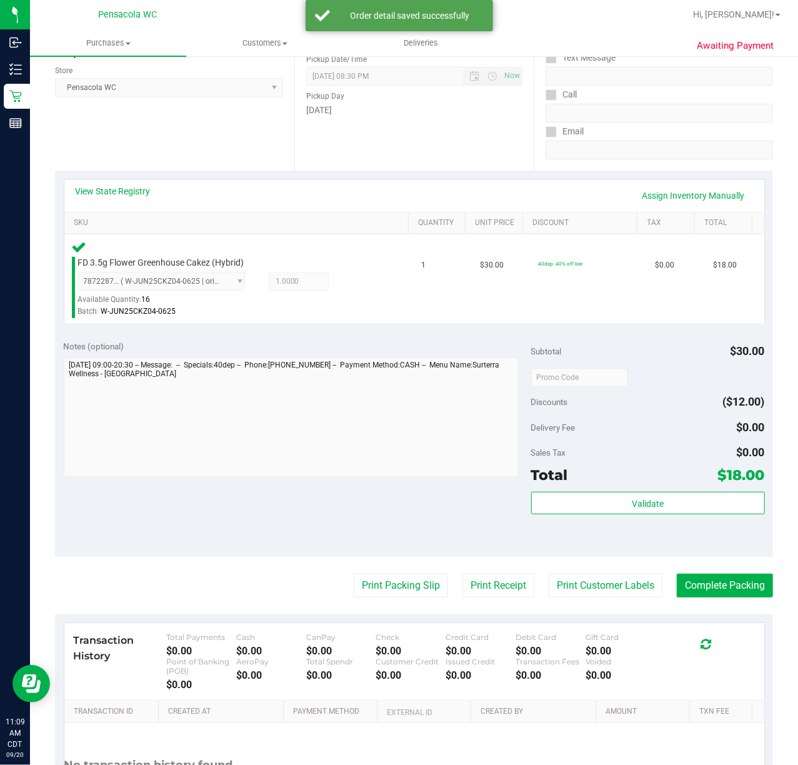
click at [408, 606] on purchase-details "Back Edit Purchase Cancel Purchase View Profile # 11979444 BioTrack ID: - Submi…" at bounding box center [414, 379] width 718 height 956
click at [406, 579] on button "Print Packing Slip" at bounding box center [401, 586] width 94 height 24
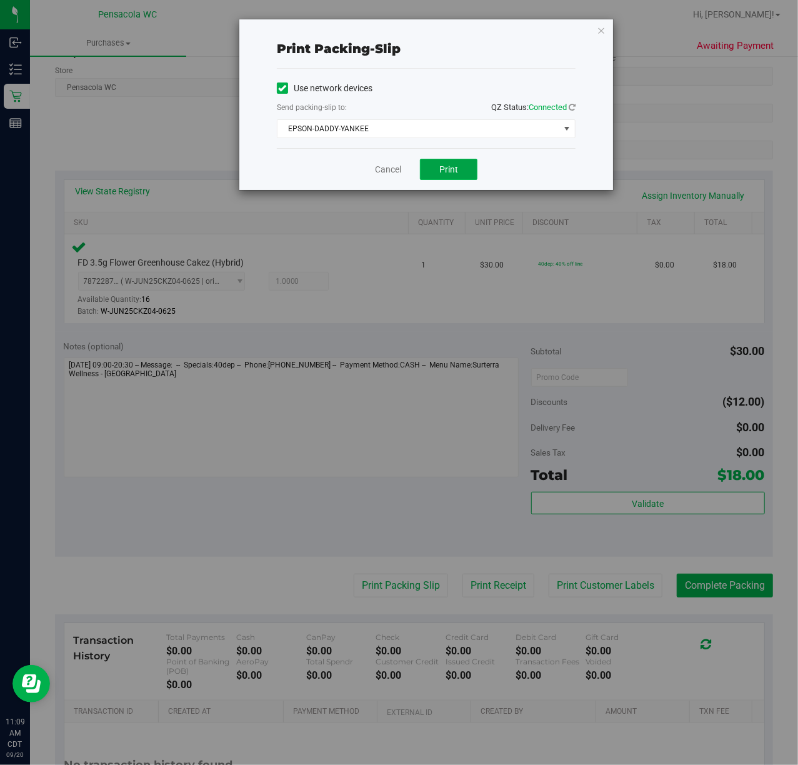
click at [453, 168] on span "Print" at bounding box center [448, 169] width 19 height 10
click at [596, 31] on div "Print packing-slip Use network devices Send packing-slip to: QZ Status: Connect…" at bounding box center [426, 104] width 374 height 171
click at [601, 29] on icon "button" at bounding box center [601, 30] width 9 height 15
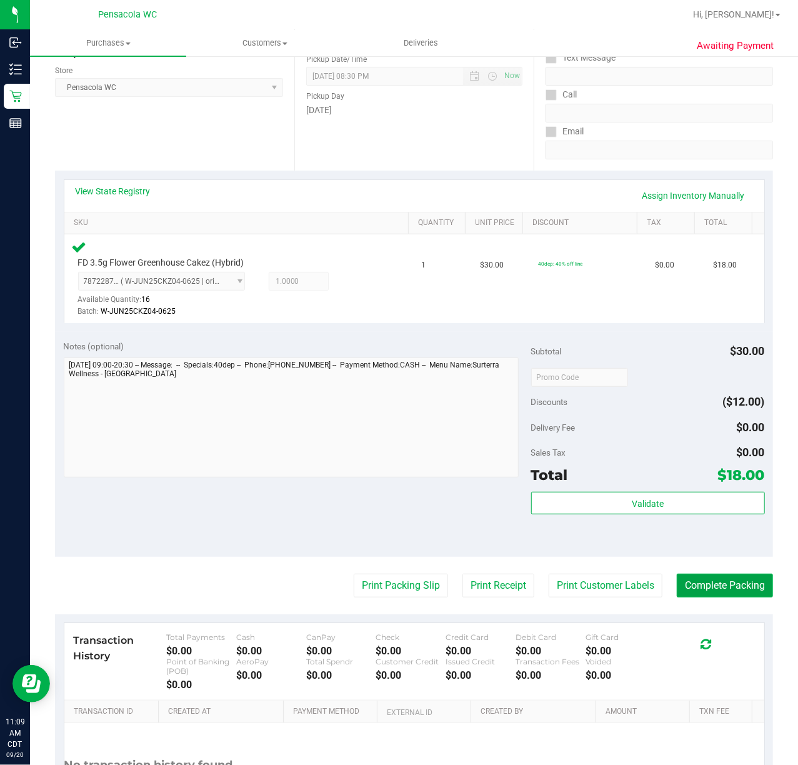
click at [708, 580] on button "Complete Packing" at bounding box center [725, 586] width 96 height 24
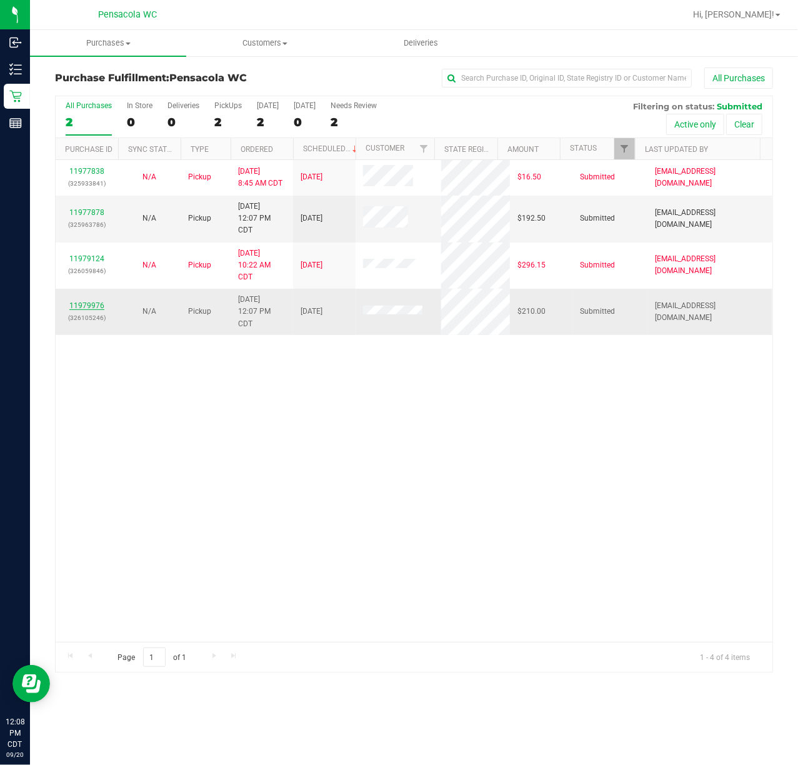
click at [91, 306] on link "11979976" at bounding box center [86, 305] width 35 height 9
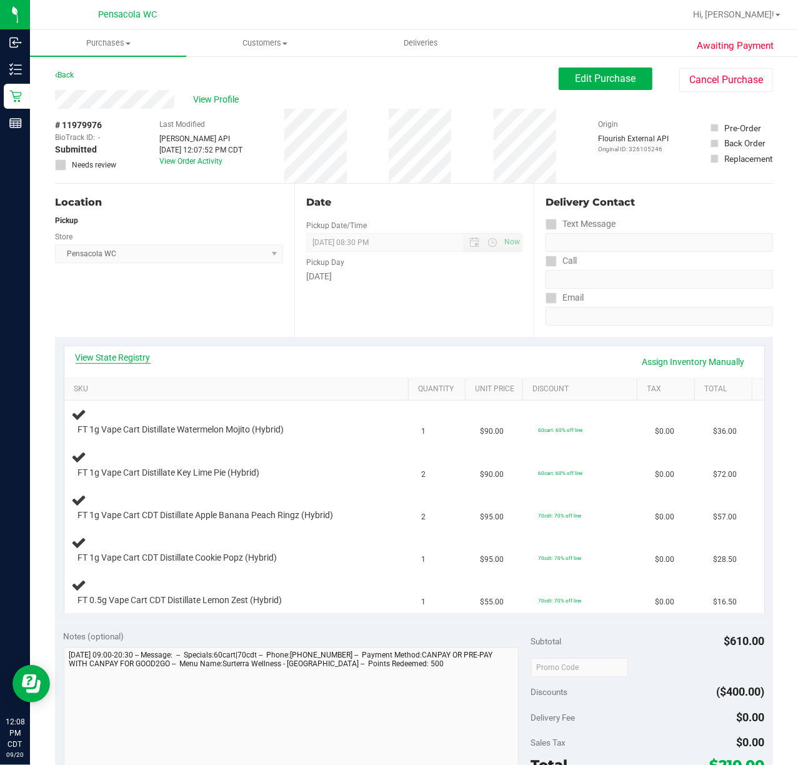
click at [123, 355] on link "View State Registry" at bounding box center [113, 357] width 75 height 13
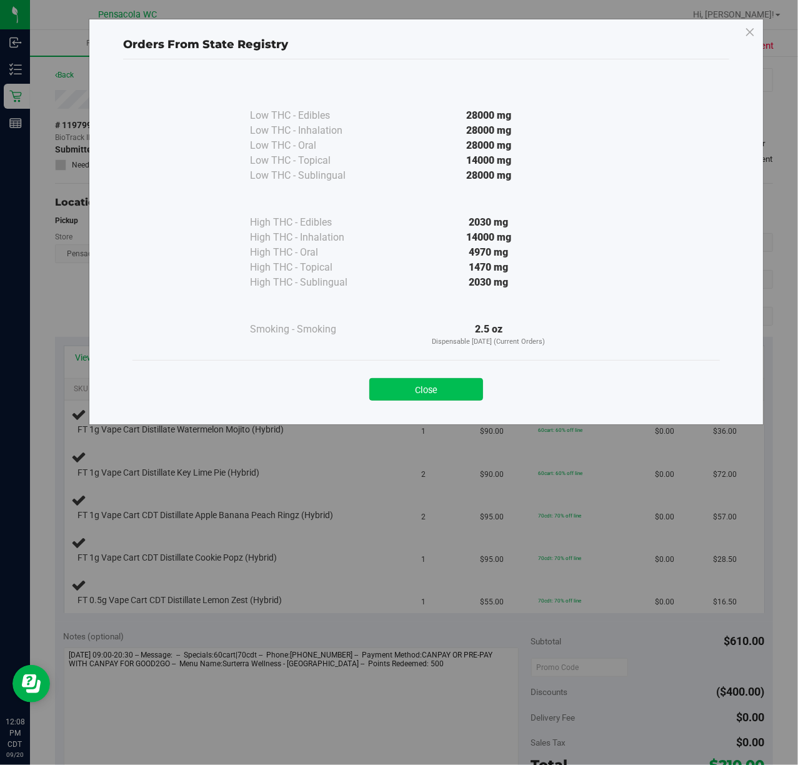
click at [441, 393] on button "Close" at bounding box center [426, 389] width 114 height 23
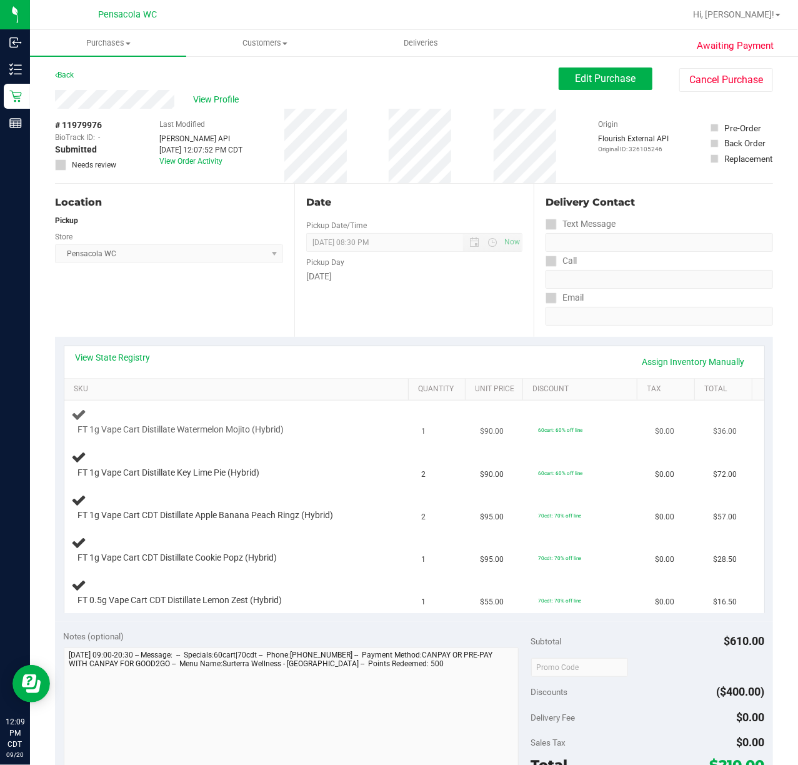
click at [335, 443] on td "FT 1g Vape Cart Distillate Watermelon Mojito (Hybrid)" at bounding box center [239, 422] width 350 height 43
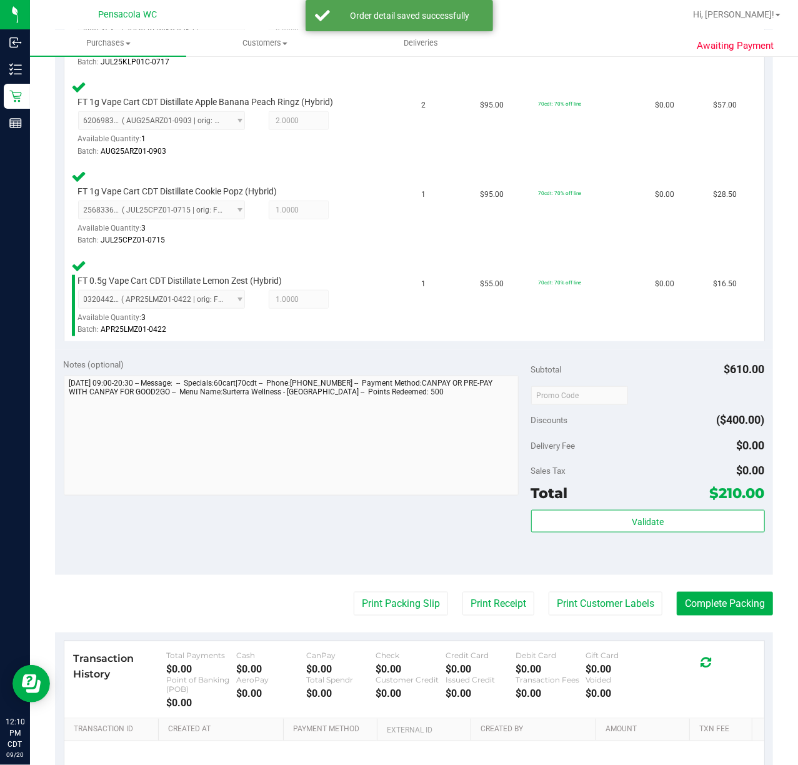
scroll to position [516, 0]
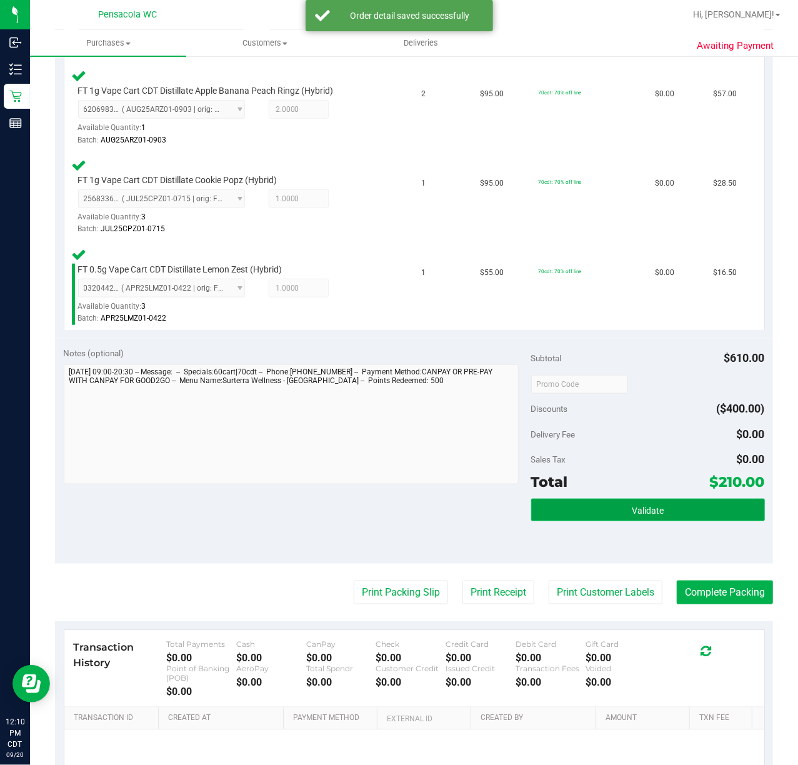
click at [591, 515] on button "Validate" at bounding box center [648, 510] width 234 height 23
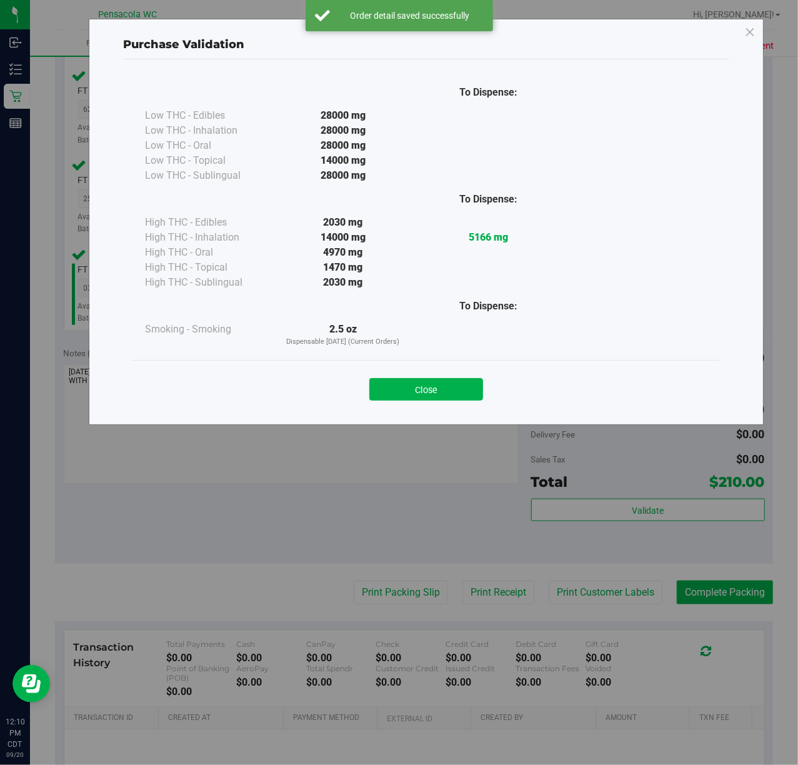
click at [446, 396] on button "Close" at bounding box center [426, 389] width 114 height 23
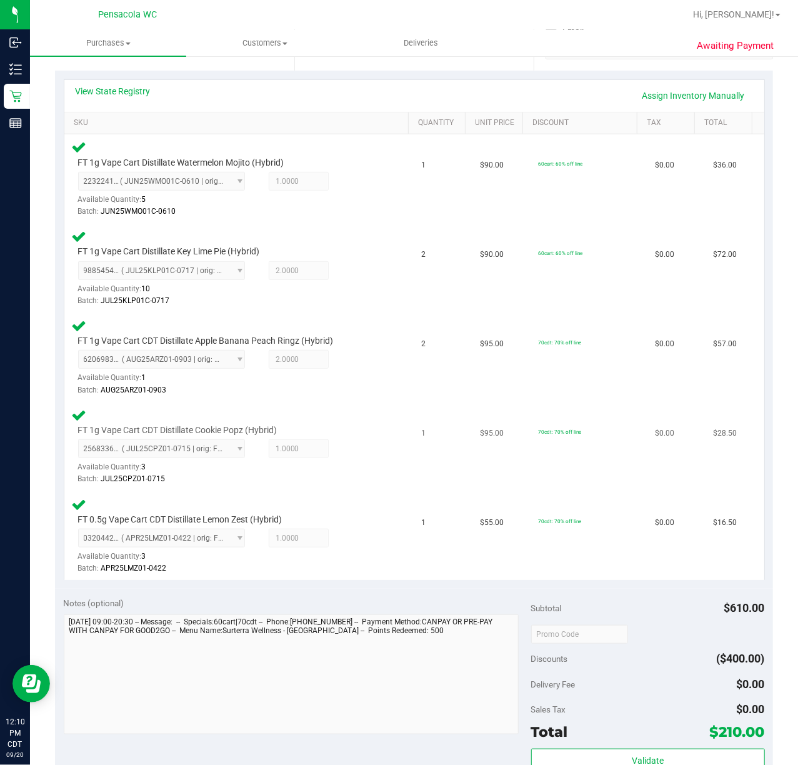
scroll to position [0, 0]
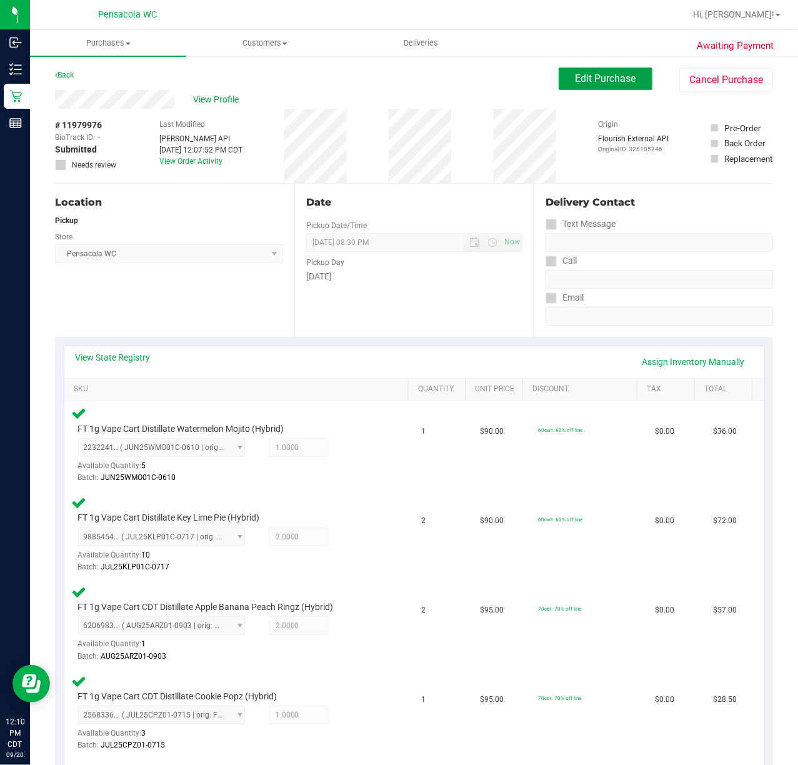
click at [576, 73] on span "Edit Purchase" at bounding box center [606, 79] width 61 height 12
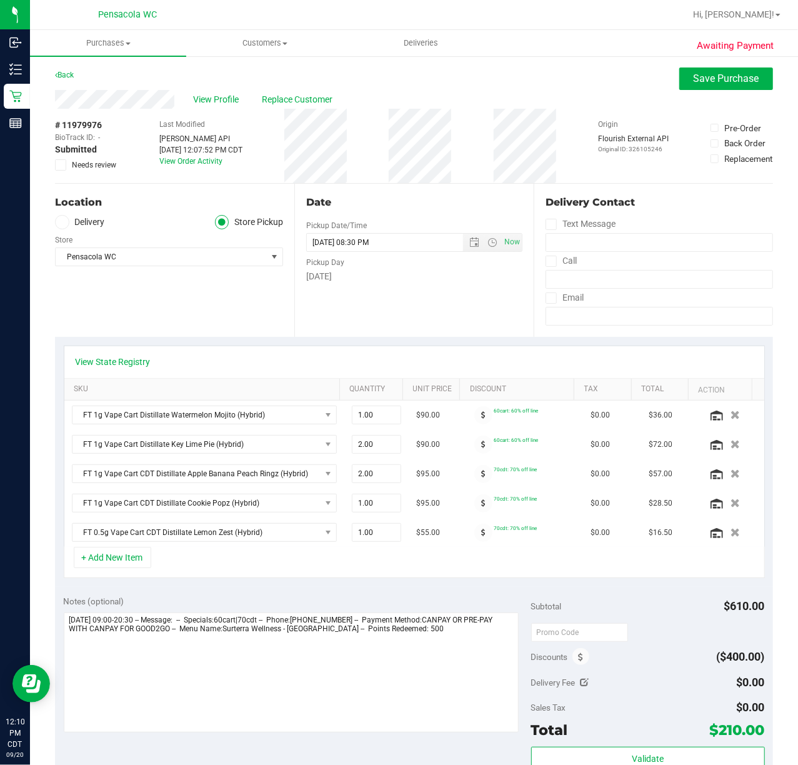
scroll to position [378, 0]
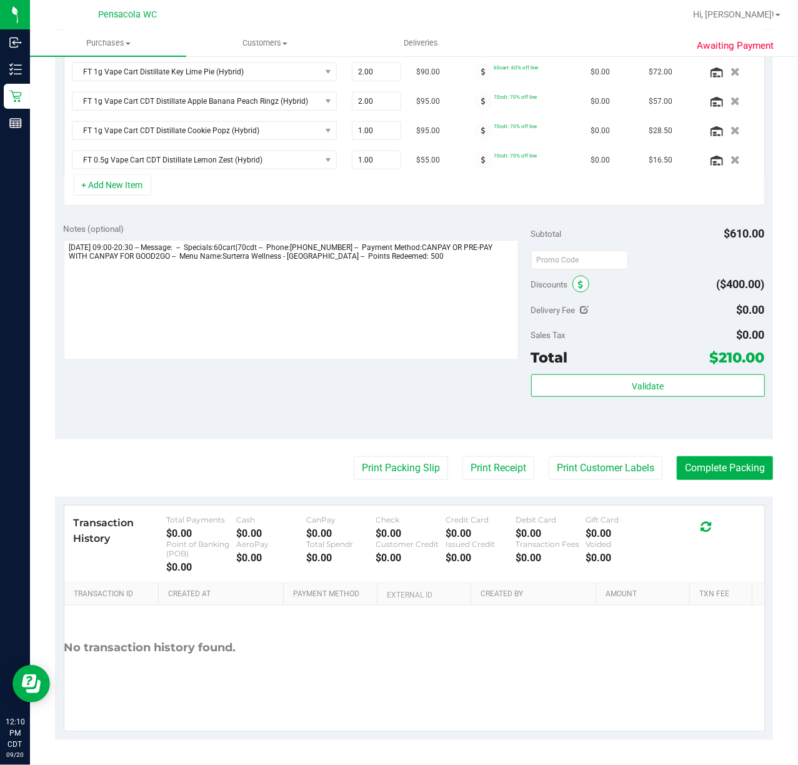
click at [579, 284] on icon at bounding box center [581, 285] width 5 height 9
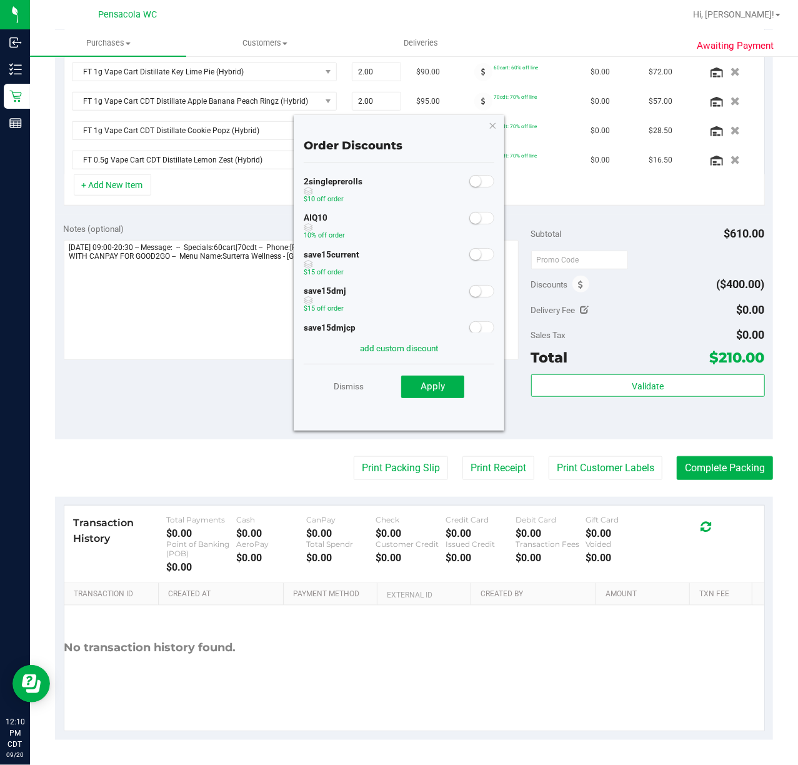
click at [480, 216] on span at bounding box center [481, 218] width 25 height 13
click at [436, 380] on button "Apply" at bounding box center [432, 387] width 63 height 23
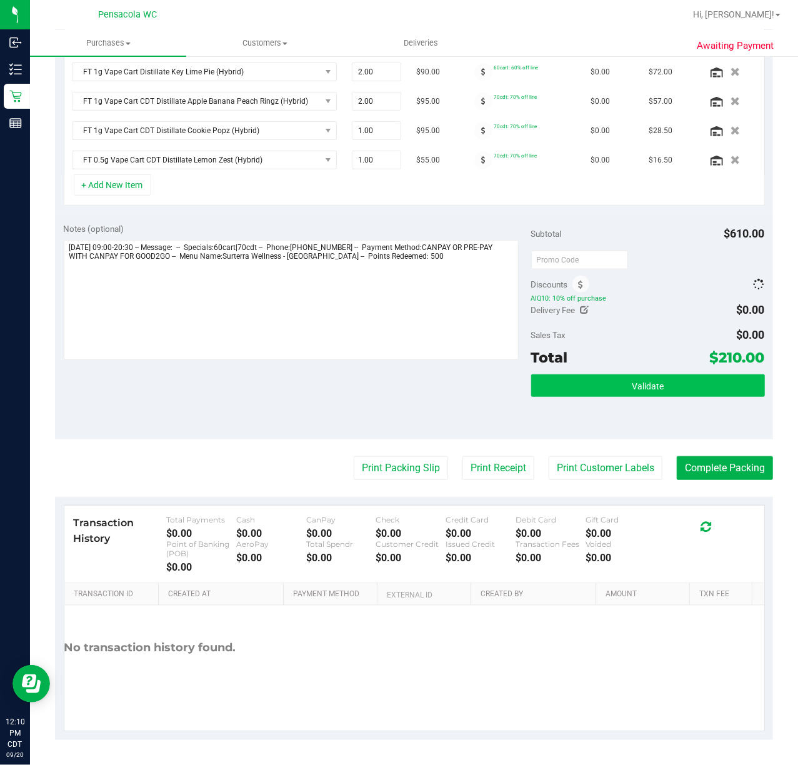
scroll to position [358, 0]
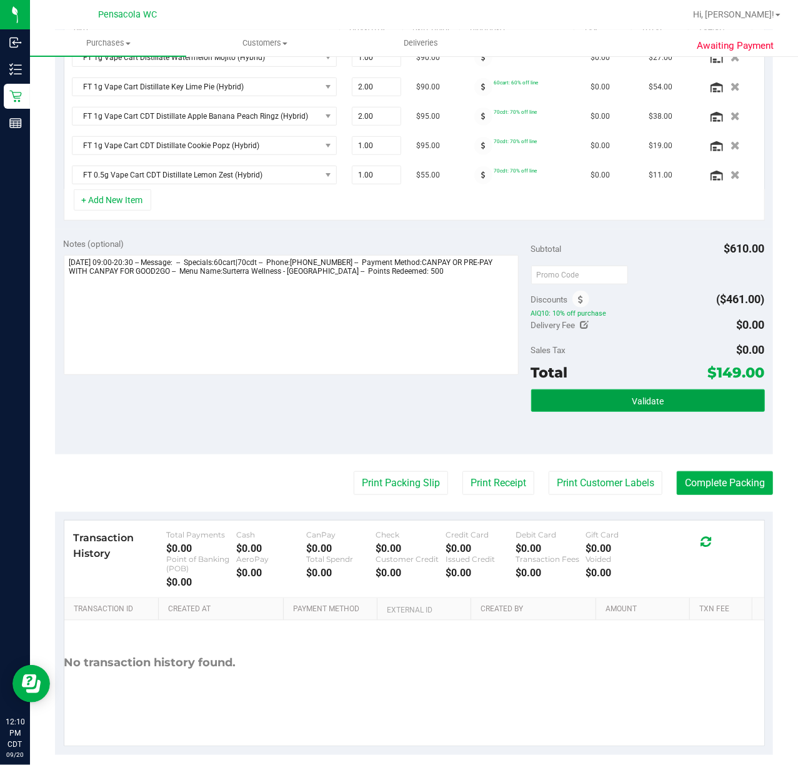
click at [618, 408] on button "Validate" at bounding box center [648, 400] width 234 height 23
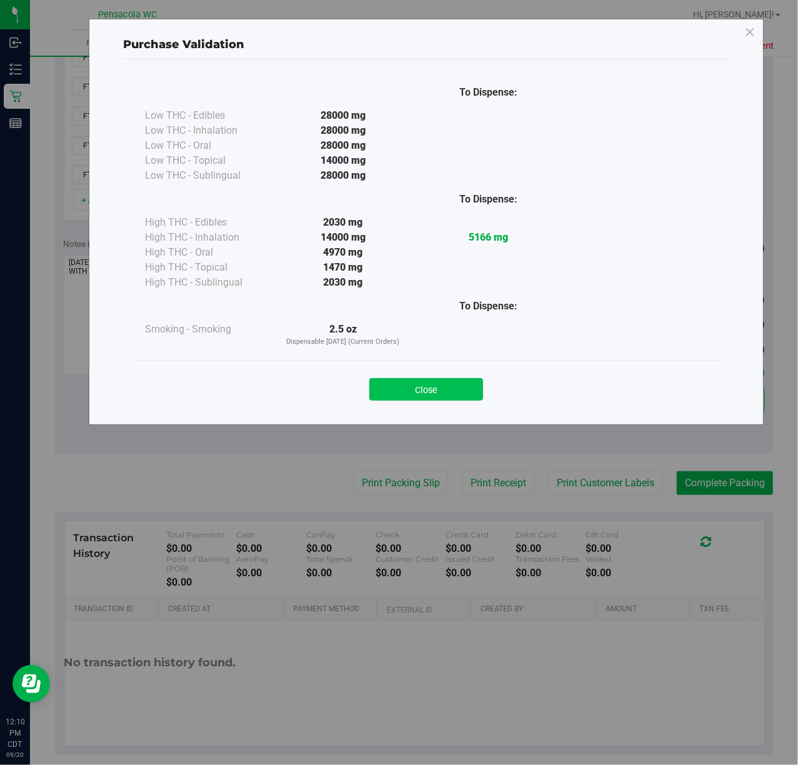
click at [436, 383] on button "Close" at bounding box center [426, 389] width 114 height 23
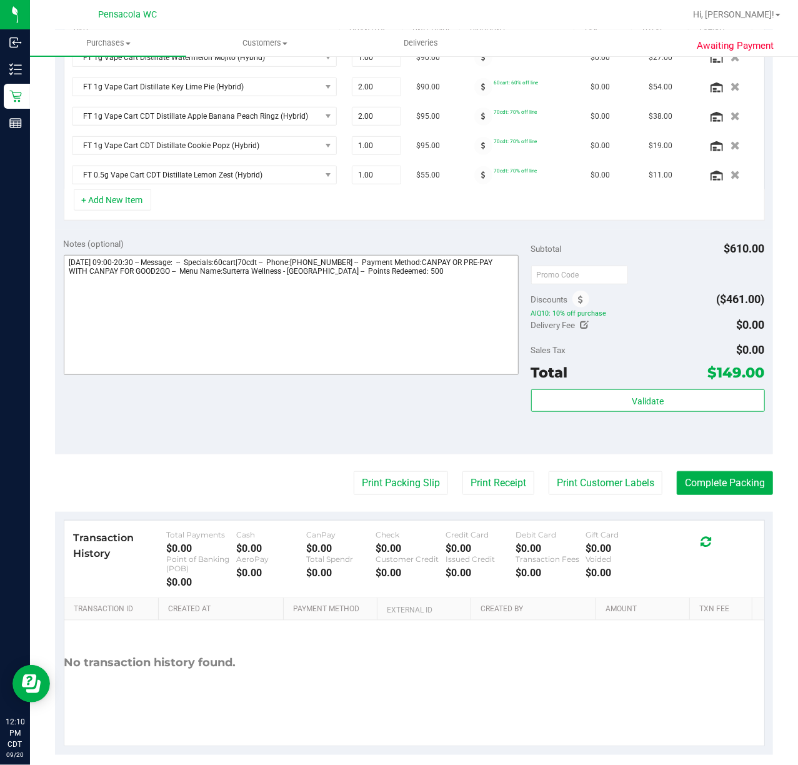
scroll to position [378, 0]
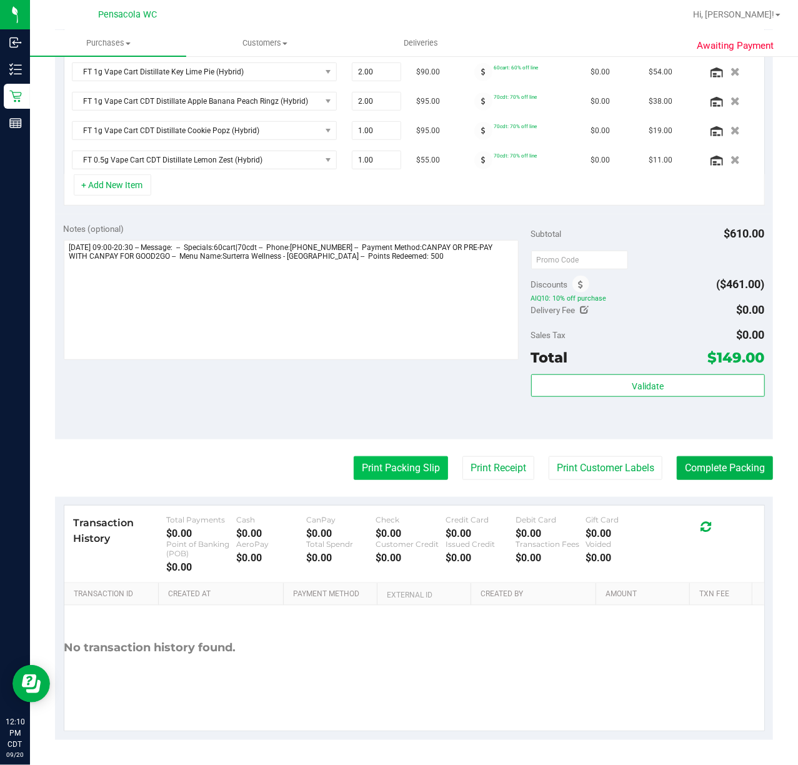
click at [388, 469] on button "Print Packing Slip" at bounding box center [401, 468] width 94 height 24
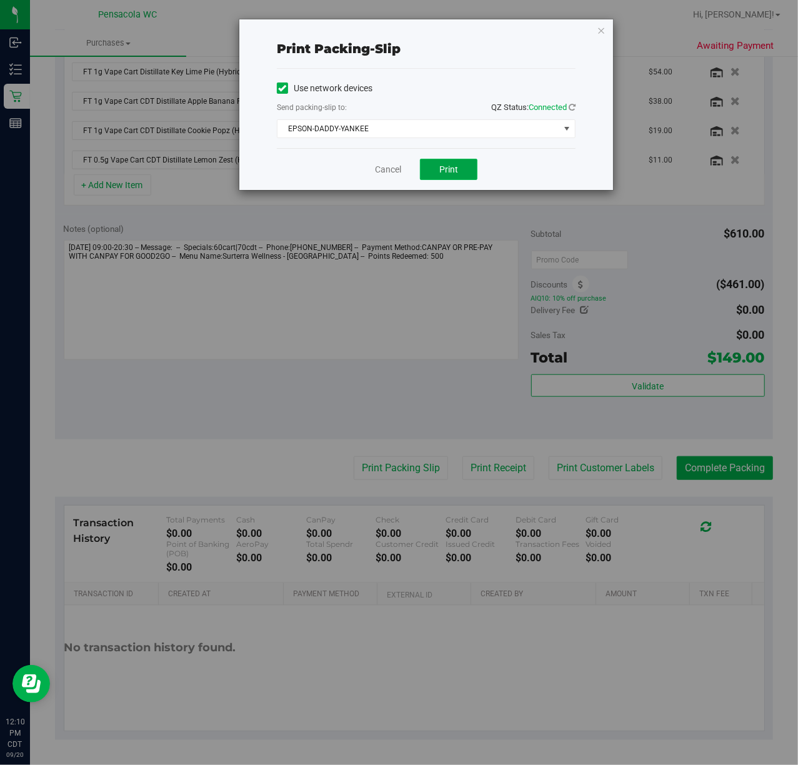
click at [448, 170] on span "Print" at bounding box center [448, 169] width 19 height 10
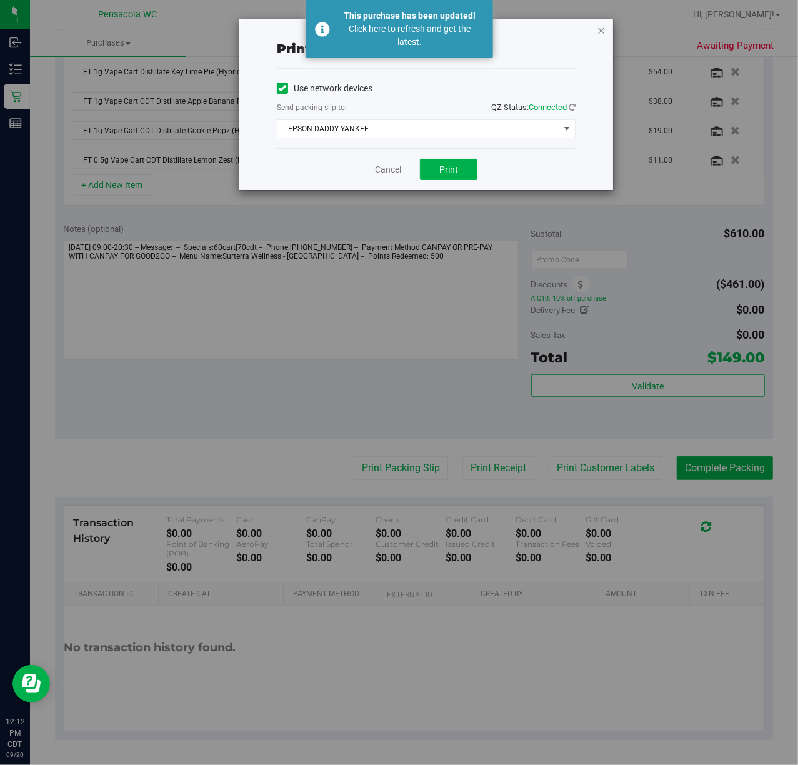
click at [601, 29] on icon "button" at bounding box center [601, 30] width 9 height 15
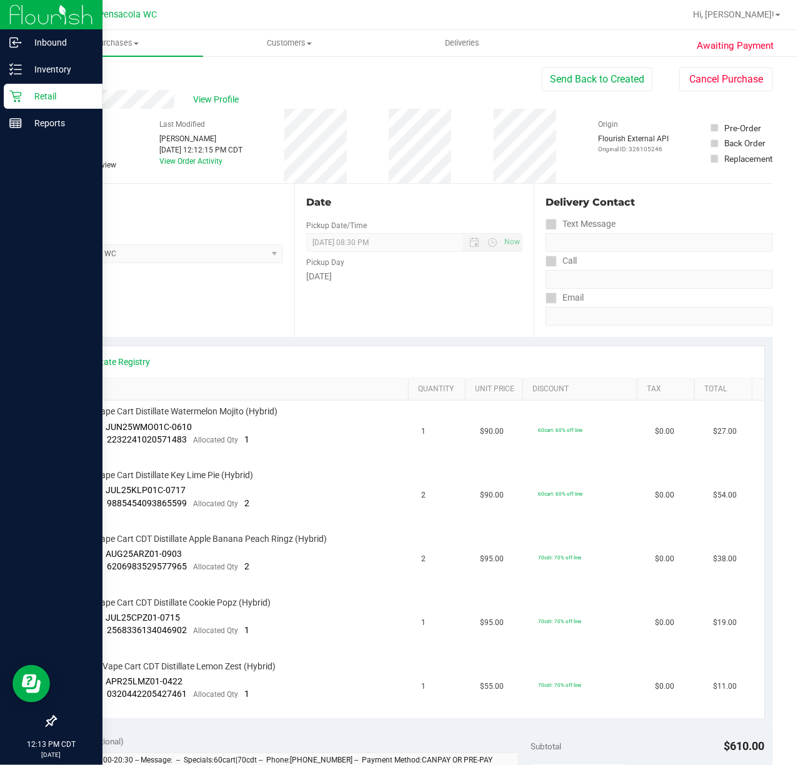
click at [58, 96] on p "Retail" at bounding box center [59, 96] width 75 height 15
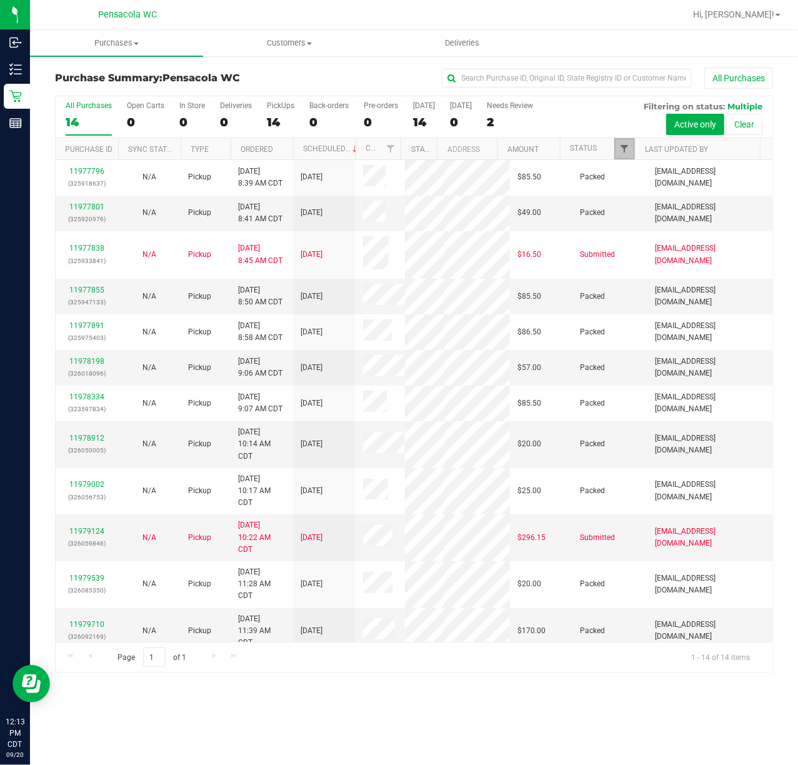
click at [628, 145] on span "Filter" at bounding box center [624, 149] width 10 height 10
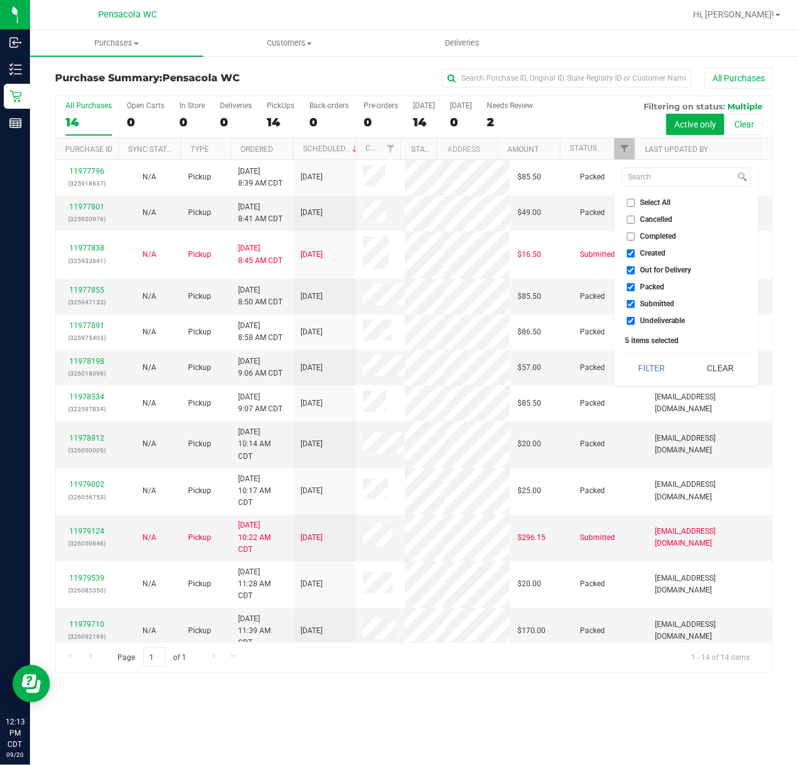
click at [629, 205] on input "Select All" at bounding box center [631, 203] width 8 height 8
checkbox input "true"
click at [629, 205] on input "Select All" at bounding box center [631, 203] width 8 height 8
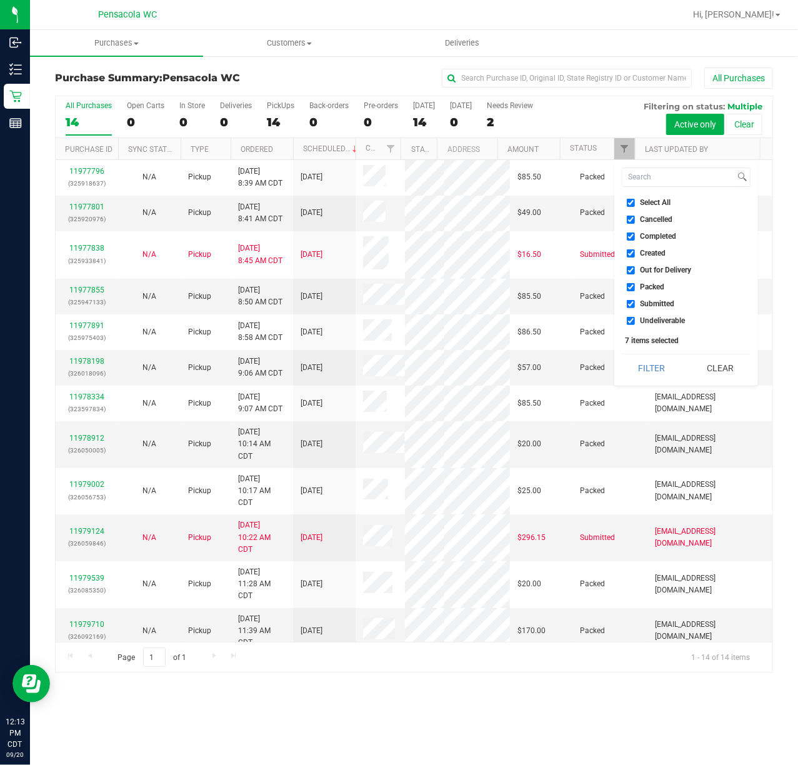
checkbox input "false"
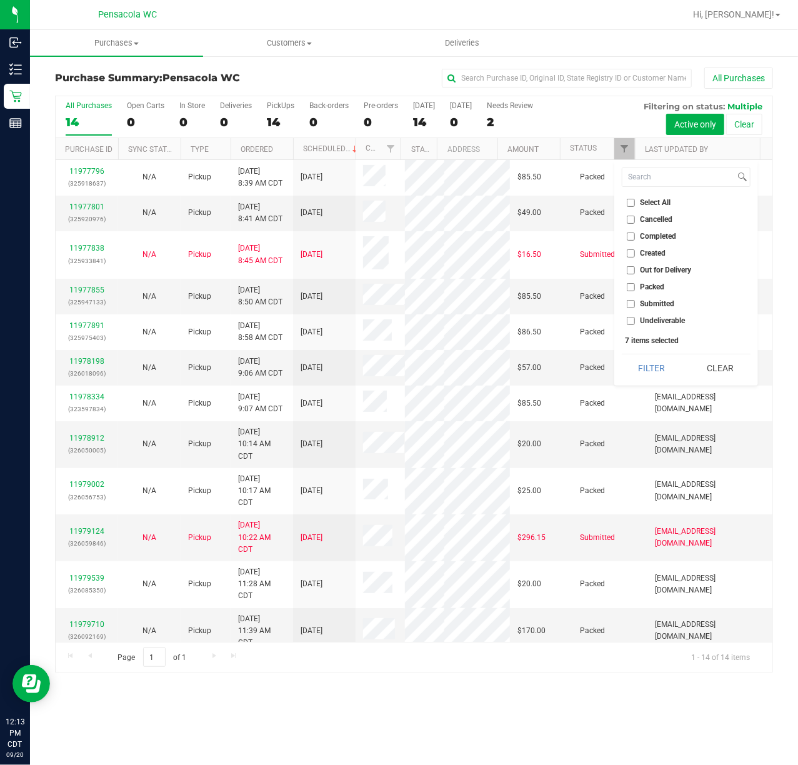
checkbox input "false"
click at [631, 304] on input "Submitted" at bounding box center [631, 304] width 8 height 8
checkbox input "true"
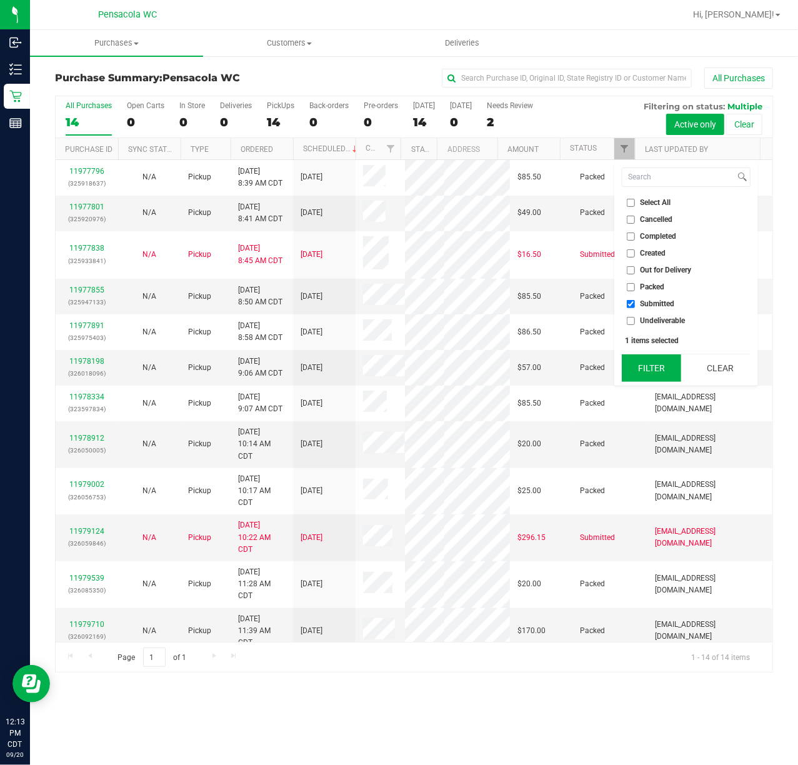
click at [651, 368] on button "Filter" at bounding box center [652, 368] width 60 height 28
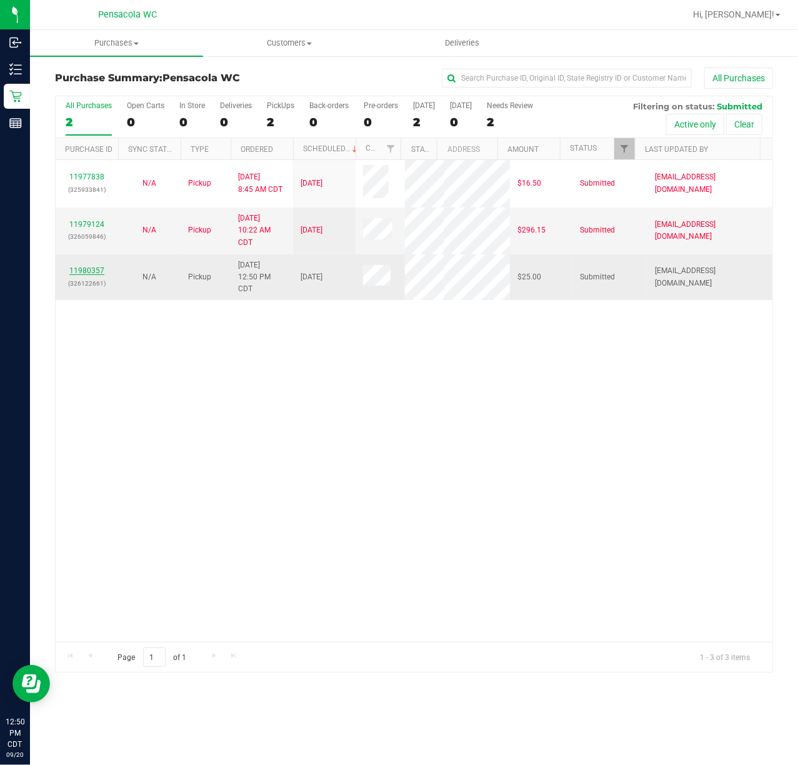
click at [103, 275] on link "11980357" at bounding box center [86, 270] width 35 height 9
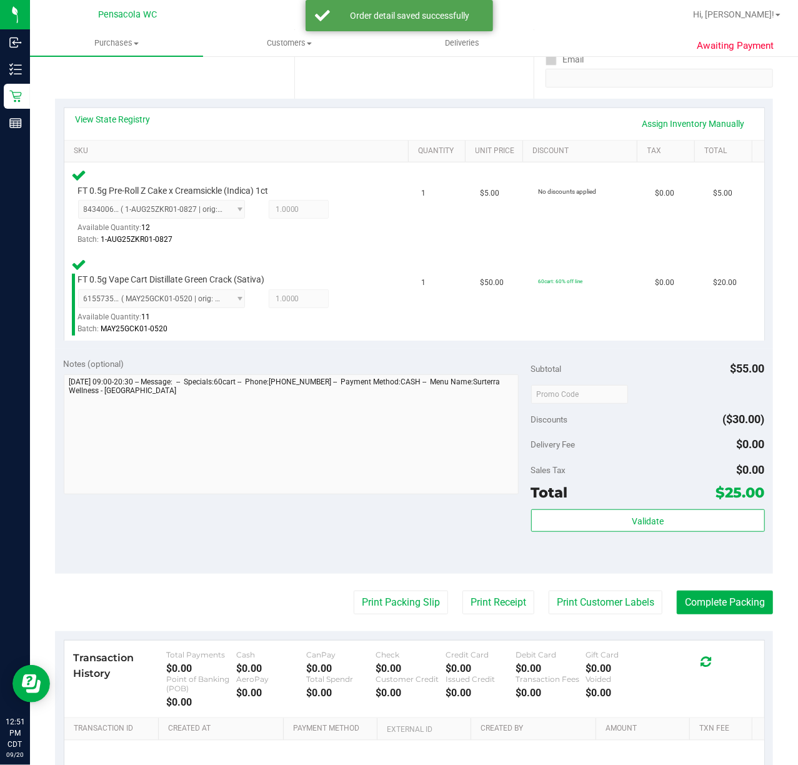
scroll to position [250, 0]
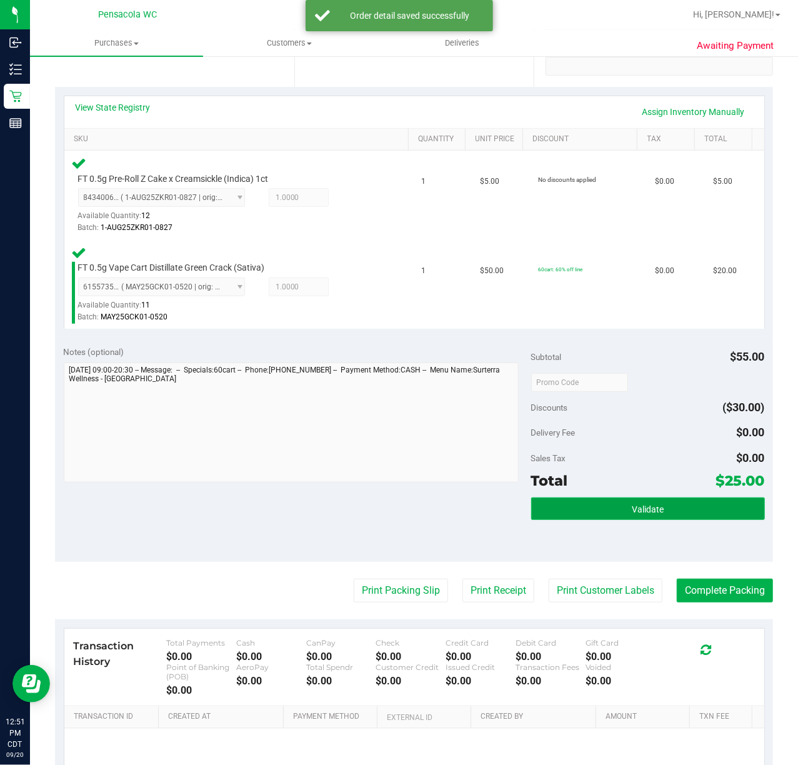
click at [632, 511] on span "Validate" at bounding box center [648, 509] width 32 height 10
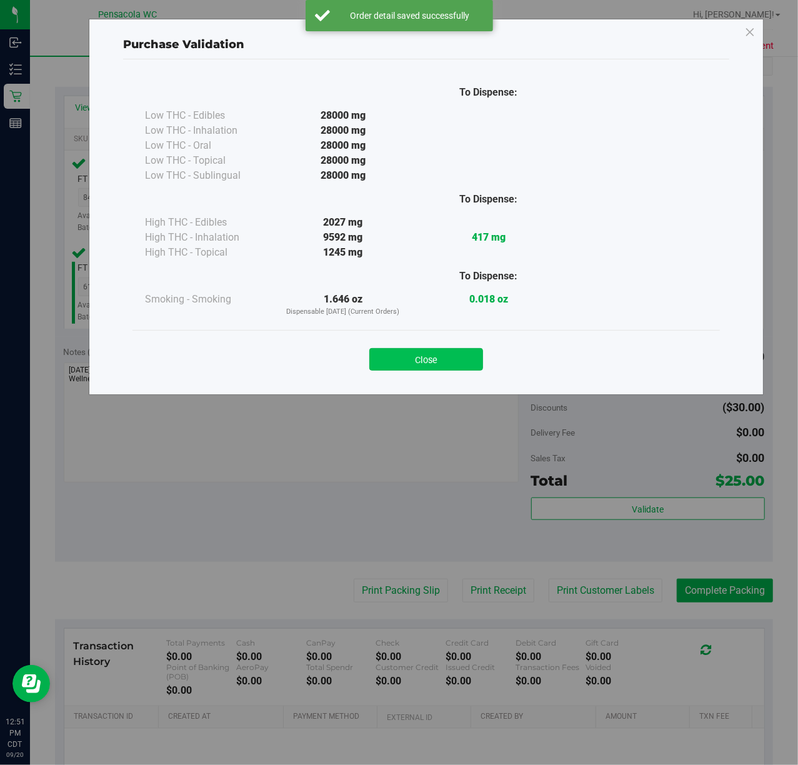
click at [413, 368] on button "Close" at bounding box center [426, 359] width 114 height 23
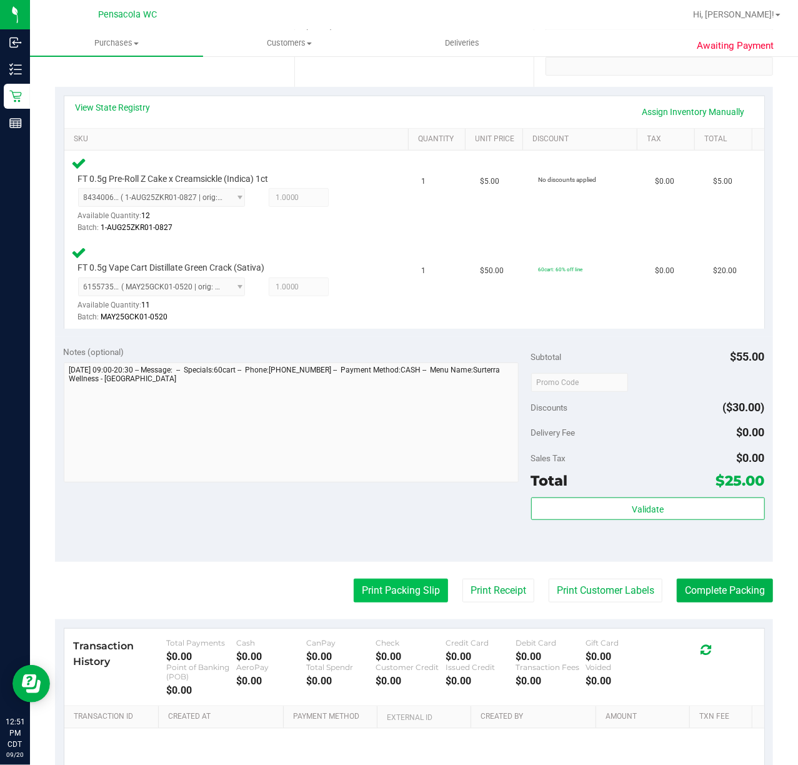
click at [383, 584] on button "Print Packing Slip" at bounding box center [401, 591] width 94 height 24
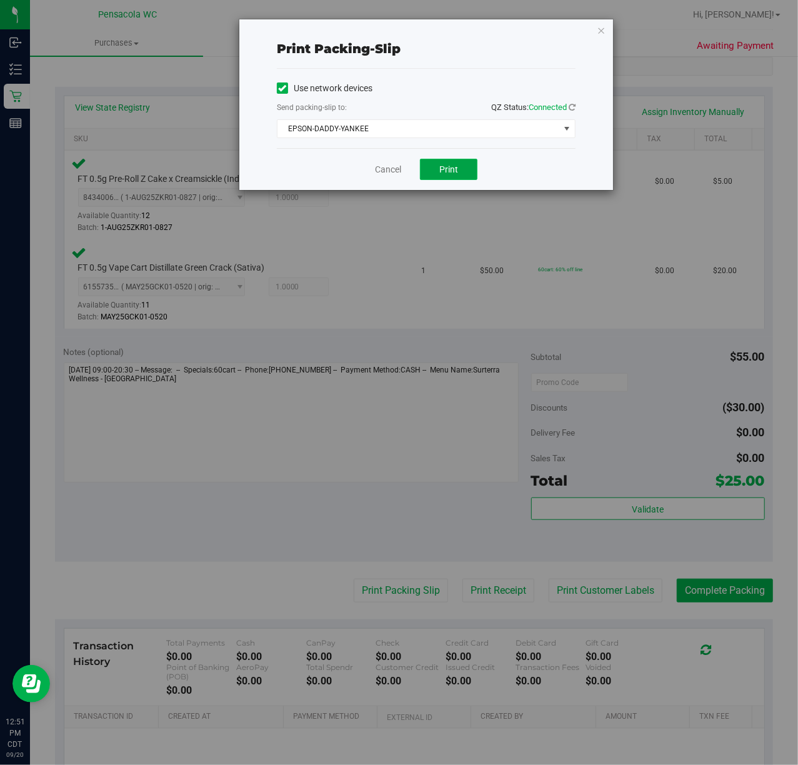
click at [431, 164] on button "Print" at bounding box center [449, 169] width 58 height 21
click at [601, 26] on icon "button" at bounding box center [601, 30] width 9 height 15
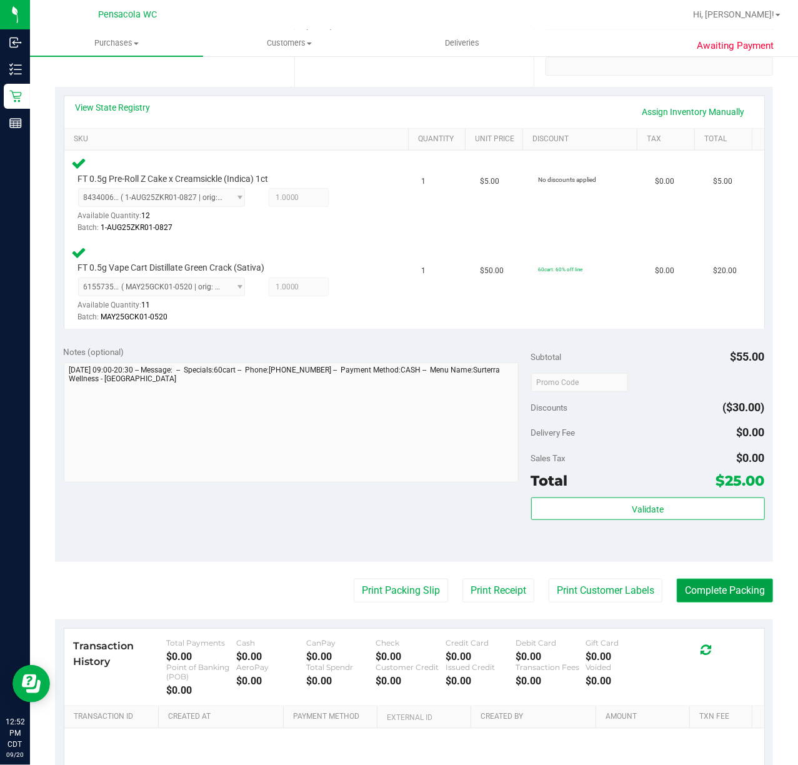
click at [678, 589] on button "Complete Packing" at bounding box center [725, 591] width 96 height 24
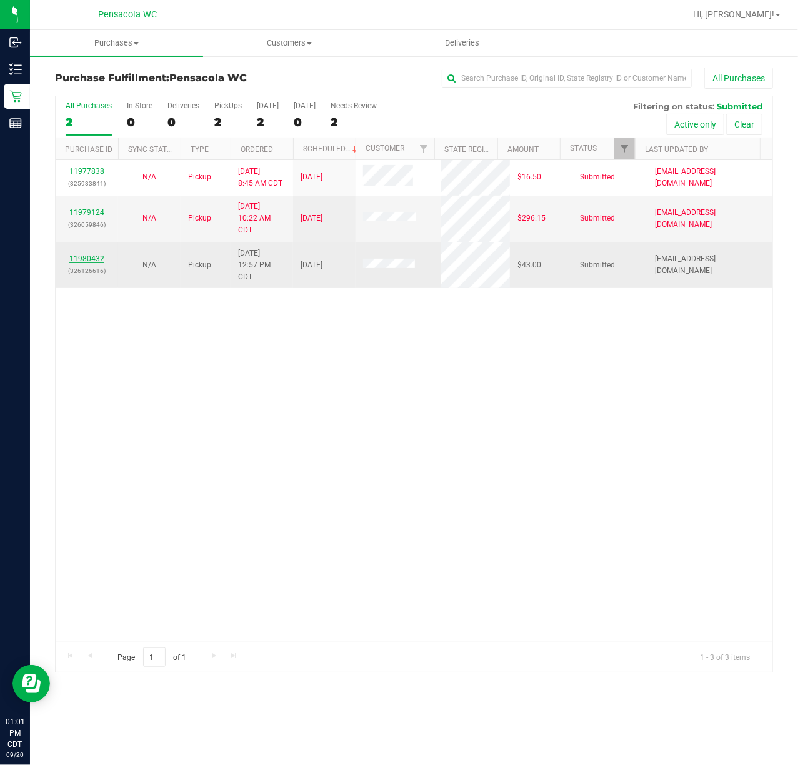
click at [86, 258] on link "11980432" at bounding box center [86, 258] width 35 height 9
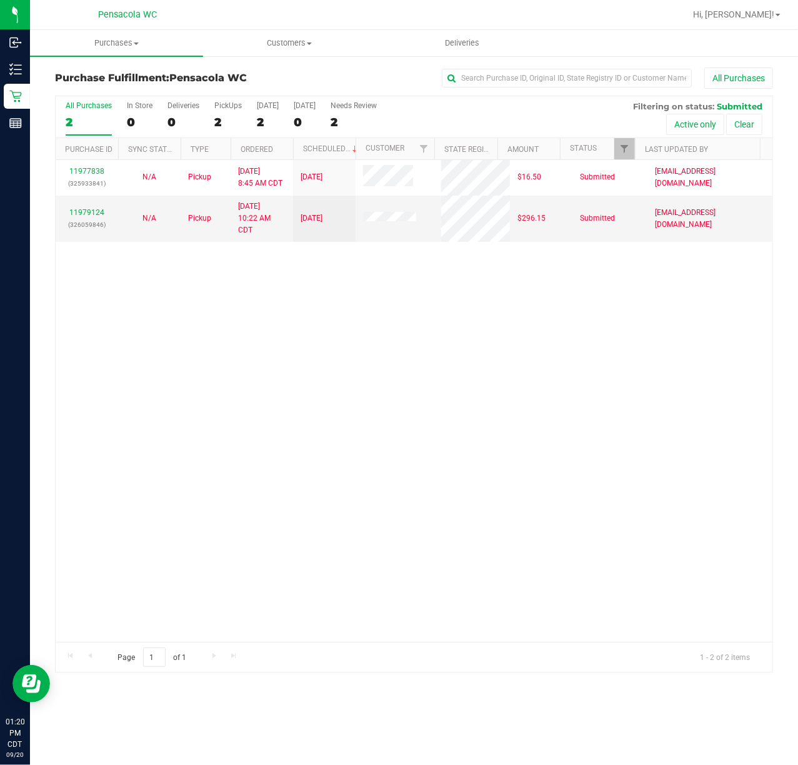
drag, startPoint x: 788, startPoint y: 700, endPoint x: 178, endPoint y: 481, distance: 648.7
click at [178, 481] on div "11977838 (325933841) N/A Pickup 9/20/2025 8:45 AM CDT 9/20/2025 $16.50 Submitte…" at bounding box center [414, 401] width 717 height 482
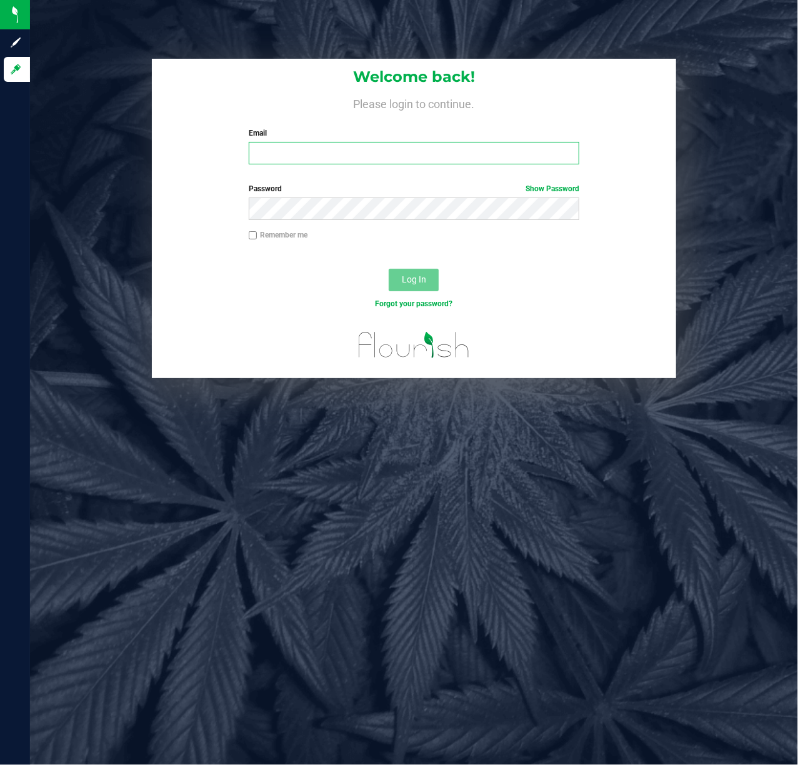
click at [320, 149] on input "Email" at bounding box center [414, 153] width 331 height 23
type input "kchance@liveparallel.com"
click at [375, 189] on label "Password Show Password" at bounding box center [414, 188] width 331 height 11
click at [433, 279] on button "Log In" at bounding box center [414, 280] width 50 height 23
